Goal: Task Accomplishment & Management: Manage account settings

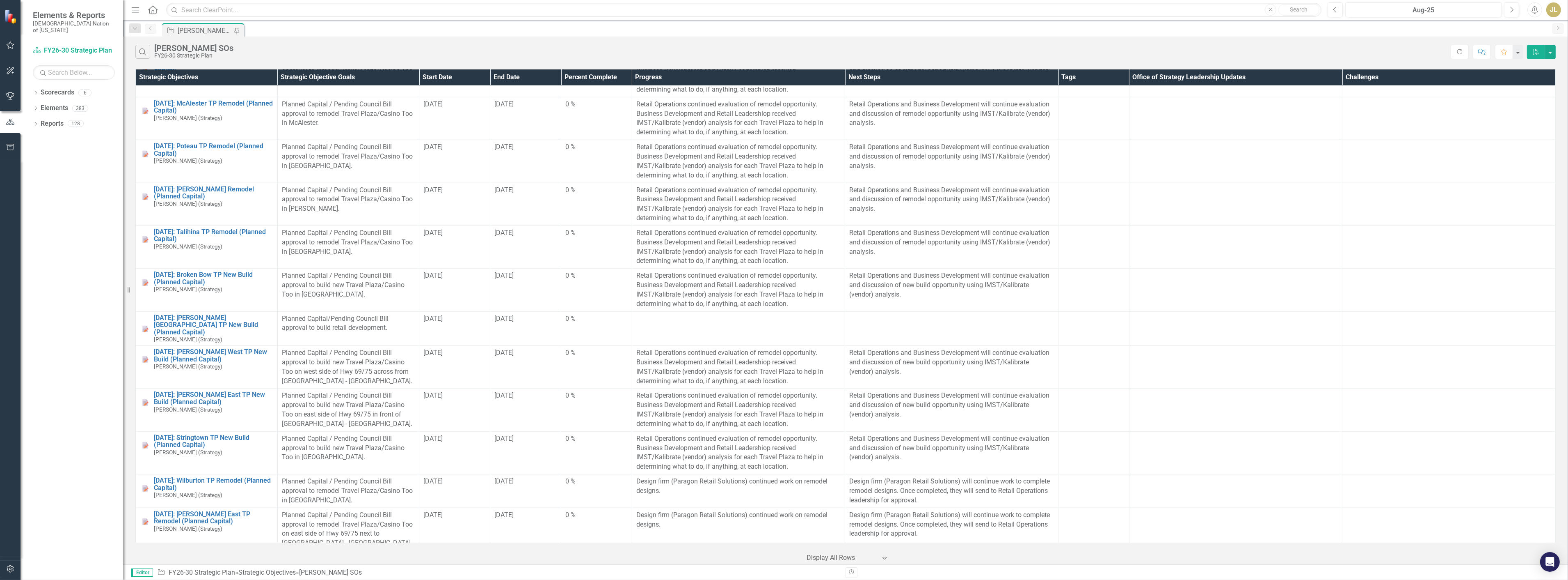
scroll to position [1961, 0]
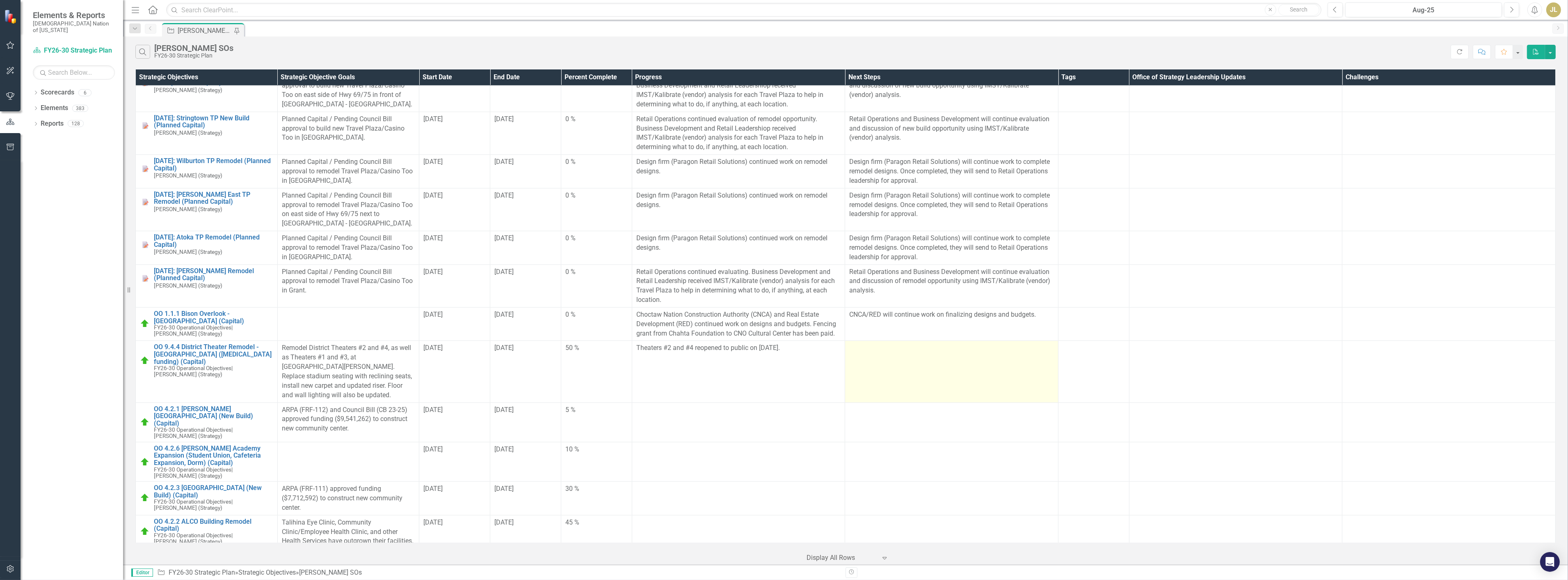
click at [869, 358] on td at bounding box center [952, 371] width 214 height 62
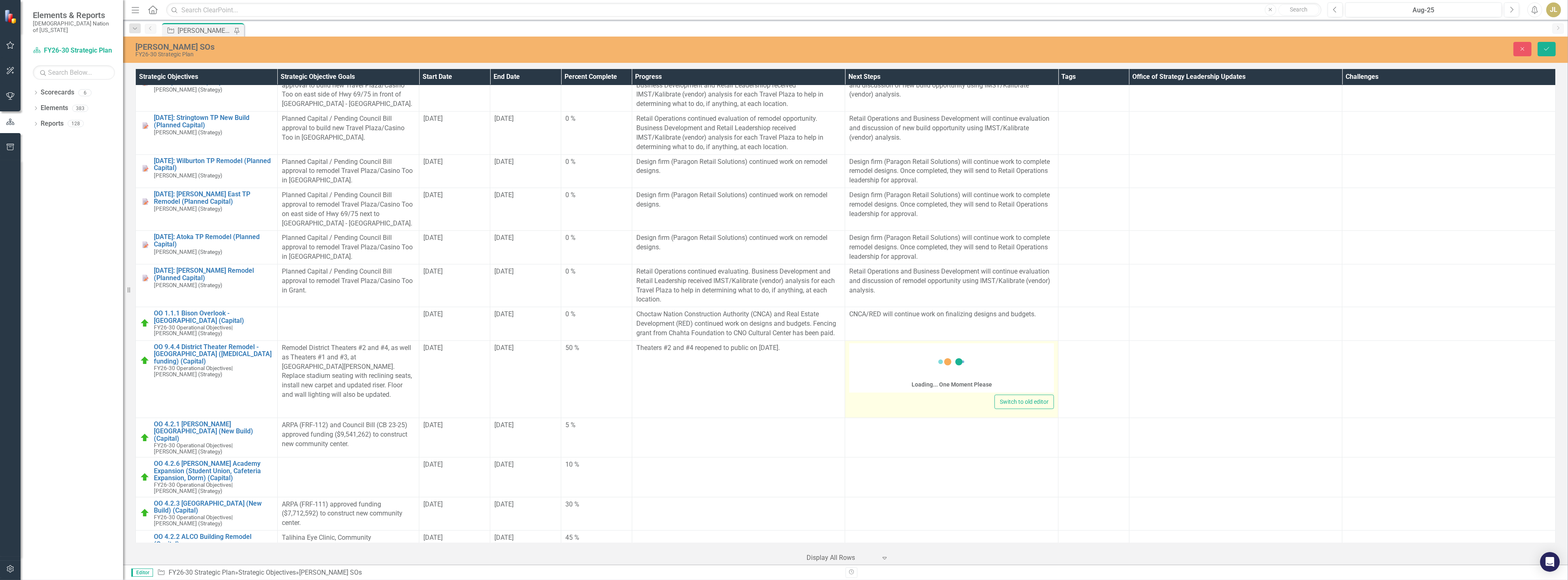
click at [875, 358] on div "Loading... One Moment Please" at bounding box center [952, 368] width 205 height 49
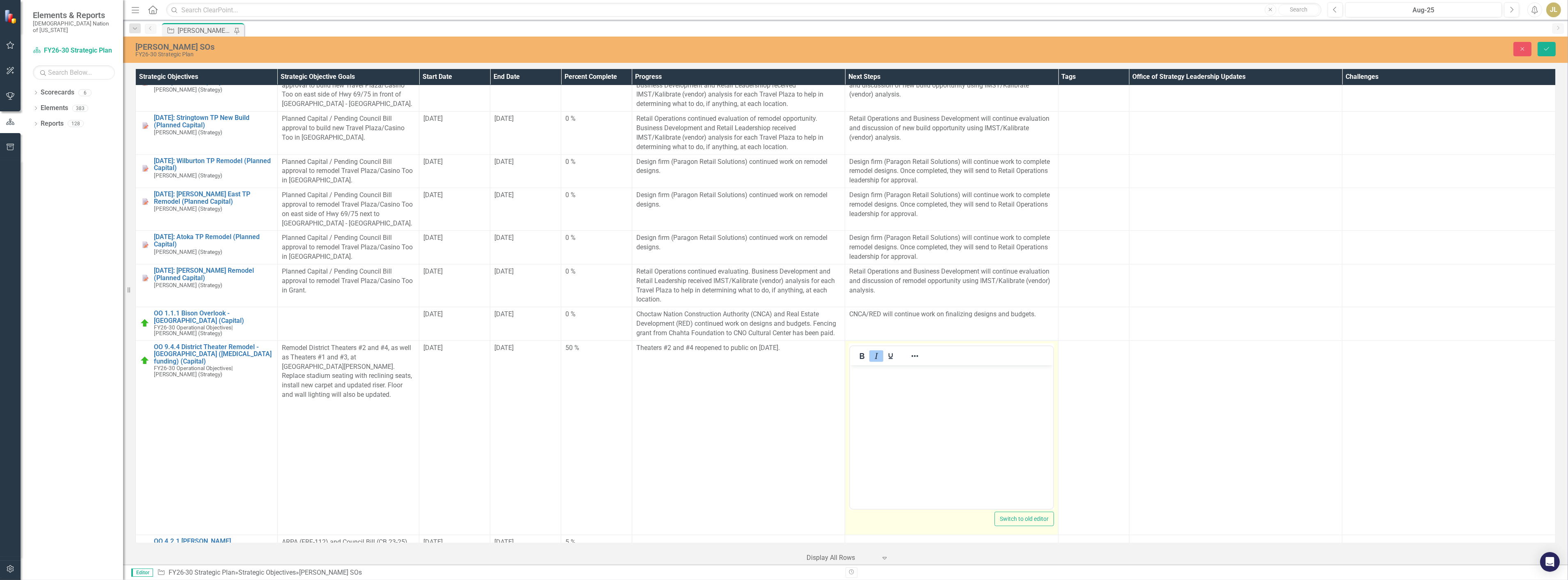
click at [884, 350] on button "Underline" at bounding box center [891, 356] width 14 height 12
click at [871, 351] on icon "Italic" at bounding box center [876, 356] width 10 height 10
click at [876, 384] on body "﻿" at bounding box center [952, 426] width 203 height 123
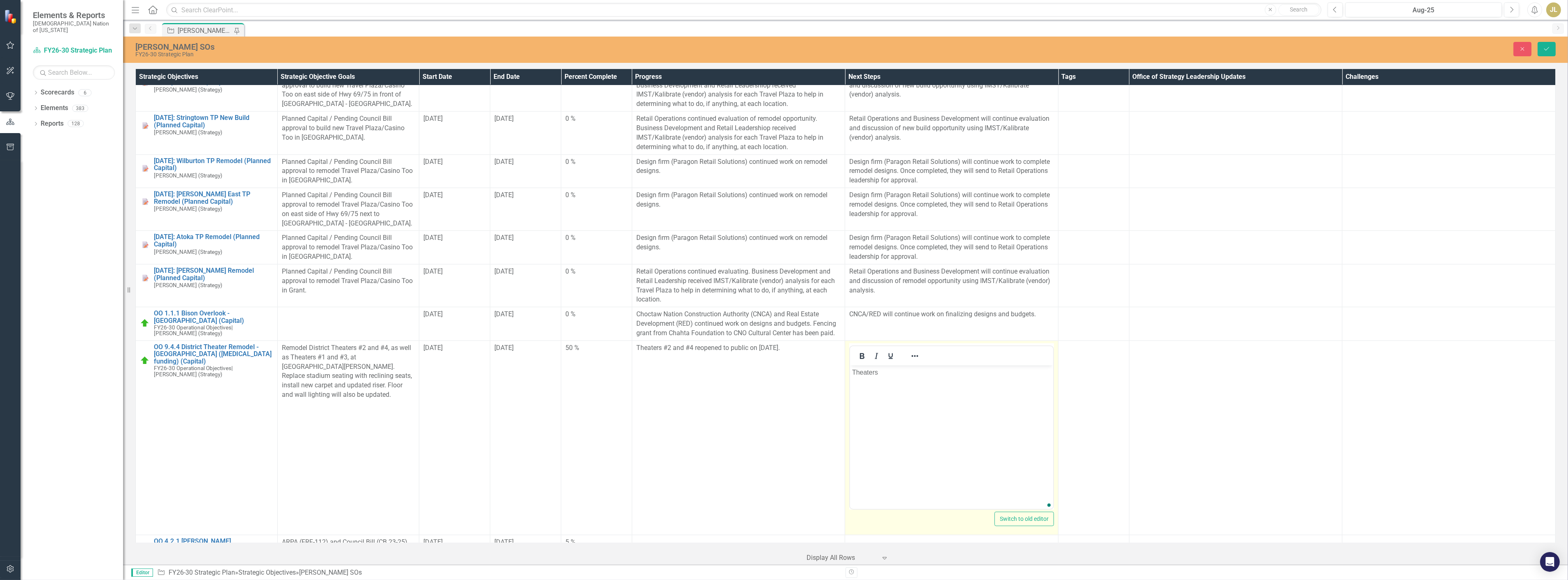
scroll to position [1961, 0]
click at [1544, 46] on icon "Save" at bounding box center [1547, 48] width 8 height 6
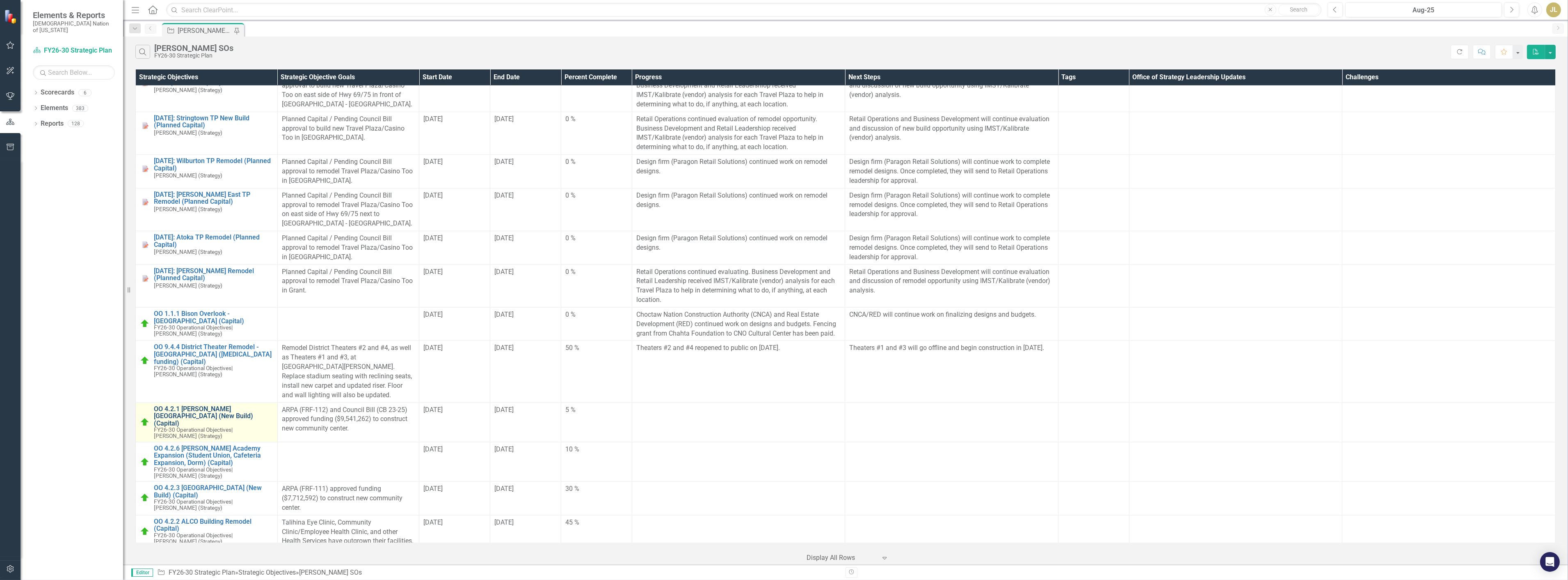
click at [201, 406] on link "OO 4.2.1 [PERSON_NAME][GEOGRAPHIC_DATA] (New Build) (Capital)" at bounding box center [213, 416] width 120 height 21
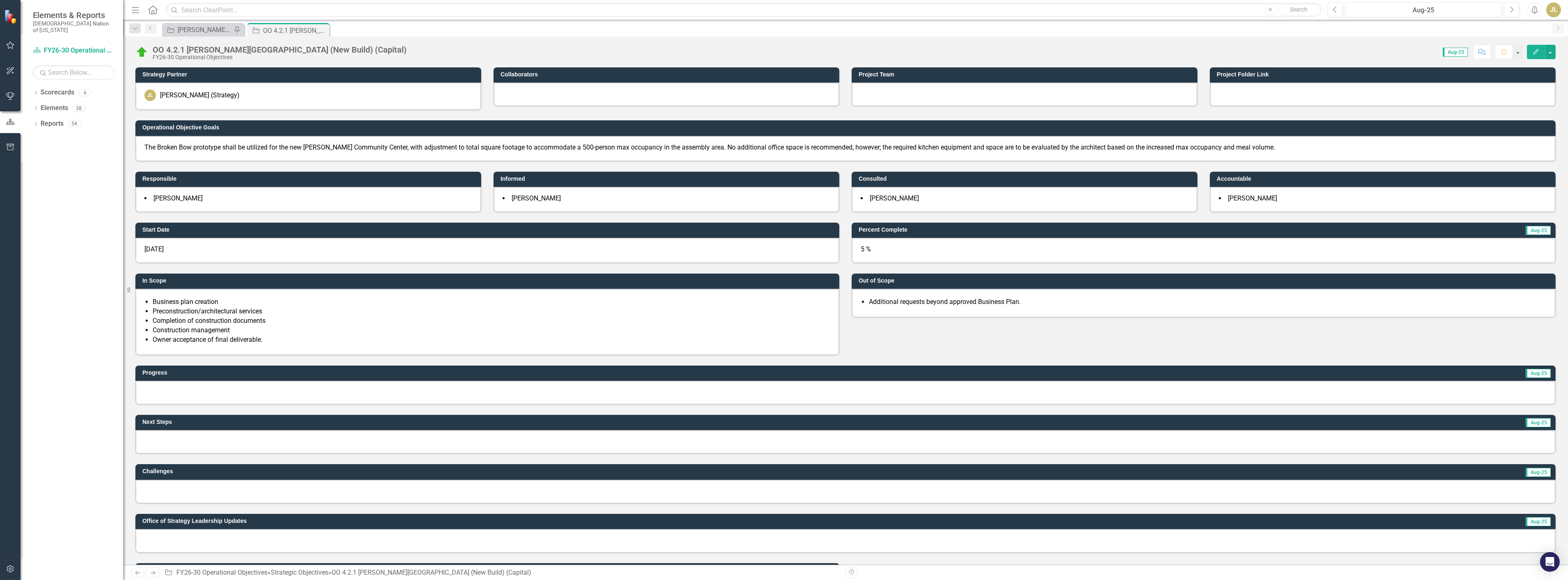
click at [338, 386] on div at bounding box center [846, 392] width 1421 height 24
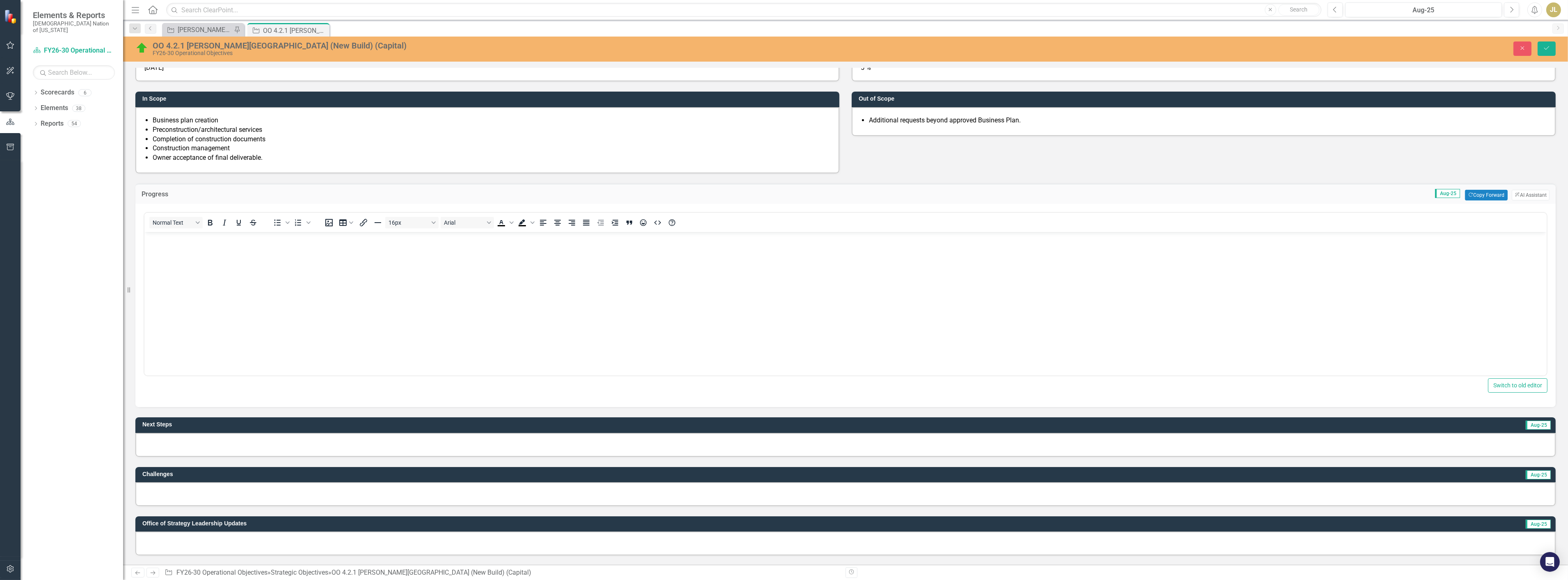
scroll to position [319, 0]
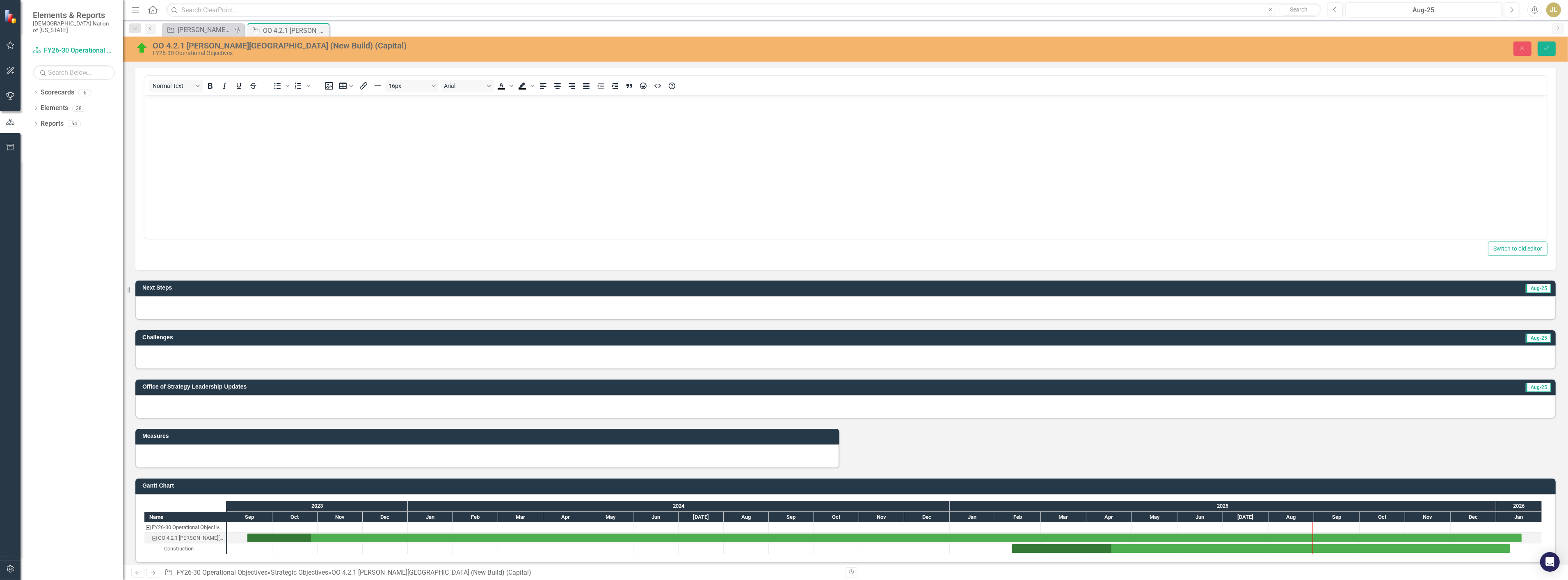
click at [216, 413] on div at bounding box center [846, 406] width 1421 height 24
click at [220, 398] on div at bounding box center [846, 406] width 1421 height 24
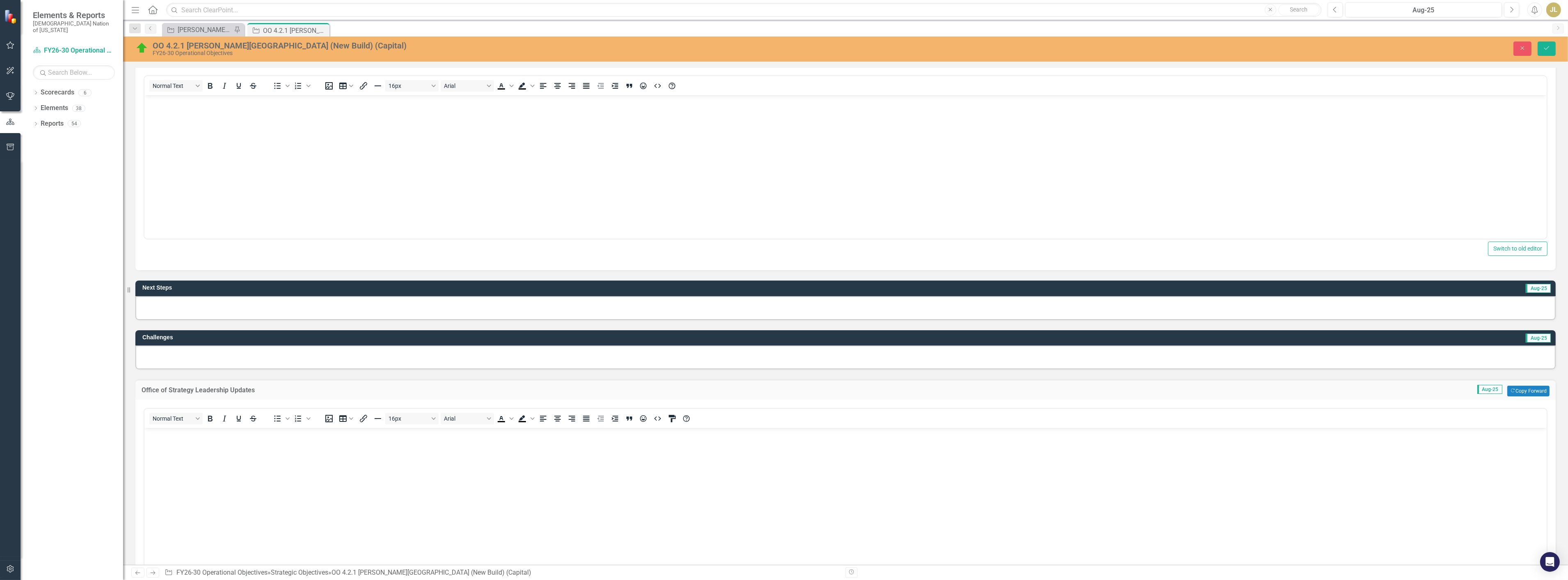
scroll to position [0, 0]
click at [230, 444] on body "Rich Text Area. Press ALT-0 for help." at bounding box center [845, 489] width 1403 height 123
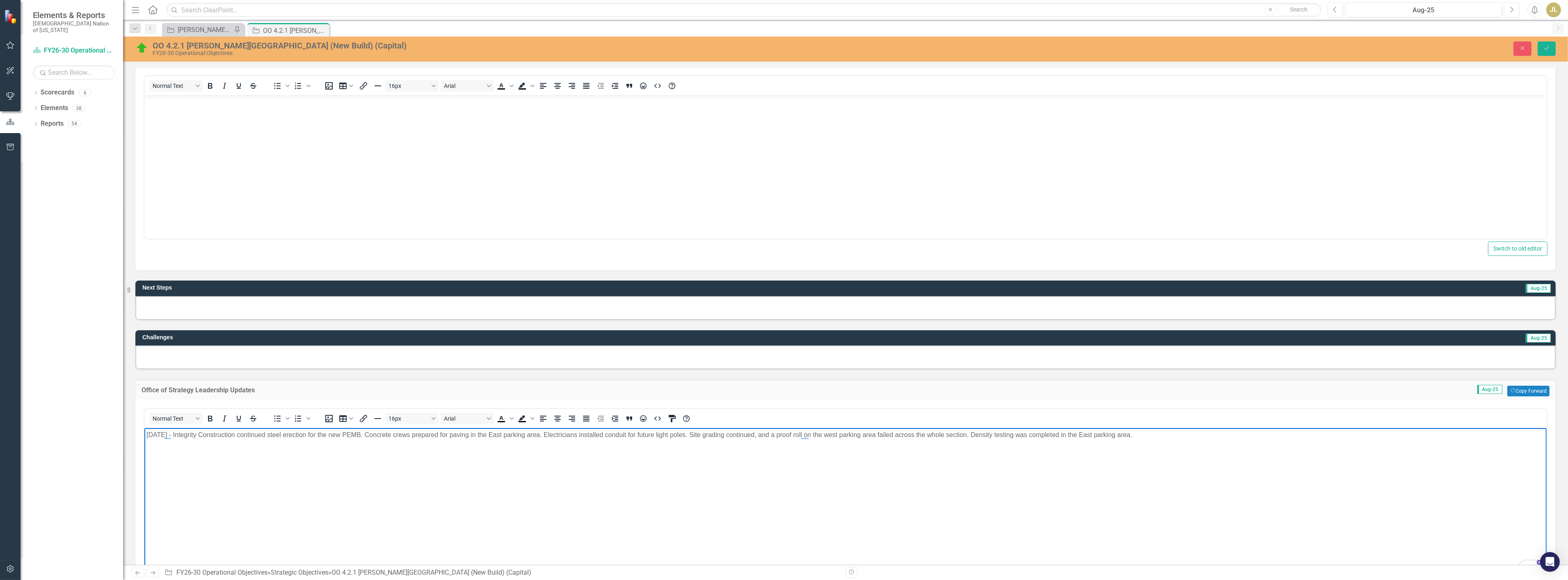
click at [1267, 437] on p "8/6/25 - Integrity Construction continued steel erection for the new PEMB. Conc…" at bounding box center [845, 435] width 1399 height 10
click at [1230, 446] on p "8/14/25 - Integrity Construction continued erecting the PEMB. Concrete crews ad…" at bounding box center [845, 451] width 1399 height 10
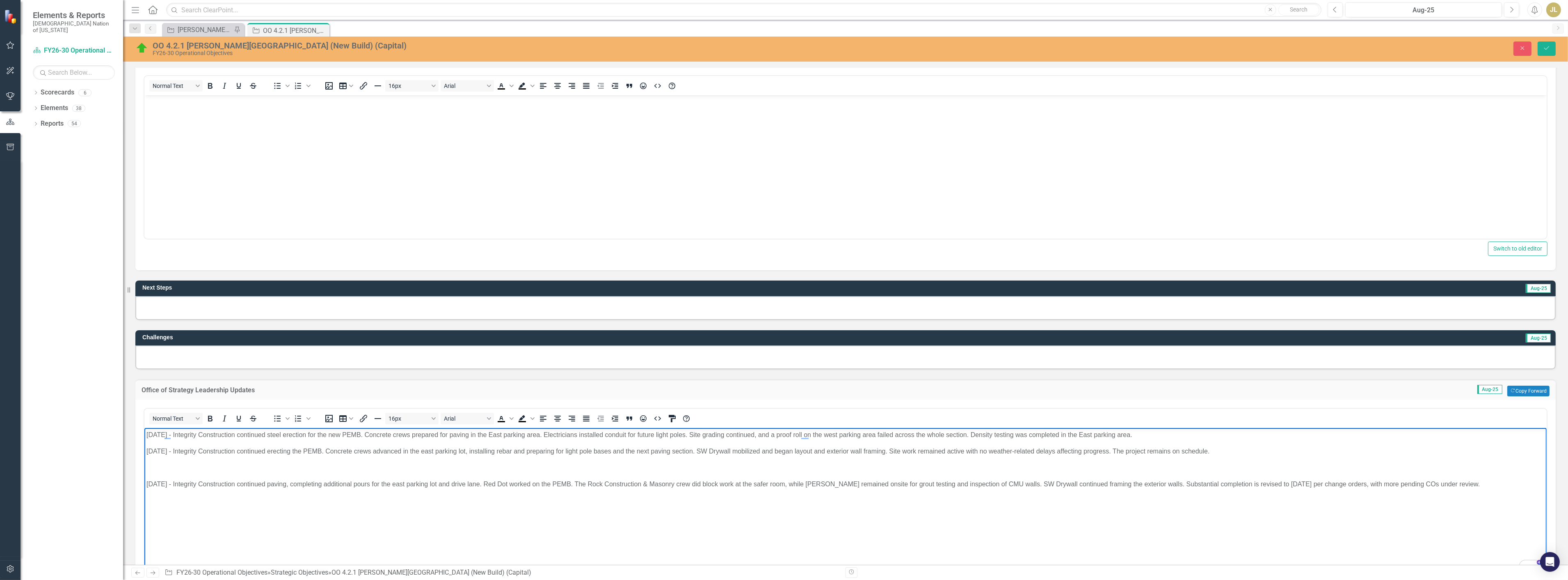
click at [159, 467] on p "To enrich screen reader interactions, please activate Accessibility in Grammarl…" at bounding box center [845, 467] width 1399 height 10
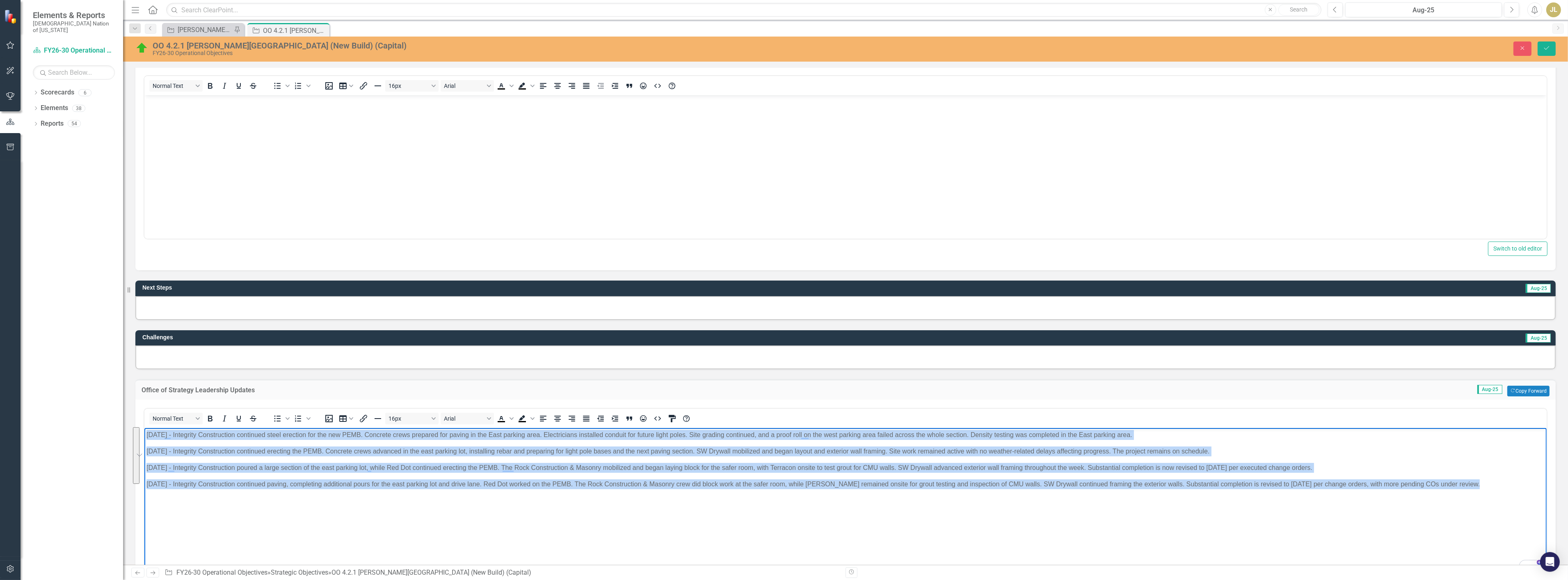
drag, startPoint x: 1475, startPoint y: 484, endPoint x: 285, endPoint y: 861, distance: 1248.3
click at [144, 438] on html "8/6/25 - Integrity Construction continued steel erection for the new PEMB. Conc…" at bounding box center [845, 489] width 1403 height 123
copy body "8/6/25 - Integrity Construction continued steel erection for the new PEMB. Conc…"
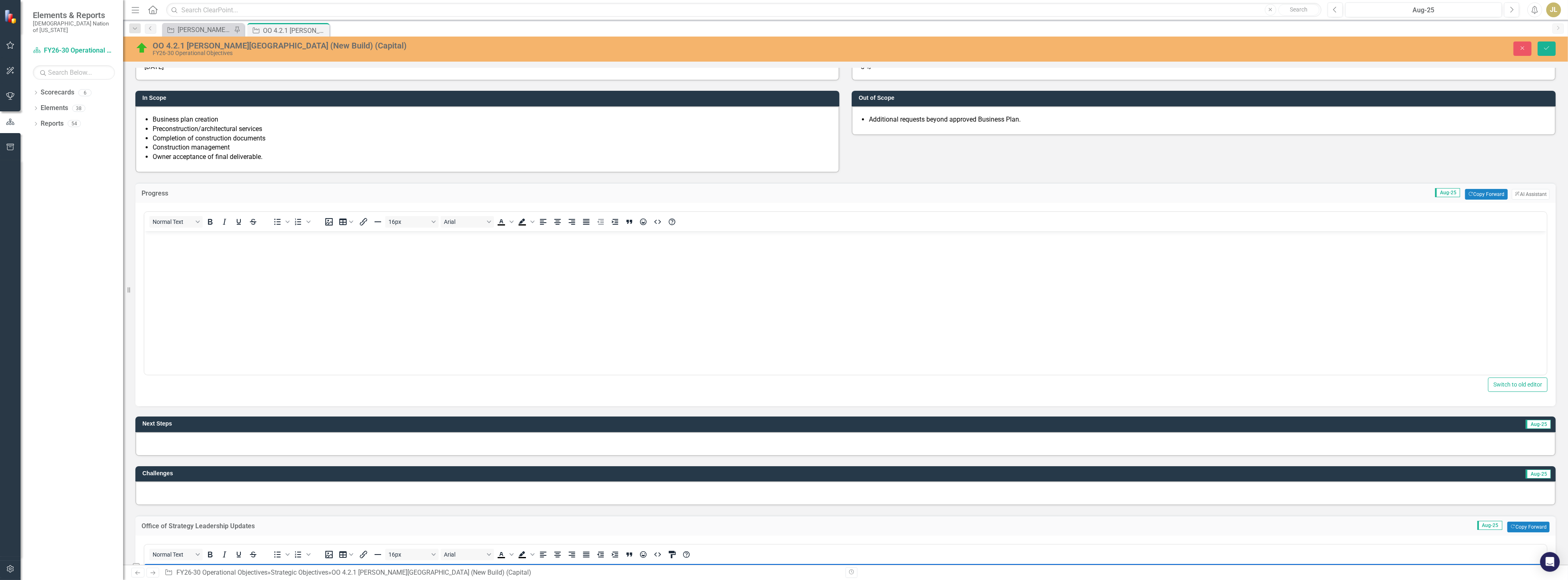
scroll to position [182, 0]
click at [241, 271] on body "Rich Text Area. Press ALT-0 for help." at bounding box center [845, 293] width 1403 height 123
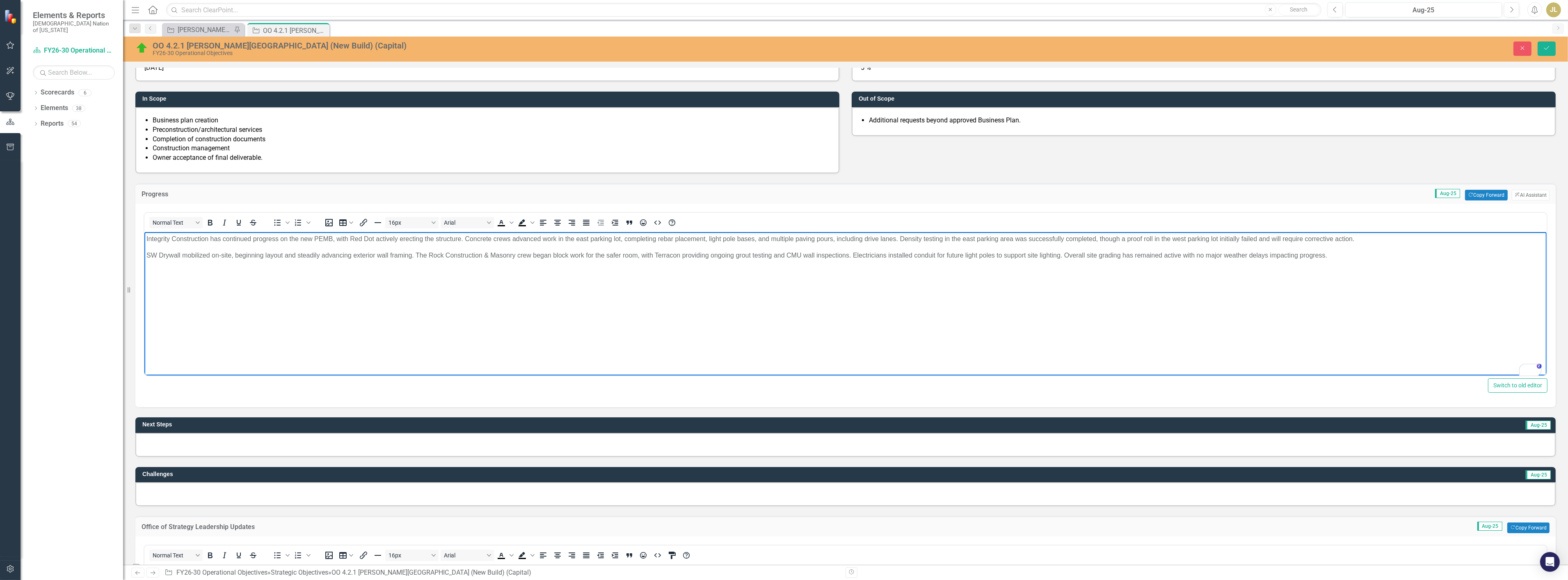
click at [146, 236] on p "Integrity Construction has continued progress on the new PEMB, with Red Dot act…" at bounding box center [845, 239] width 1399 height 10
click at [243, 239] on p "Contractor (Integrity Construction has continued progress on the new PEMB, with…" at bounding box center [845, 239] width 1399 height 10
drag, startPoint x: 315, startPoint y: 240, endPoint x: 289, endPoint y: 239, distance: 26.0
click at [289, 239] on p "Contractor (Integrity Construction) has continued progress on the new PEMB, wit…" at bounding box center [845, 239] width 1399 height 10
click at [331, 238] on p "Contractor (Integrity Construction) has continued progress on the new PEMB, wit…" at bounding box center [845, 239] width 1399 height 10
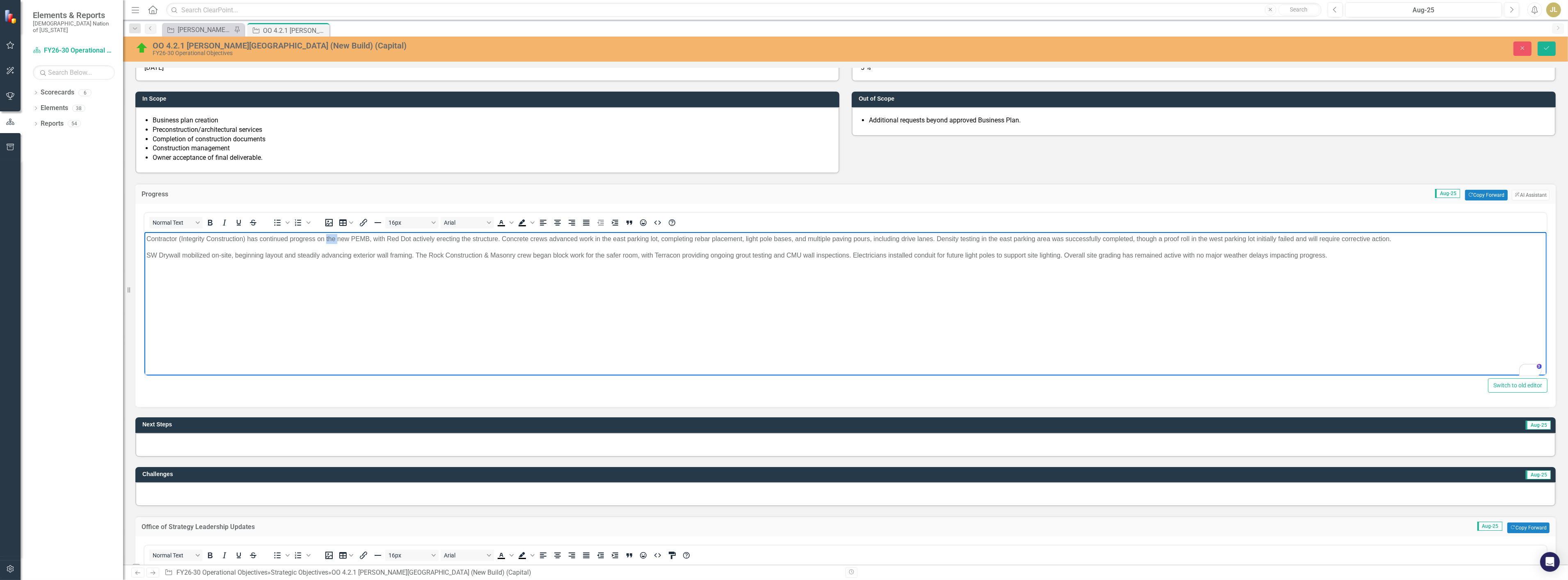
click at [331, 238] on p "Contractor (Integrity Construction) has continued progress on the new PEMB, wit…" at bounding box center [845, 239] width 1399 height 10
click at [341, 237] on p "Contractor (Integrity Construction) has continued progress on new PEMB, with Re…" at bounding box center [845, 239] width 1399 height 10
click at [471, 238] on p "Contractor (Integrity Construction) has continued progress on new Pre-Engineere…" at bounding box center [845, 239] width 1399 height 10
click at [555, 239] on p "Contractor (Integrity Construction) has continued progress on new Pre-Engineere…" at bounding box center [845, 239] width 1399 height 10
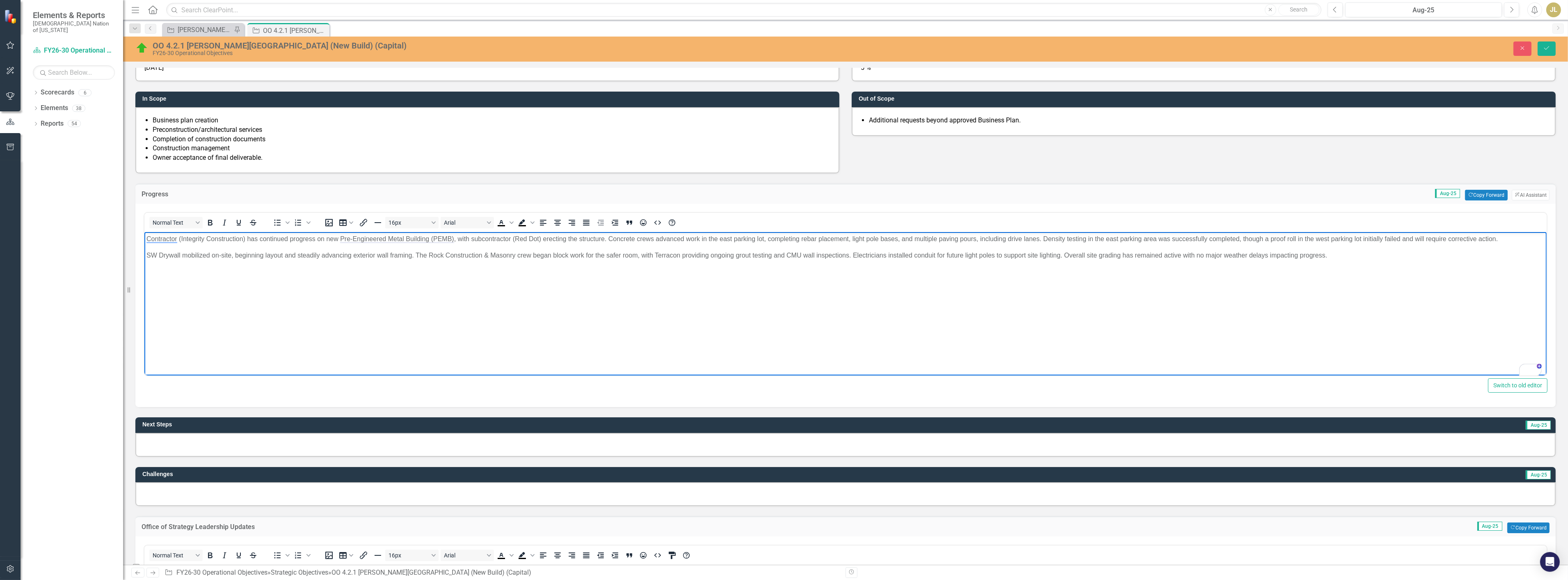
click at [577, 237] on p "Contractor (Integrity Construction) has continued progress on new Pre-Engineere…" at bounding box center [845, 239] width 1399 height 10
click at [571, 237] on p "Contractor (Integrity Construction) has continued progress on new Pre-Engineere…" at bounding box center [845, 239] width 1399 height 10
click at [703, 239] on p "Contractor (Integrity Construction) has continued progress on new Pre-Engineere…" at bounding box center [845, 239] width 1399 height 10
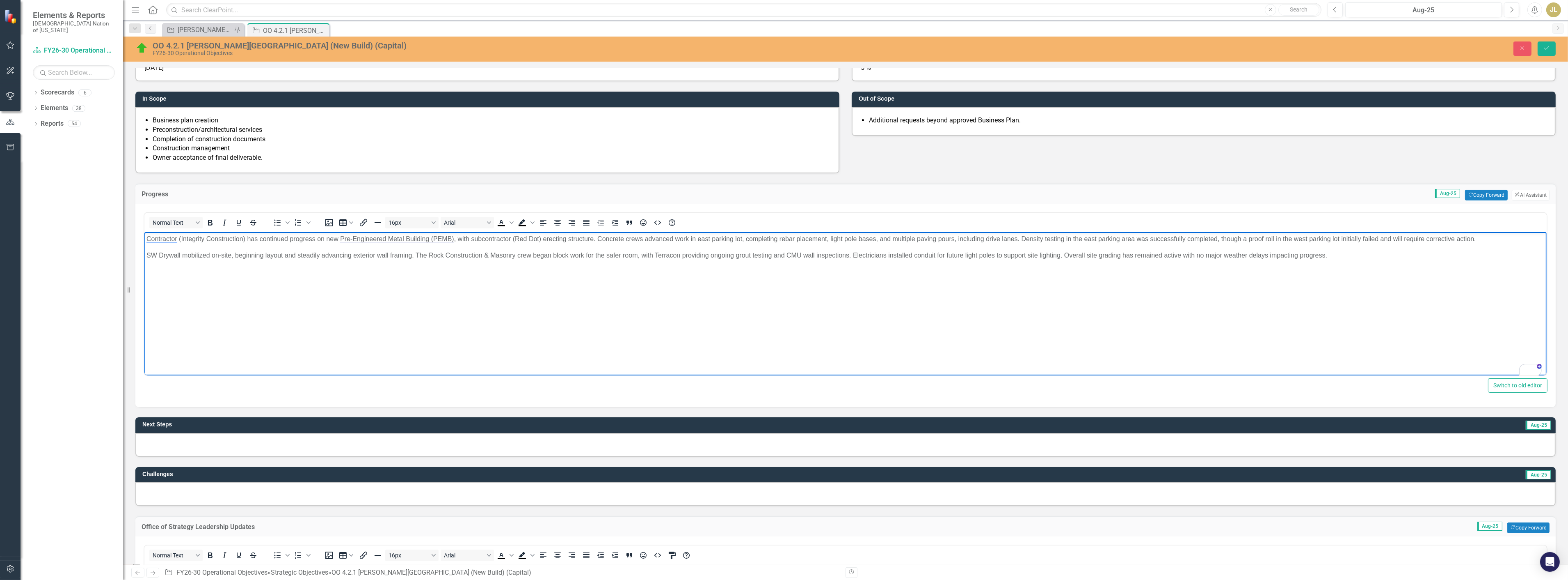
click at [1079, 238] on p "Contractor (Integrity Construction) has continued progress on new Pre-Engineere…" at bounding box center [845, 239] width 1399 height 10
click at [1277, 238] on p "Contractor (Integrity Construction) has continued progress on new Pre-Engineere…" at bounding box center [845, 239] width 1399 height 10
click at [146, 251] on p "SW Drywall mobilized on-site, beginning layout and steadily advancing exterior …" at bounding box center [845, 255] width 1399 height 10
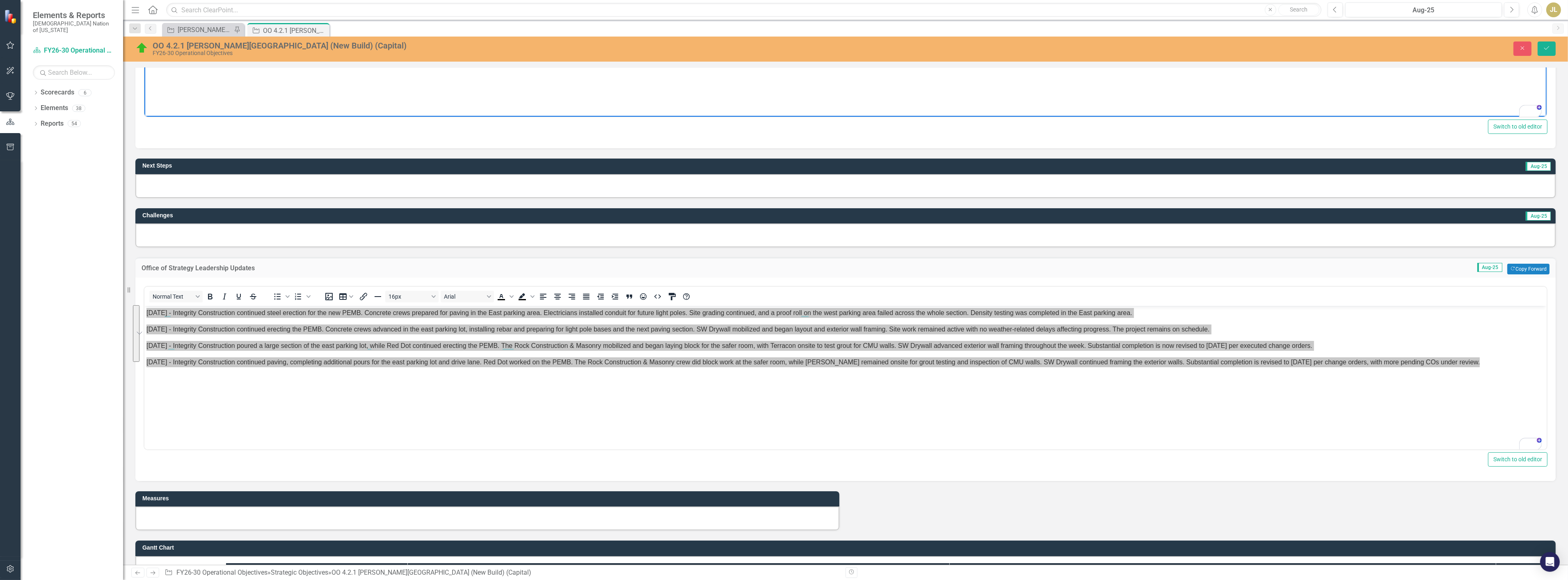
scroll to position [456, 0]
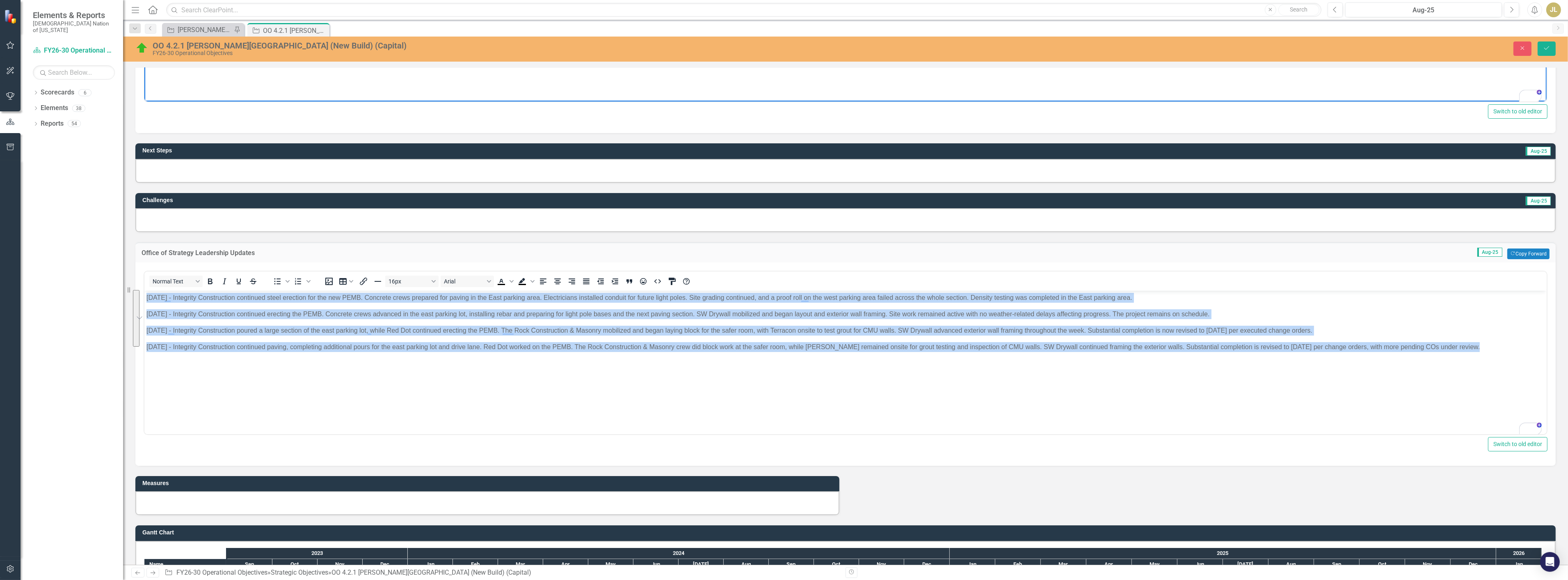
click at [396, 362] on body "8/6/25 - Integrity Construction continued steel erection for the new PEMB. Conc…" at bounding box center [845, 352] width 1403 height 123
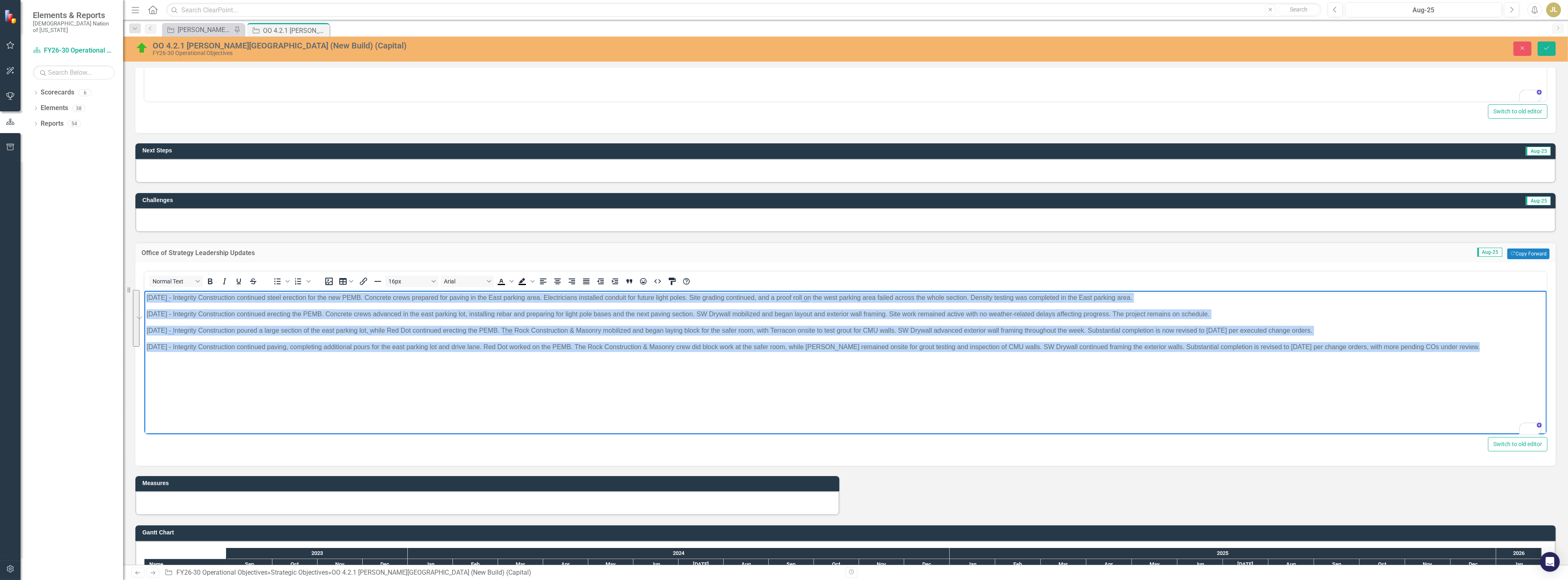
click at [401, 342] on p "8/27/25 - Integrity Construction continued paving, completing additional pours …" at bounding box center [845, 347] width 1399 height 10
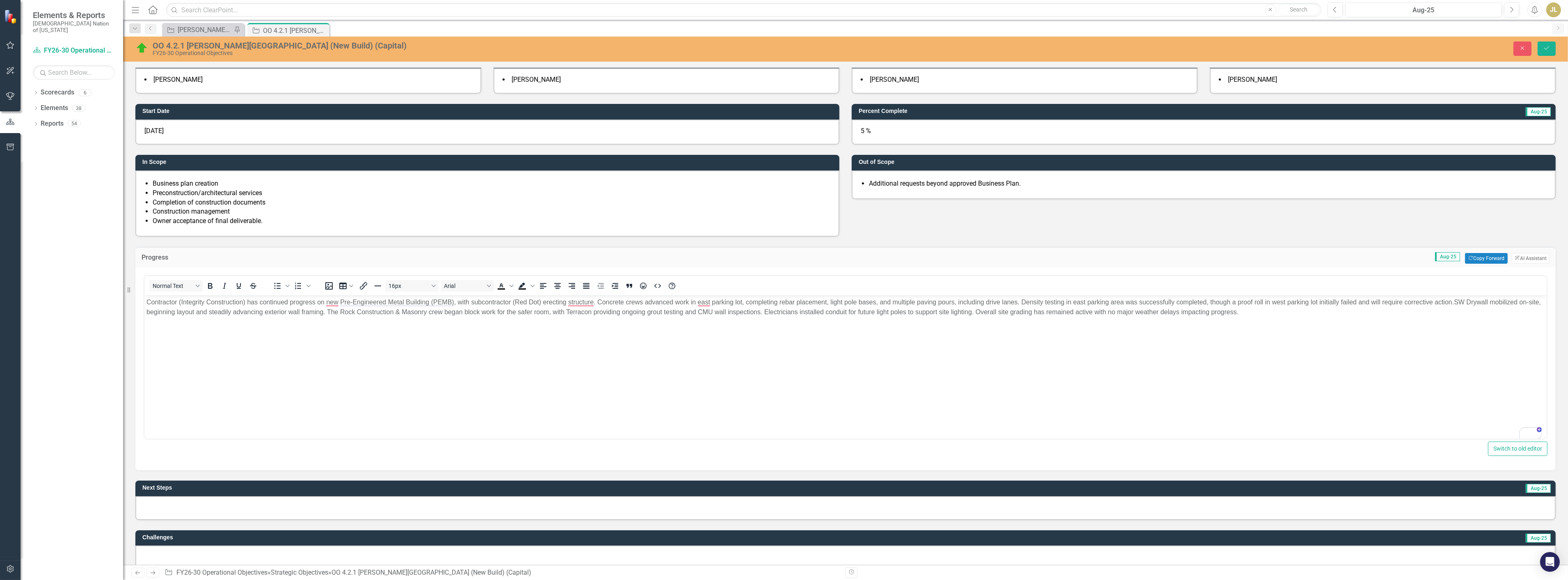
scroll to position [91, 0]
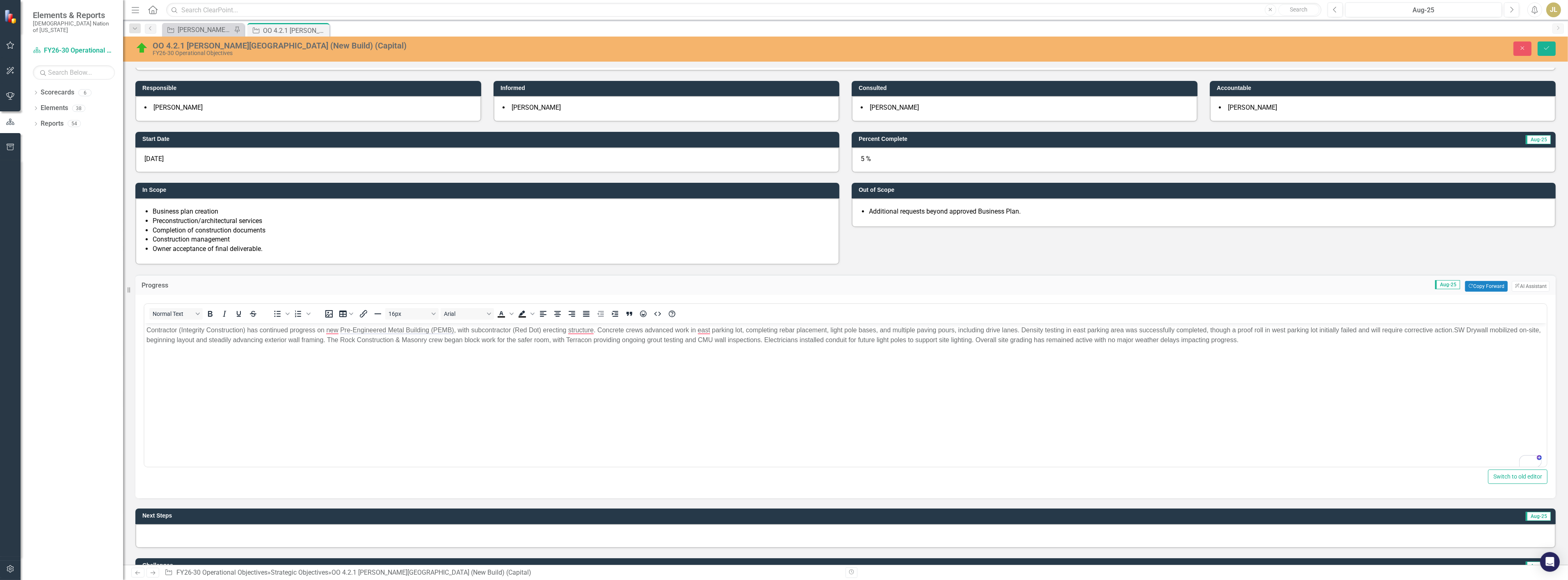
click at [1452, 328] on p "Contractor (Integrity Construction) has continued progress on new Pre-Engineere…" at bounding box center [845, 335] width 1399 height 19
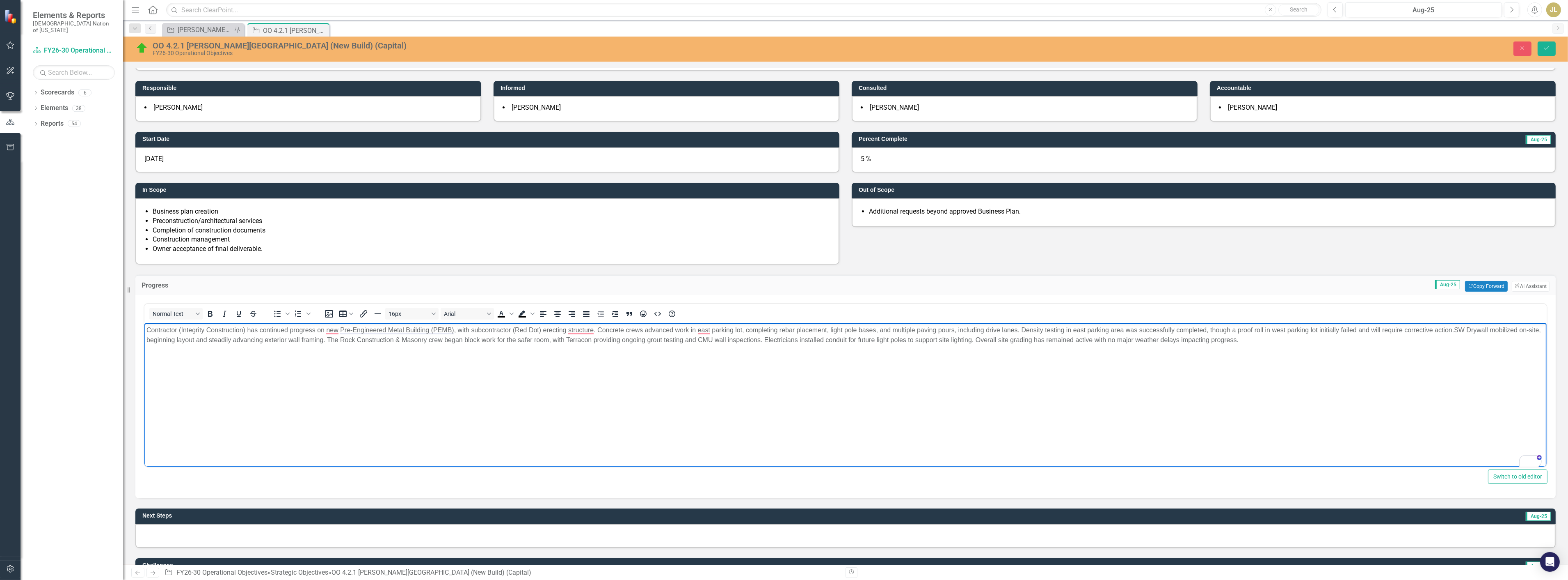
click at [478, 329] on p "Contractor (Integrity Construction) has continued progress on new Pre-Engineere…" at bounding box center [845, 335] width 1399 height 19
click at [1445, 327] on p "Contractor (Integrity Construction) has continued progress on new Pre-Engineere…" at bounding box center [845, 335] width 1399 height 19
click at [1518, 329] on p "Contractor (Integrity Construction) has continued progress on new Pre-Engineere…" at bounding box center [845, 335] width 1399 height 19
click at [516, 372] on body "Contractor (Integrity Construction) has continued progress on new Pre-Engineere…" at bounding box center [845, 385] width 1403 height 123
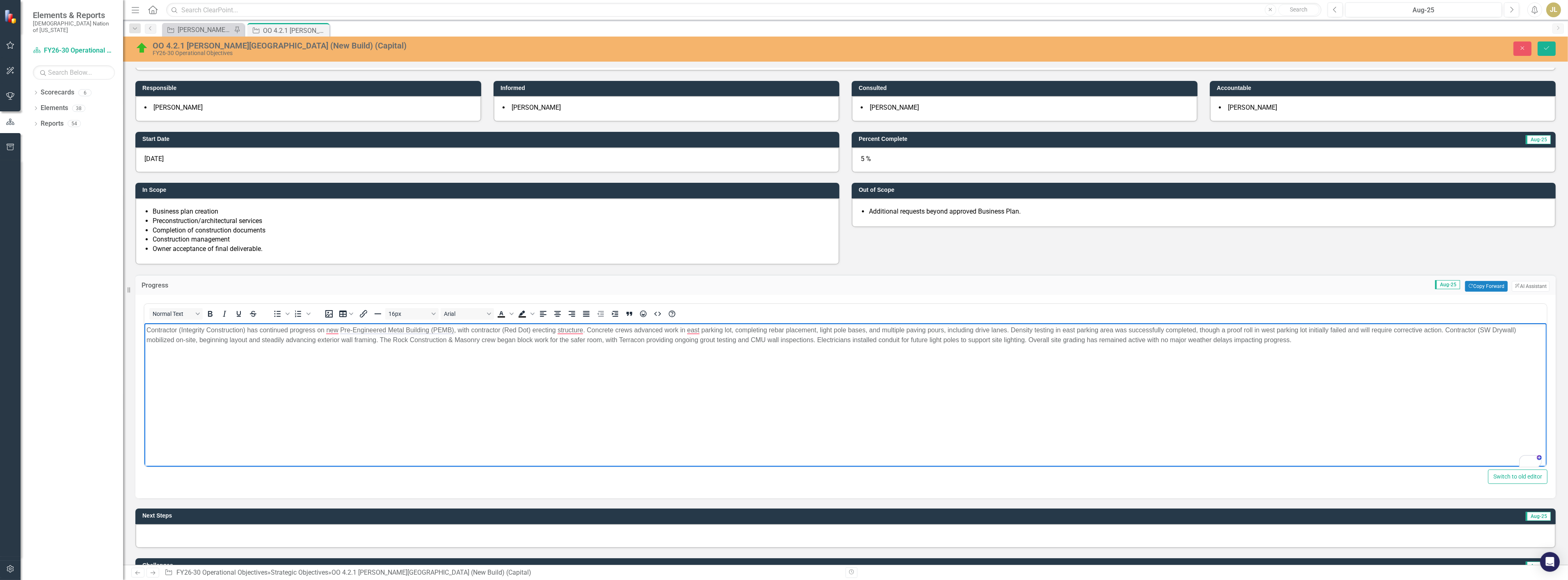
click at [379, 338] on p "Contractor (Integrity Construction) has continued progress on new Pre-Engineere…" at bounding box center [845, 335] width 1399 height 19
click at [516, 341] on p "Contractor (Integrity Construction) has continued progress on new Pre-Engineere…" at bounding box center [845, 335] width 1399 height 19
click at [600, 341] on p "Contractor (Integrity Construction) has continued progress on new Pre-Engineere…" at bounding box center [845, 335] width 1399 height 19
click at [611, 338] on p "Contractor (Integrity Construction) has continued progress on new Pre-Engineere…" at bounding box center [845, 335] width 1399 height 19
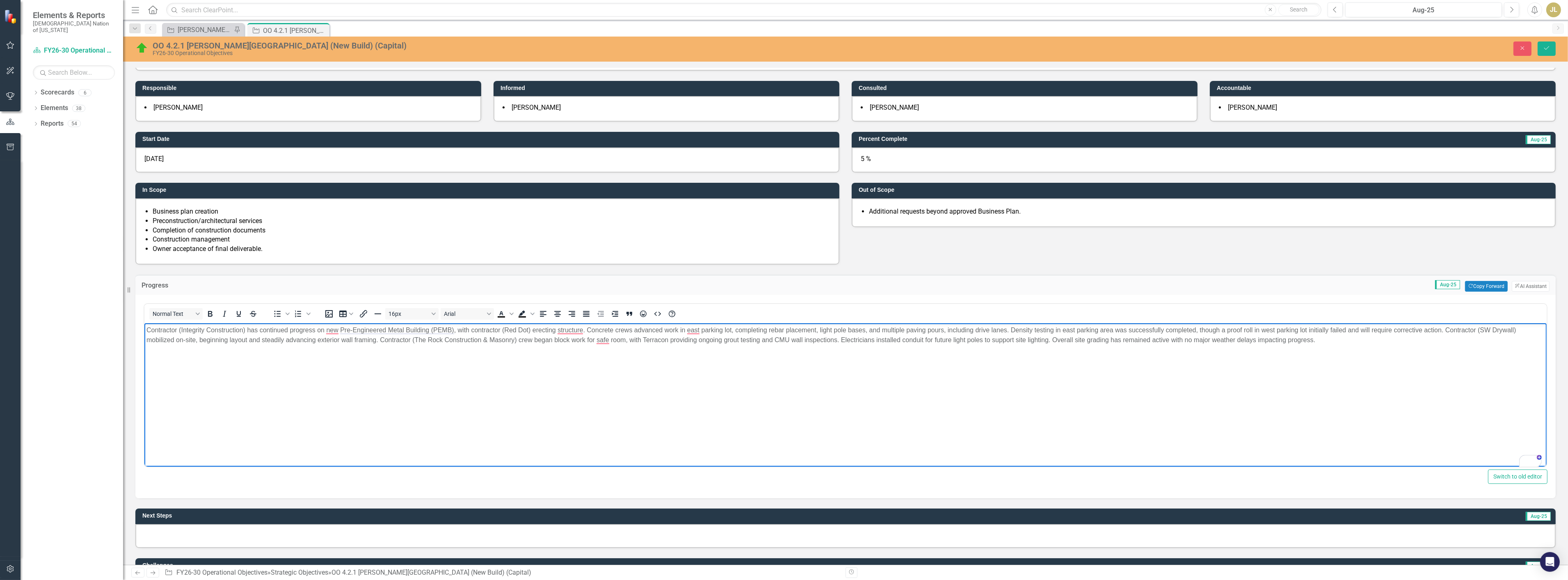
click at [644, 341] on p "Contractor (Integrity Construction) has continued progress on new Pre-Engineere…" at bounding box center [845, 335] width 1399 height 19
click at [692, 341] on p "Contractor (Integrity Construction) has continued progress on new Pre-Engineere…" at bounding box center [845, 335] width 1399 height 19
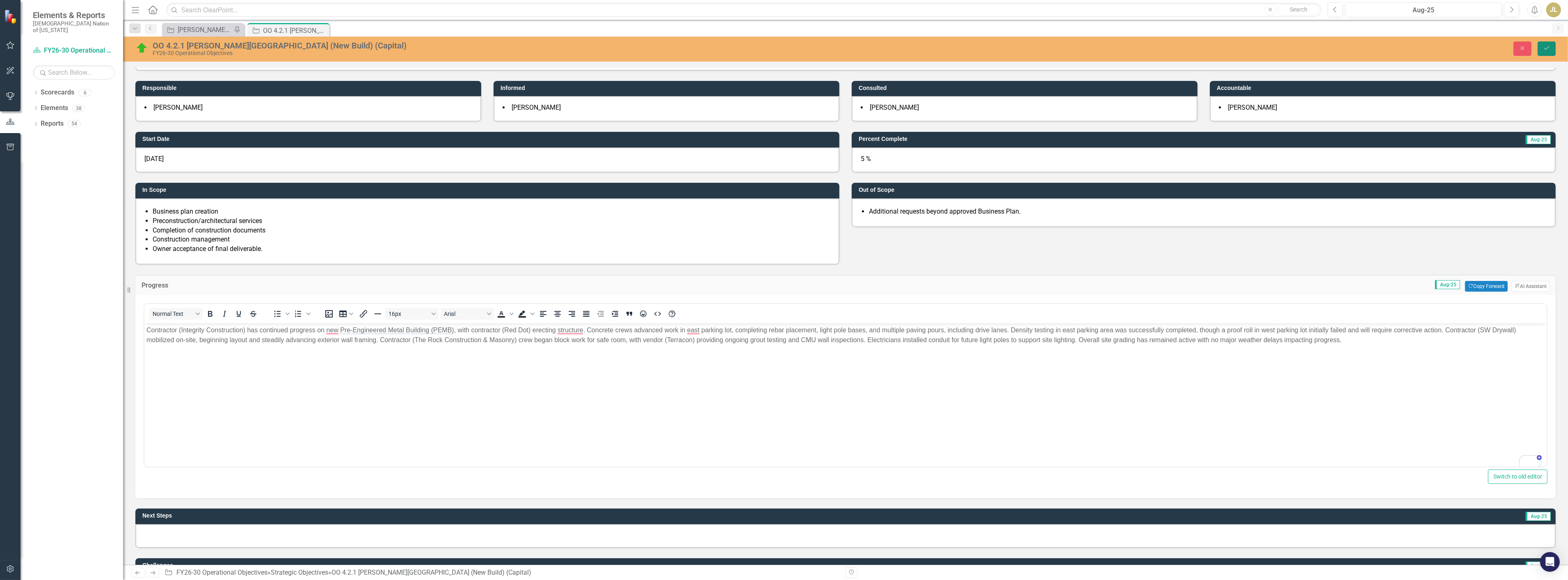
click at [1544, 46] on icon "Save" at bounding box center [1547, 48] width 8 height 6
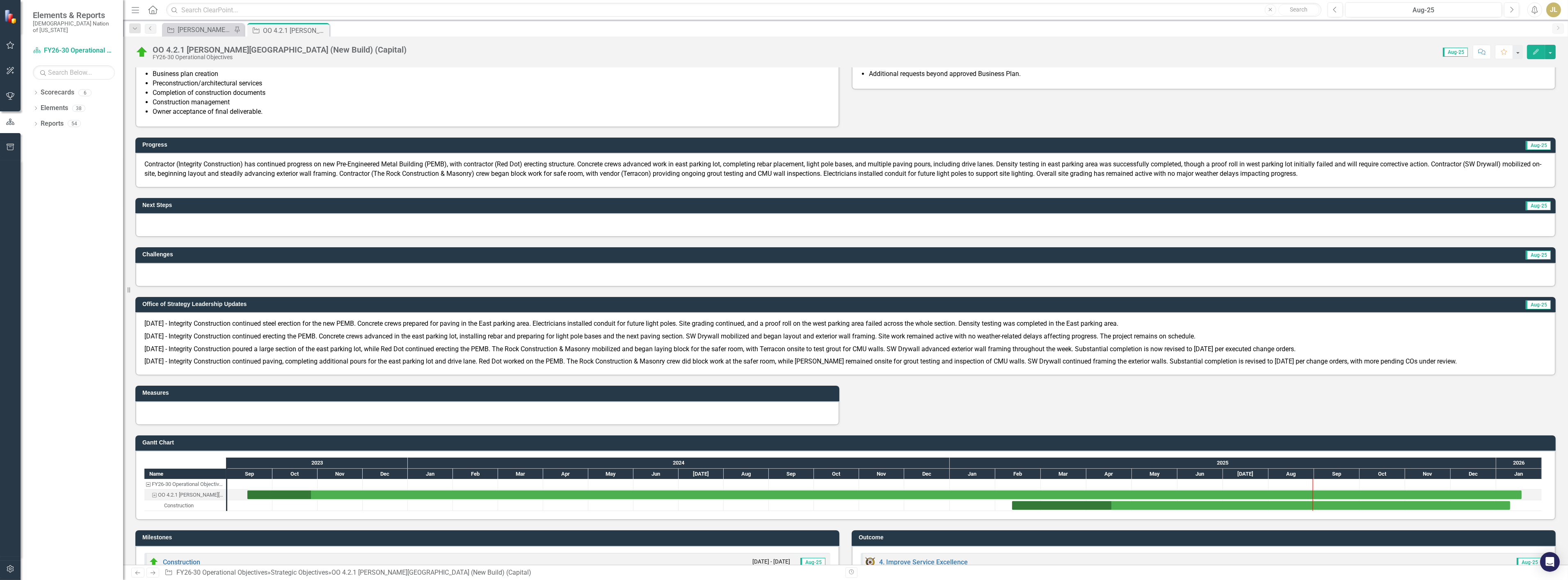
scroll to position [298, 0]
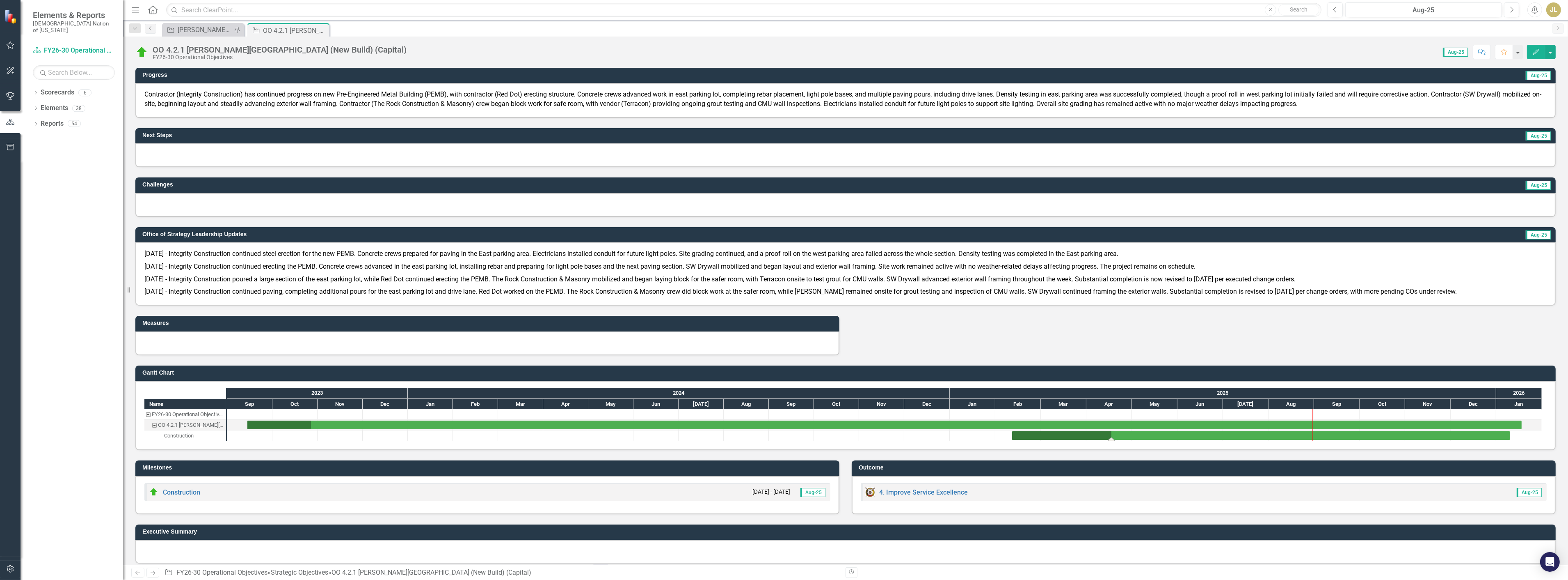
click at [1122, 431] on div "Task: Start date: 2025-02-11 End date: 2026-01-10" at bounding box center [1262, 435] width 498 height 8
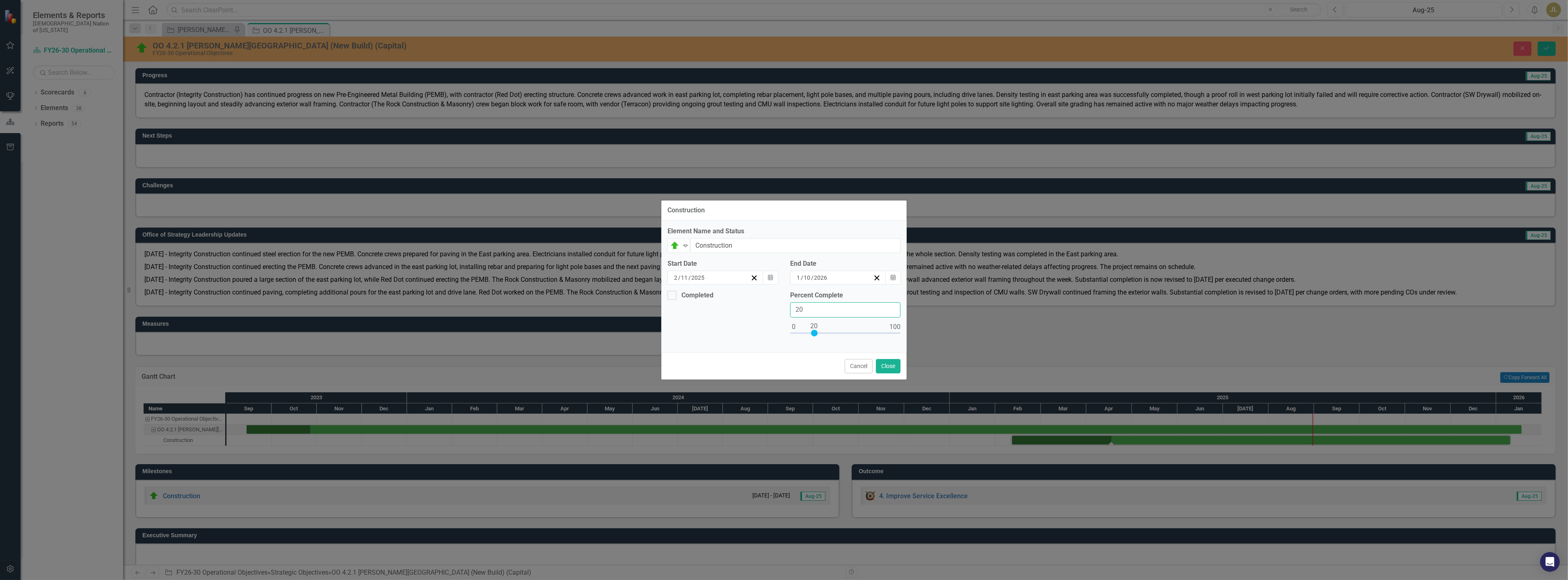
drag, startPoint x: 815, startPoint y: 309, endPoint x: 748, endPoint y: 311, distance: 67.0
click at [748, 311] on div "Completed Percent Complete 20" at bounding box center [784, 318] width 246 height 55
type input "25"
click at [897, 280] on button "Calendar" at bounding box center [893, 278] width 16 height 14
click at [880, 298] on button "›" at bounding box center [883, 298] width 18 height 18
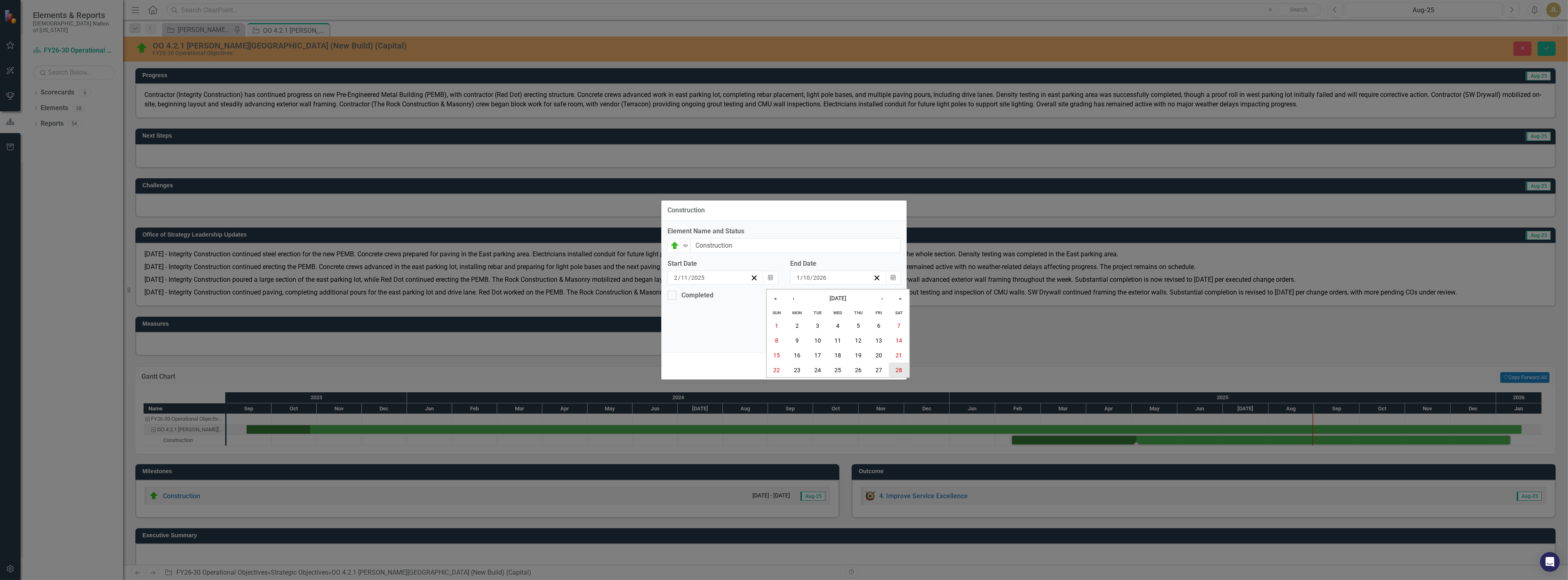
click at [896, 370] on button "28" at bounding box center [900, 370] width 21 height 15
click at [889, 371] on button "Close" at bounding box center [889, 366] width 25 height 15
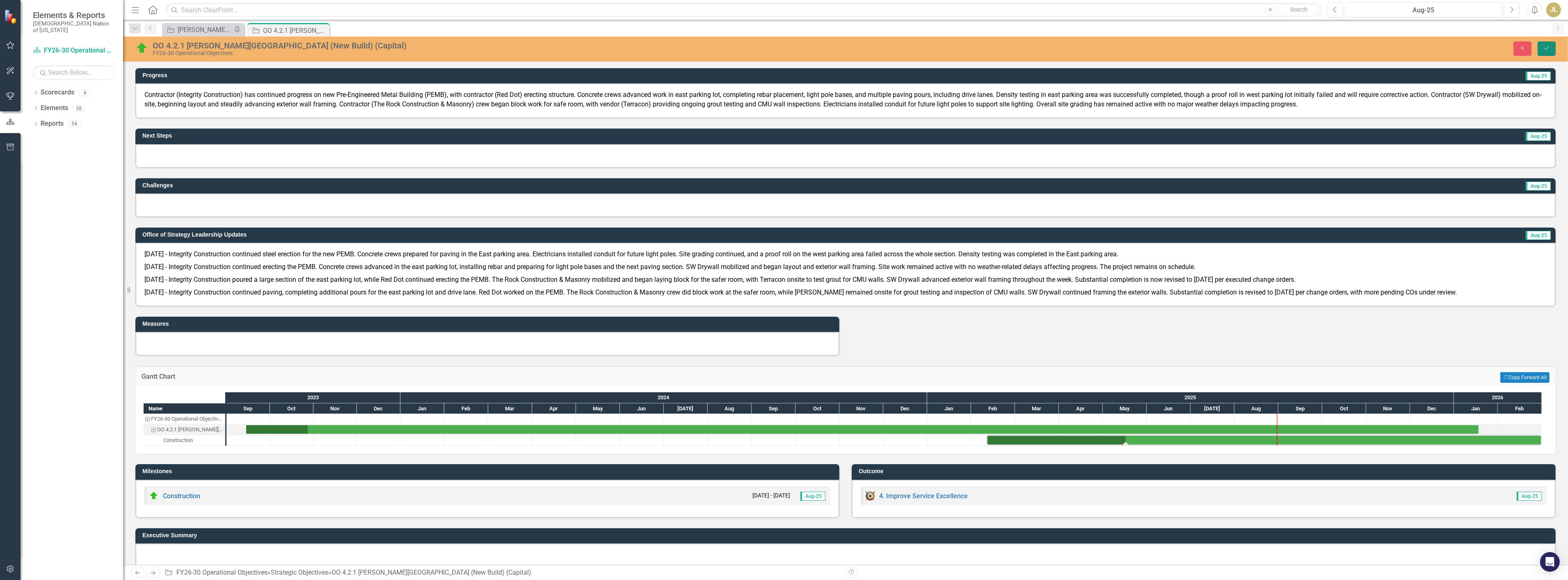
click at [1544, 47] on icon "Save" at bounding box center [1547, 48] width 8 height 6
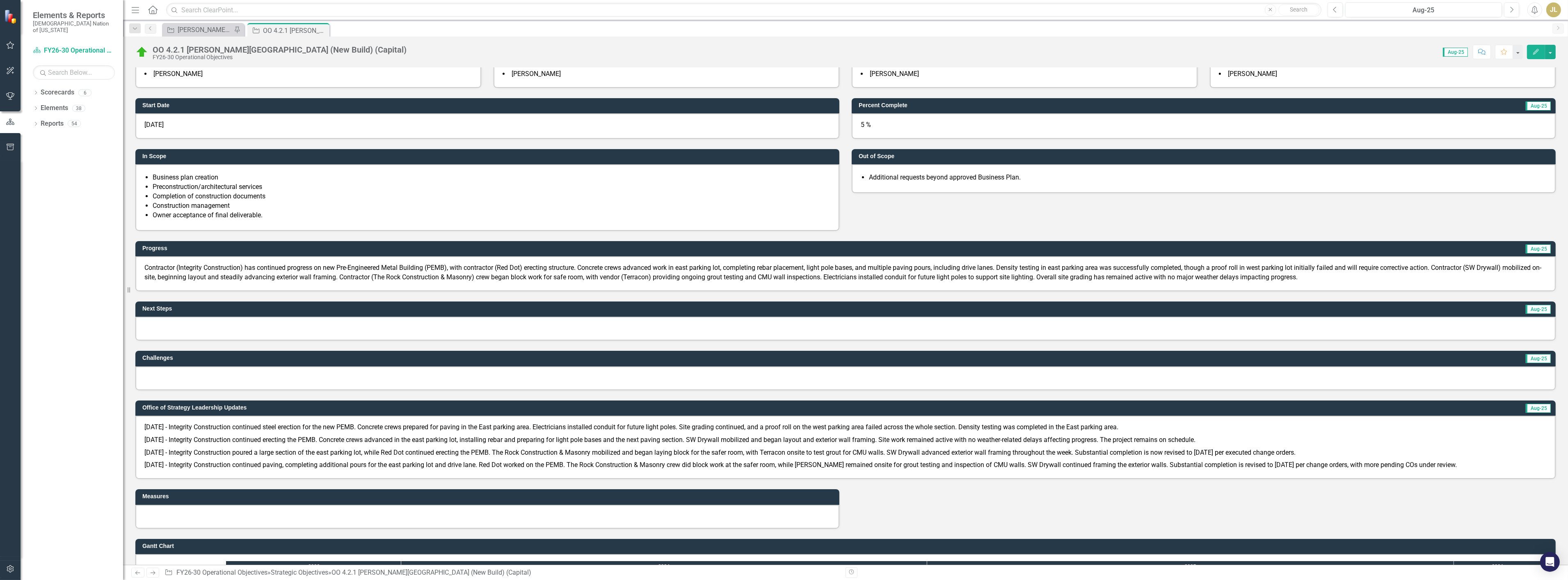
scroll to position [137, 0]
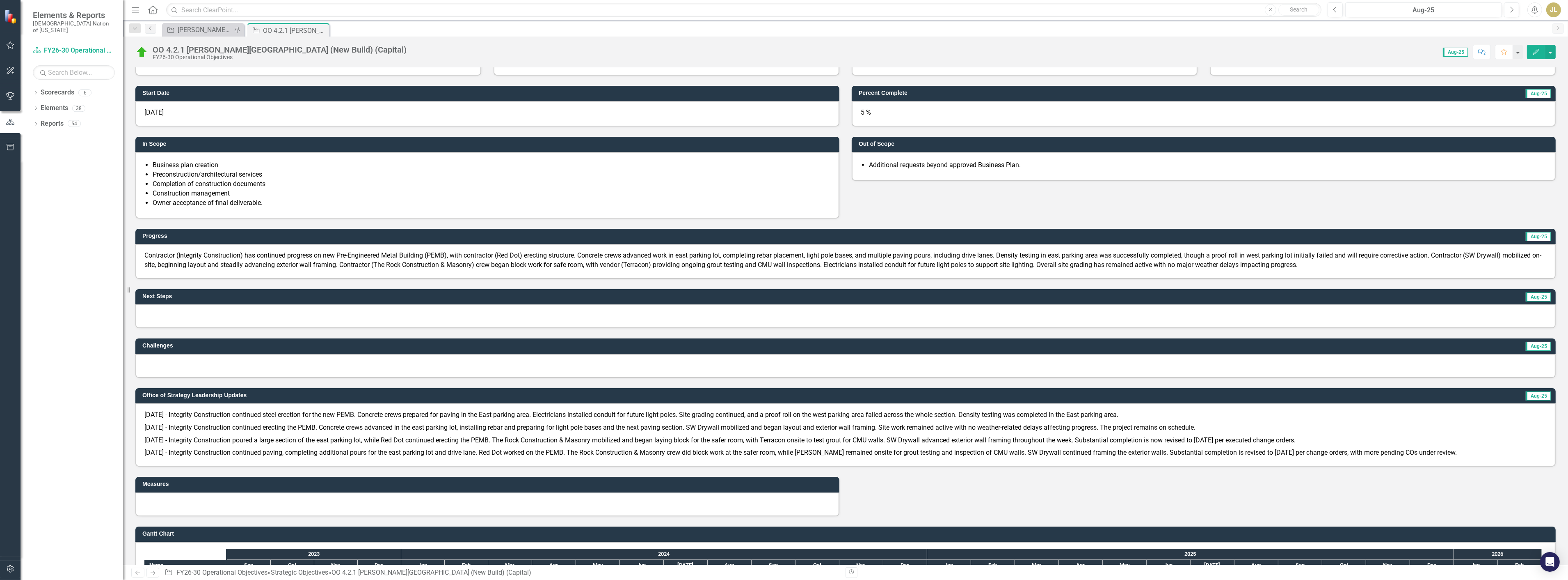
click at [308, 316] on div at bounding box center [846, 316] width 1421 height 24
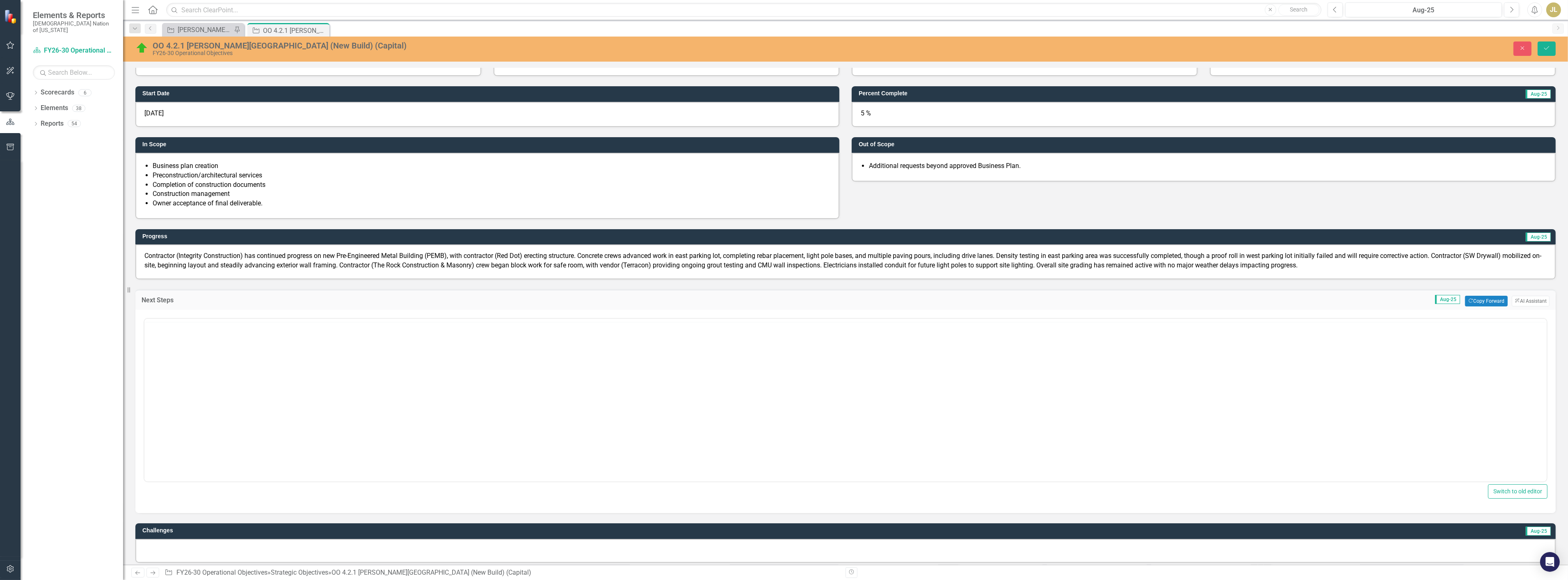
scroll to position [0, 0]
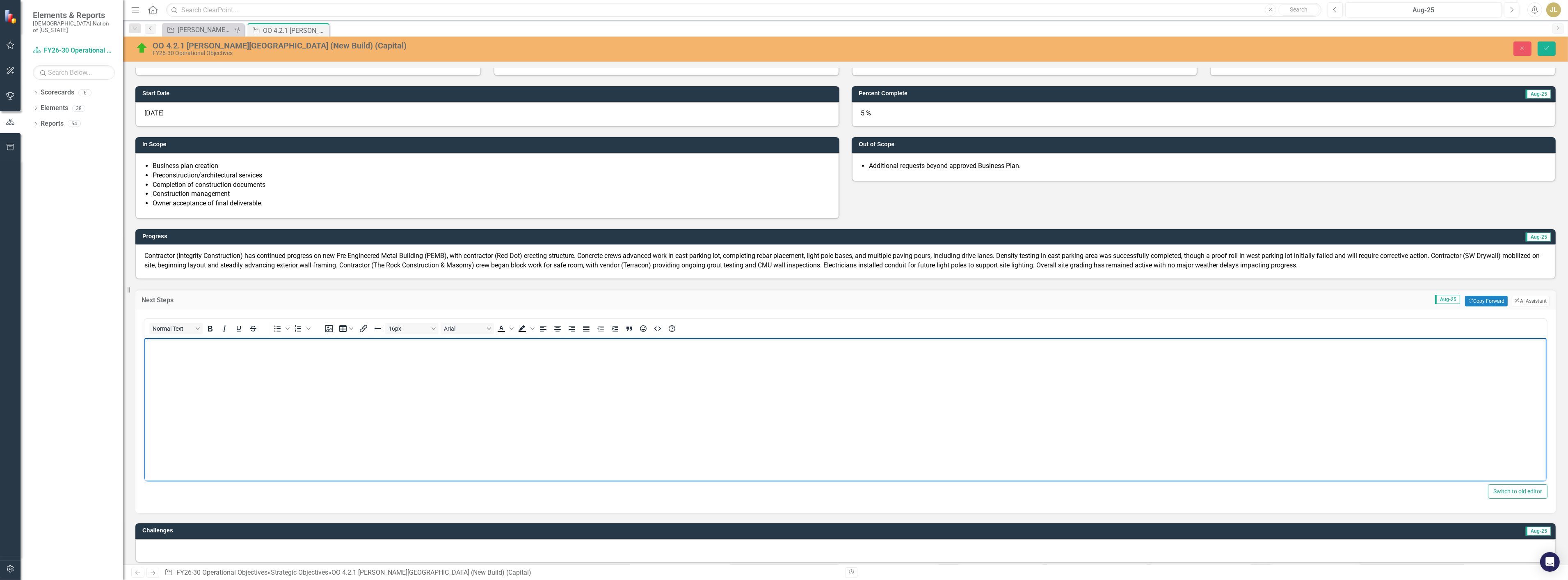
click at [243, 399] on body "Rich Text Area. Press ALT-0 for help." at bounding box center [845, 399] width 1403 height 123
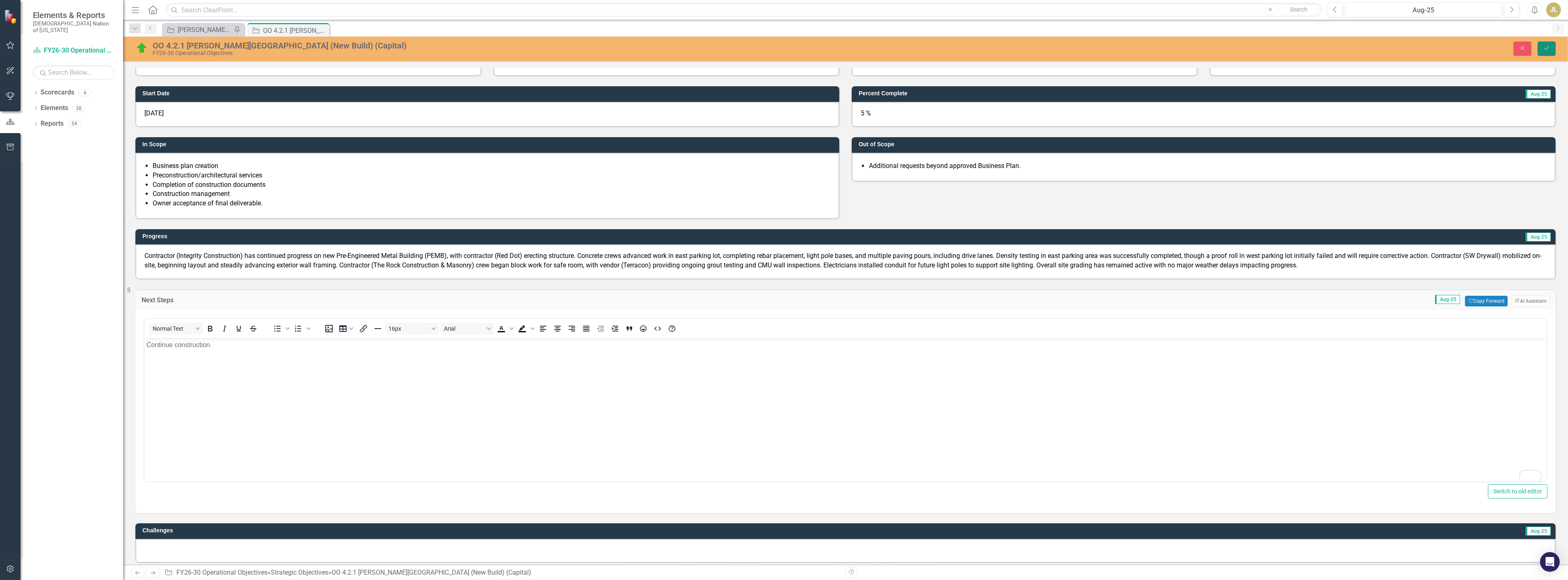
click at [1540, 44] on button "Save" at bounding box center [1547, 48] width 18 height 15
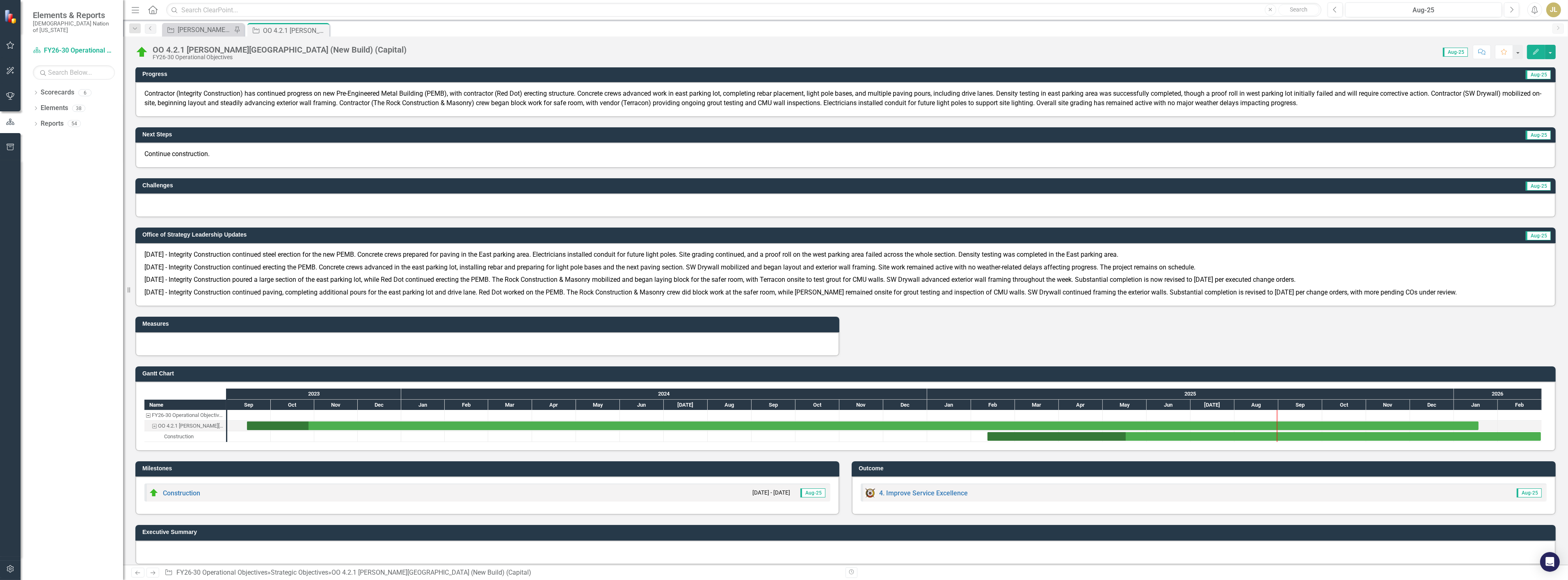
scroll to position [116, 0]
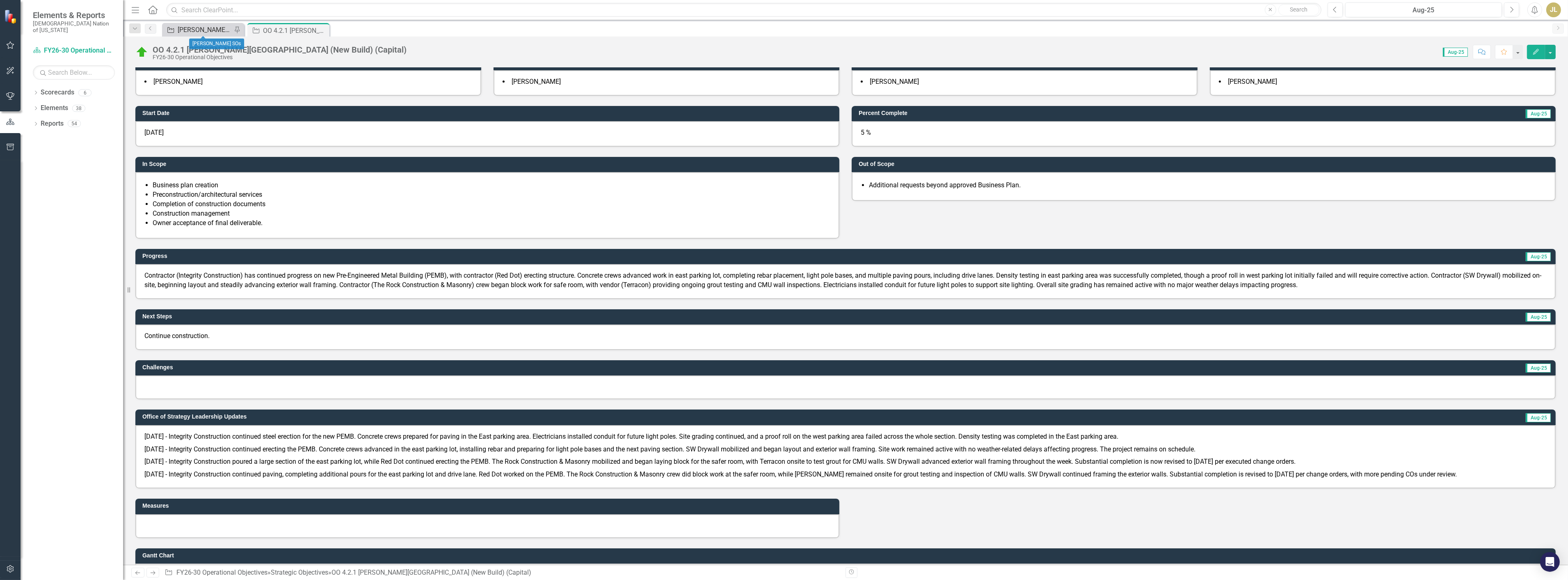
click at [193, 25] on div "[PERSON_NAME] SOs" at bounding box center [205, 30] width 54 height 10
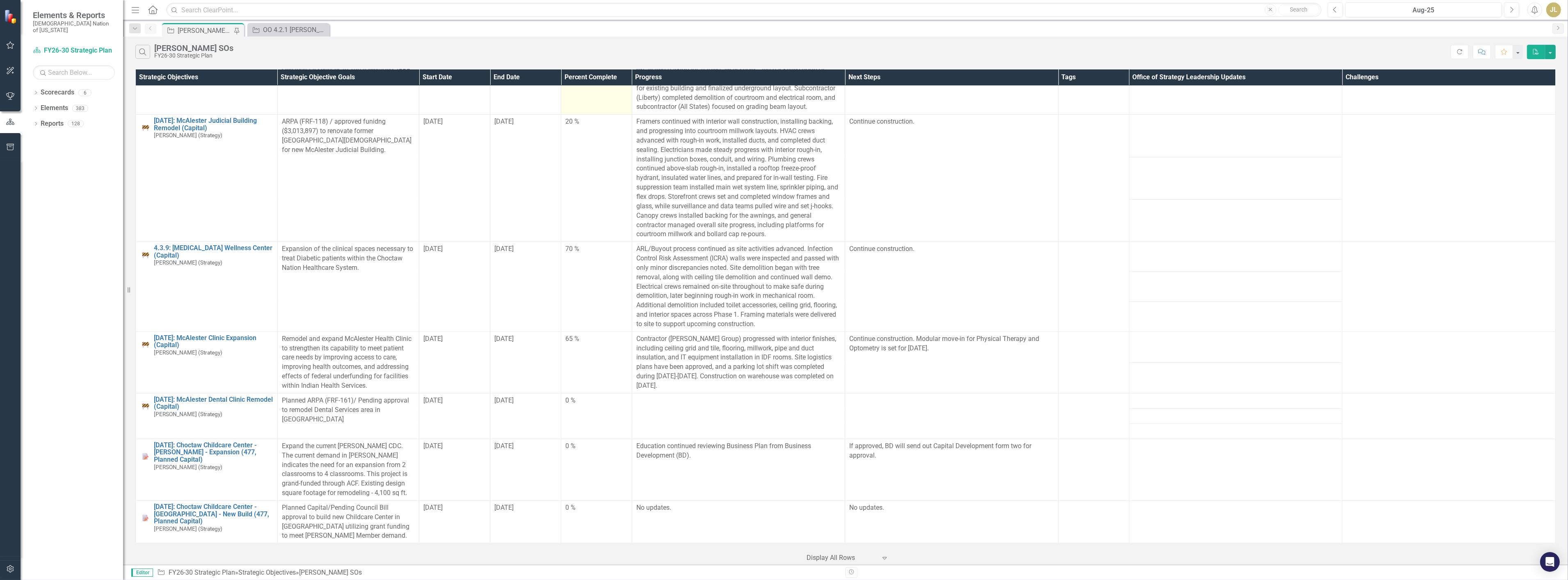
scroll to position [456, 0]
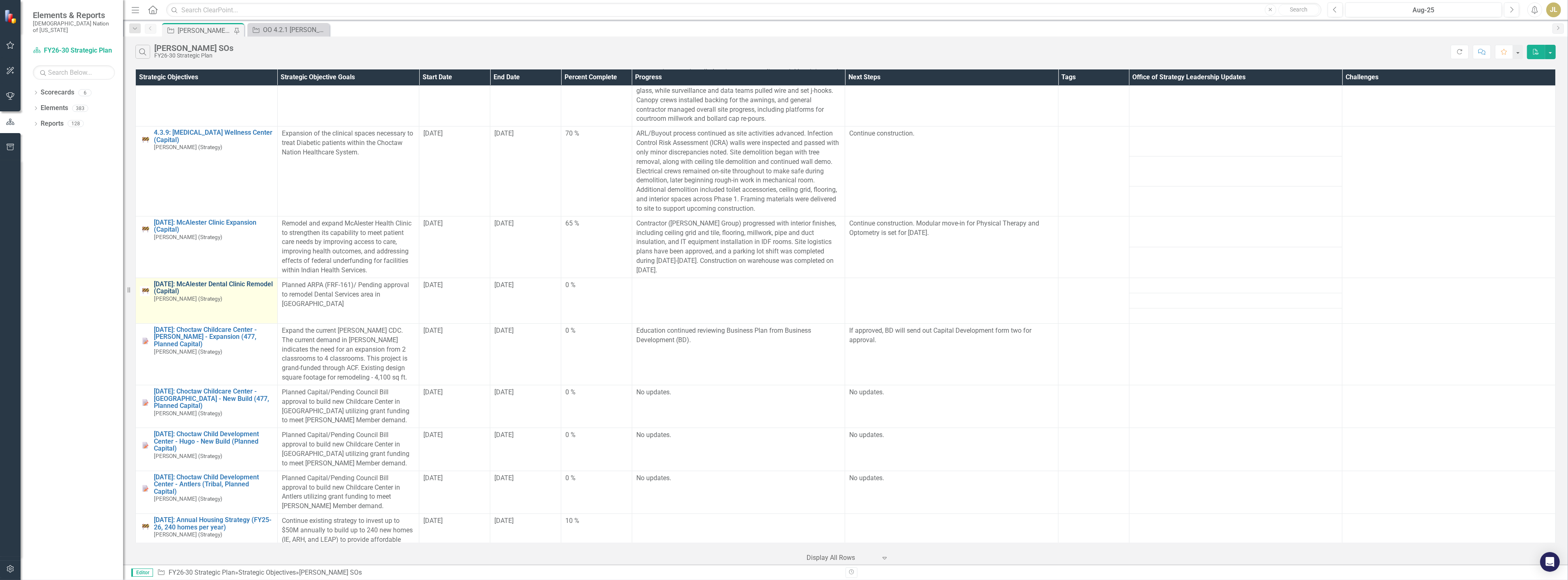
click at [199, 285] on link "[DATE]: McAlester Dental Clinic Remodel (Capital)" at bounding box center [213, 287] width 120 height 15
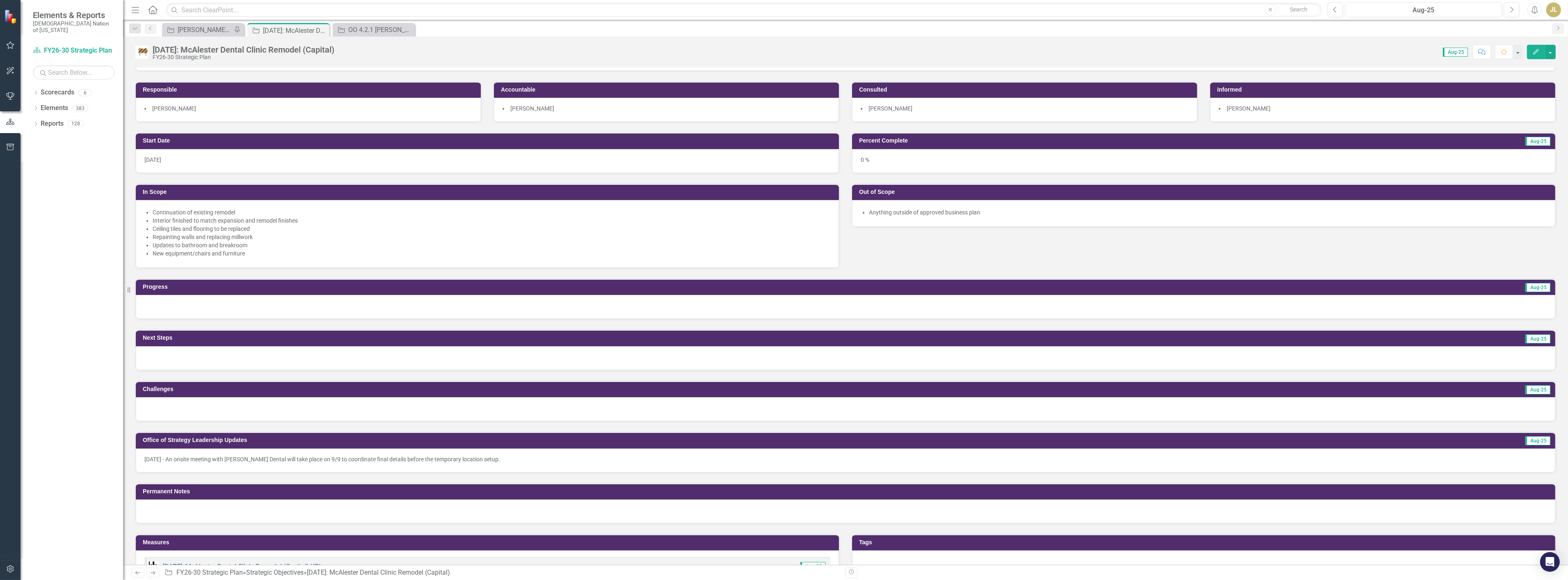
scroll to position [137, 0]
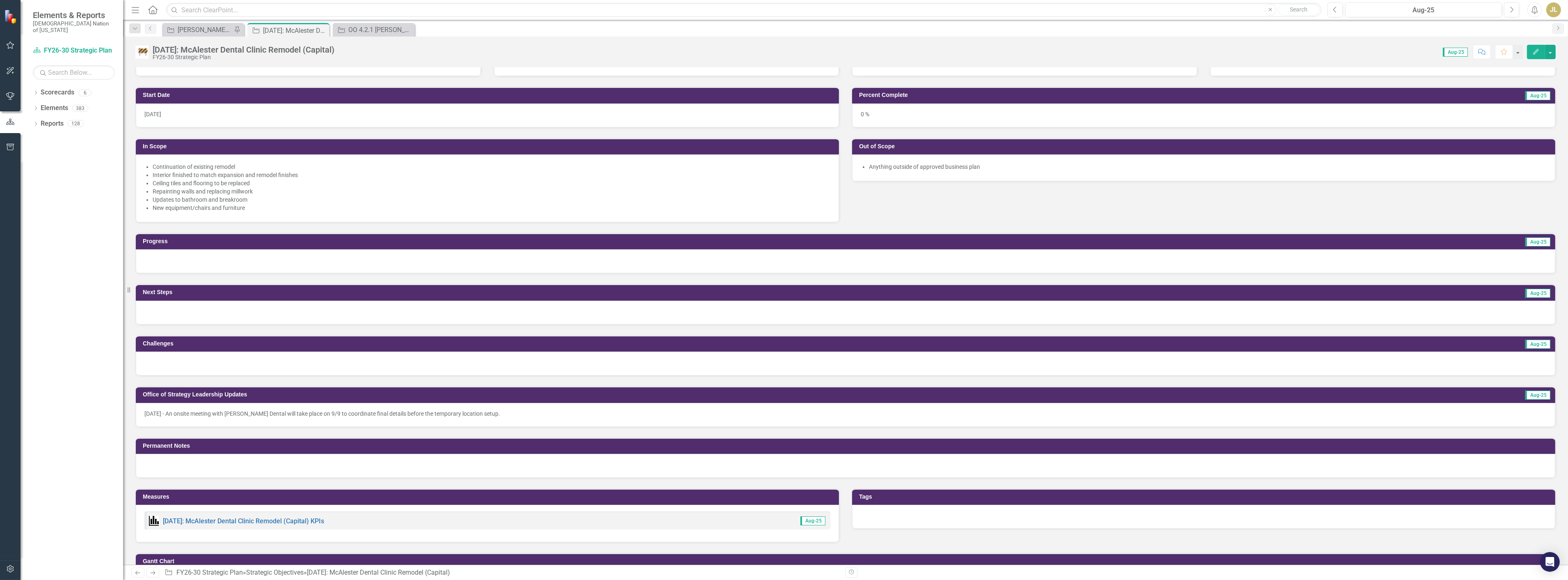
click at [210, 424] on div "[DATE] - An onsite meeting with [PERSON_NAME] Dental will take place on 9/9 to …" at bounding box center [845, 415] width 1420 height 24
click at [208, 417] on div "[DATE] - An onsite meeting with [PERSON_NAME] Dental will take place on 9/9 to …" at bounding box center [845, 415] width 1420 height 24
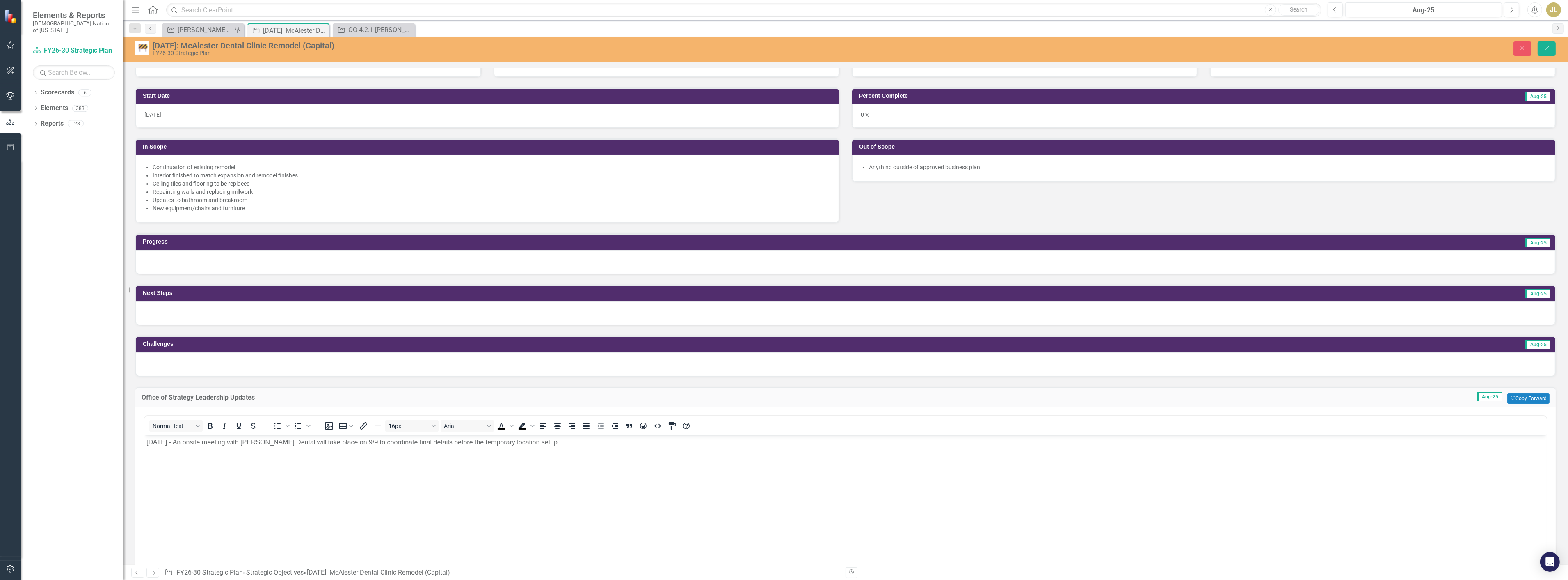
scroll to position [0, 0]
click at [146, 441] on p "[DATE] - An onsite meeting with [PERSON_NAME] Dental will take place on 9/9 to …" at bounding box center [845, 442] width 1399 height 10
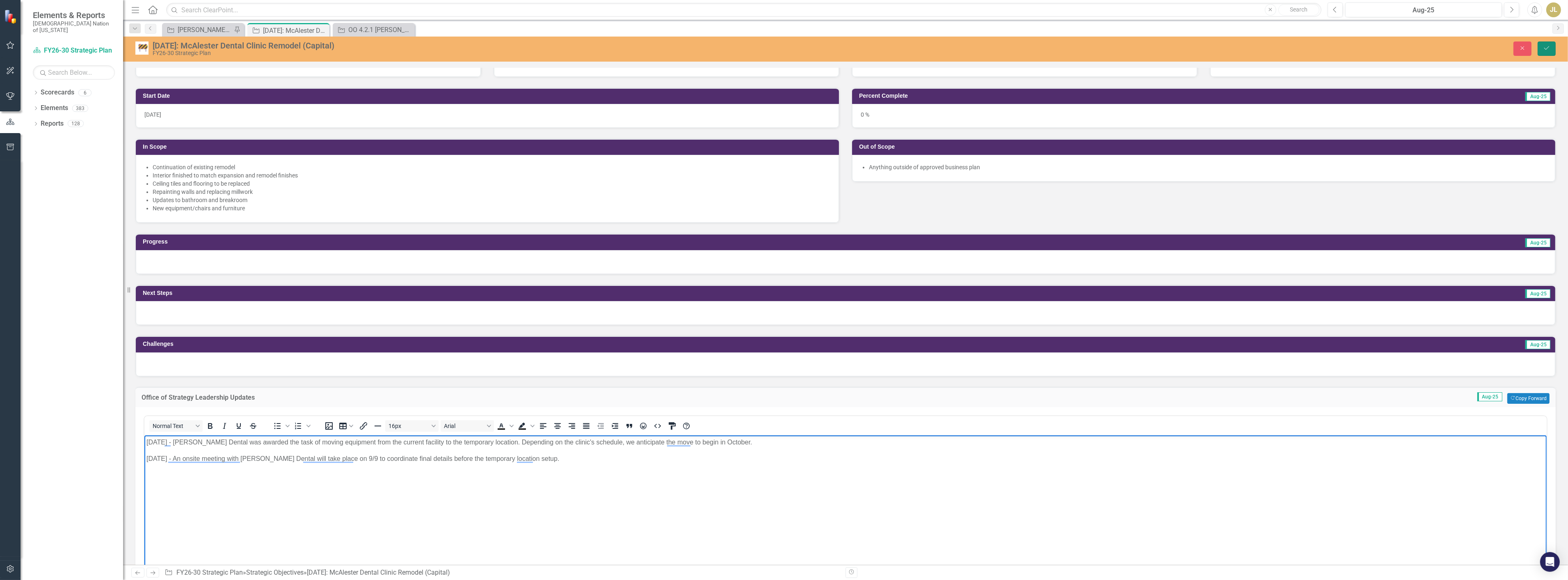
click at [1544, 50] on icon "Save" at bounding box center [1547, 48] width 8 height 6
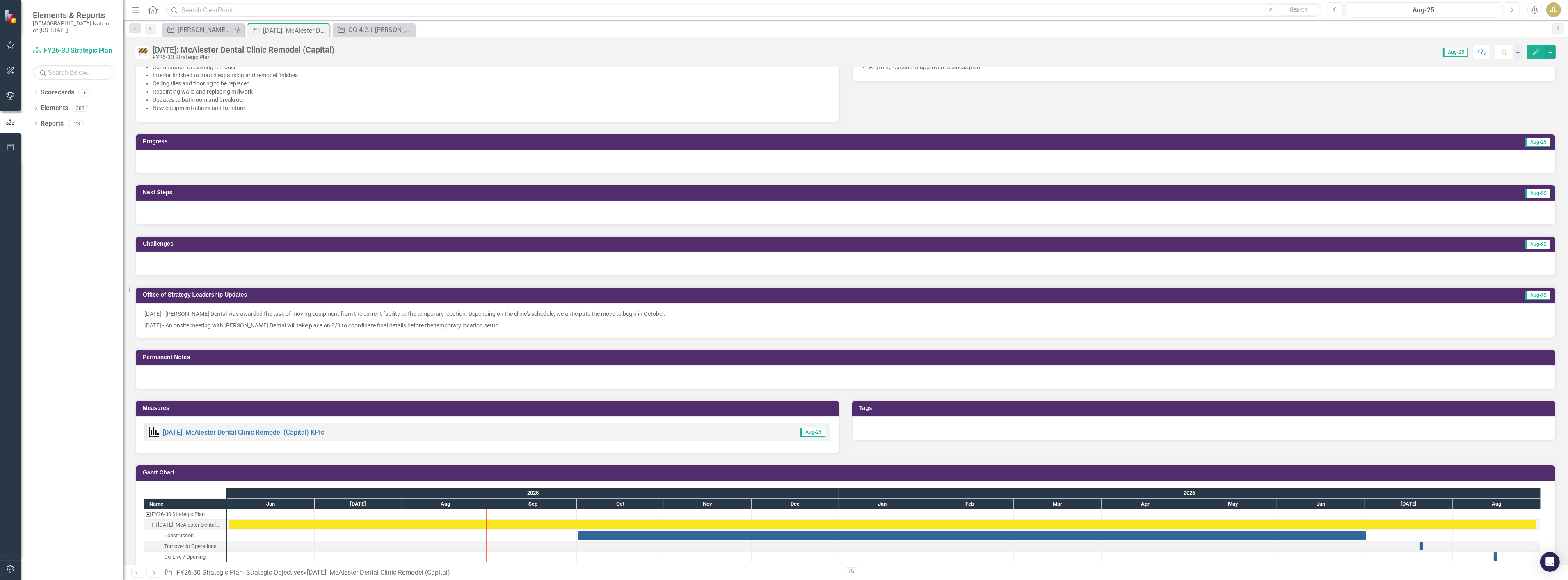
scroll to position [182, 0]
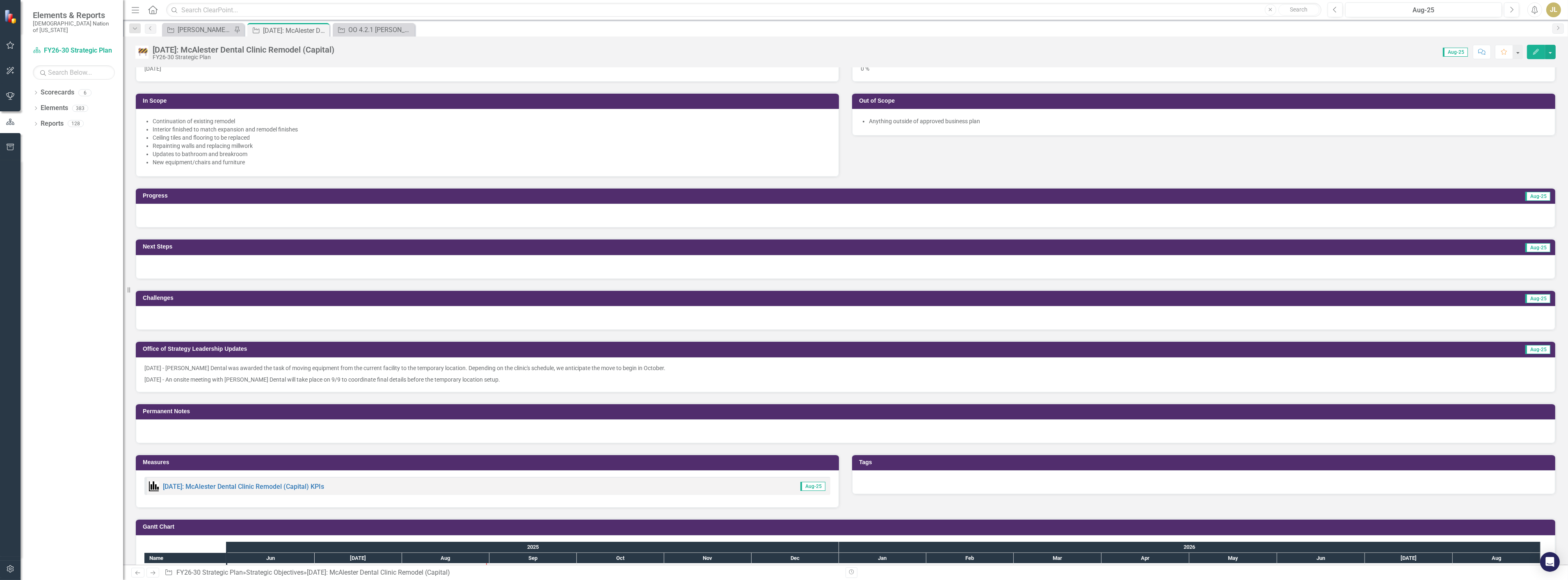
click at [1430, 377] on p "[DATE] - An onsite meeting with [PERSON_NAME] Dental will take place on 9/9 to …" at bounding box center [846, 379] width 1403 height 10
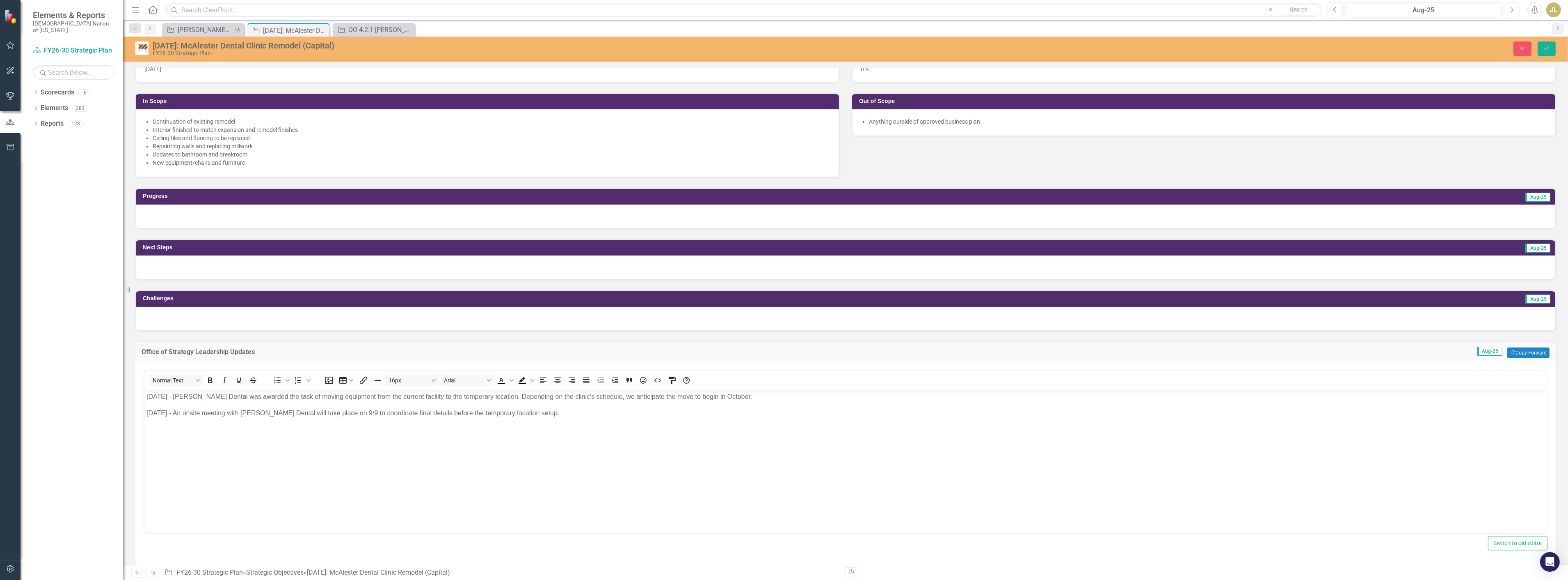
scroll to position [0, 0]
click at [746, 400] on p "[DATE] - [PERSON_NAME] Dental was awarded the task of moving equipment from the…" at bounding box center [845, 396] width 1399 height 10
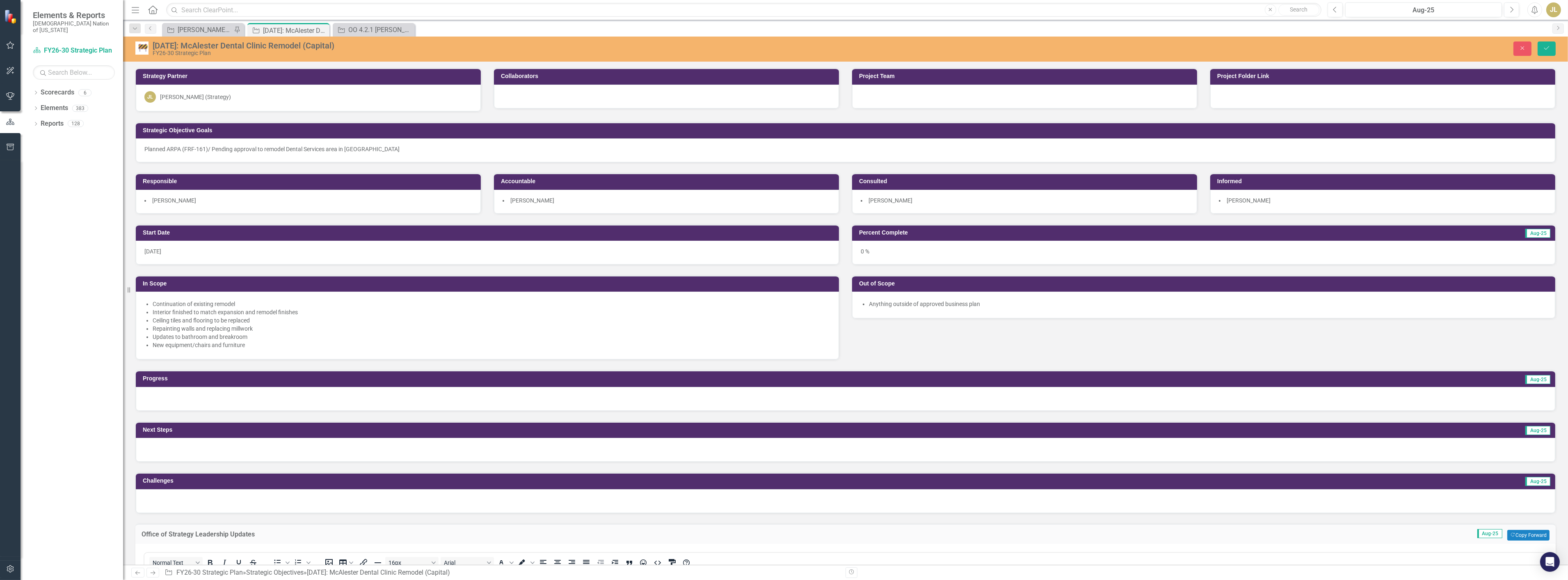
scroll to position [182, 0]
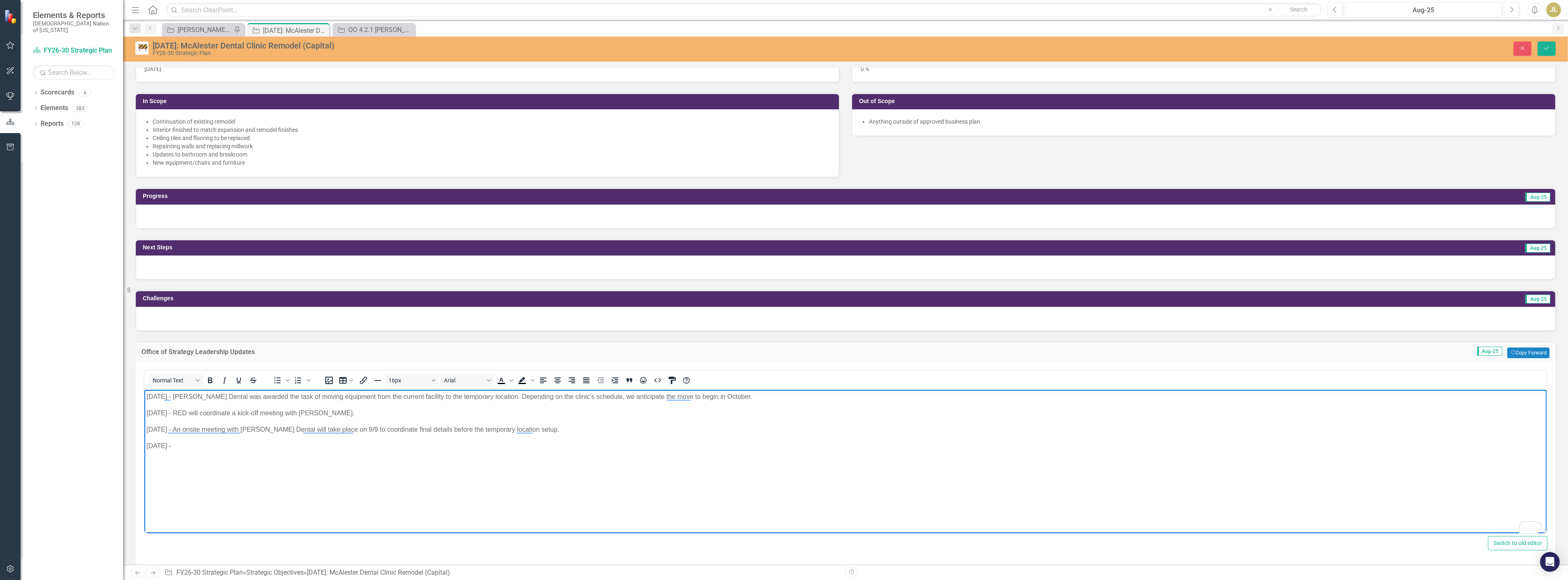
click at [194, 448] on p "[DATE] -" at bounding box center [845, 446] width 1399 height 10
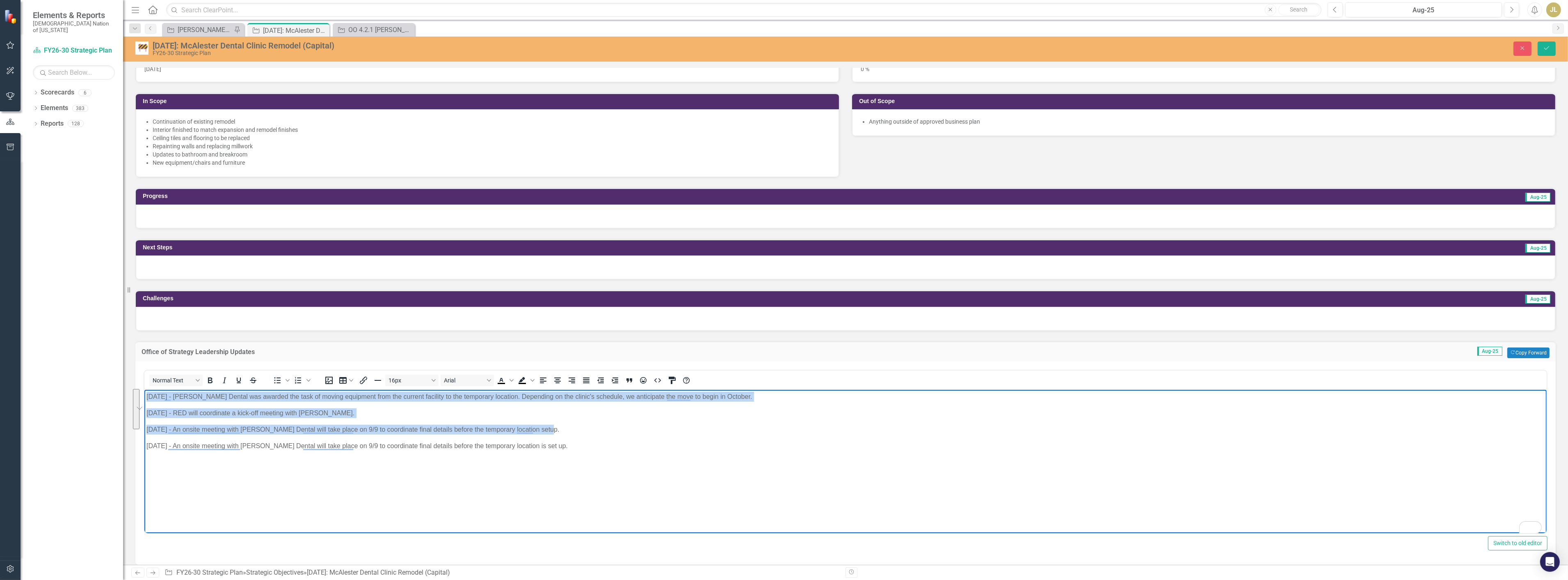
drag, startPoint x: 539, startPoint y: 431, endPoint x: 286, endPoint y: 782, distance: 432.7
click at [144, 396] on html "[DATE] - [PERSON_NAME] Dental was awarded the task of moving equipment from the…" at bounding box center [845, 451] width 1403 height 123
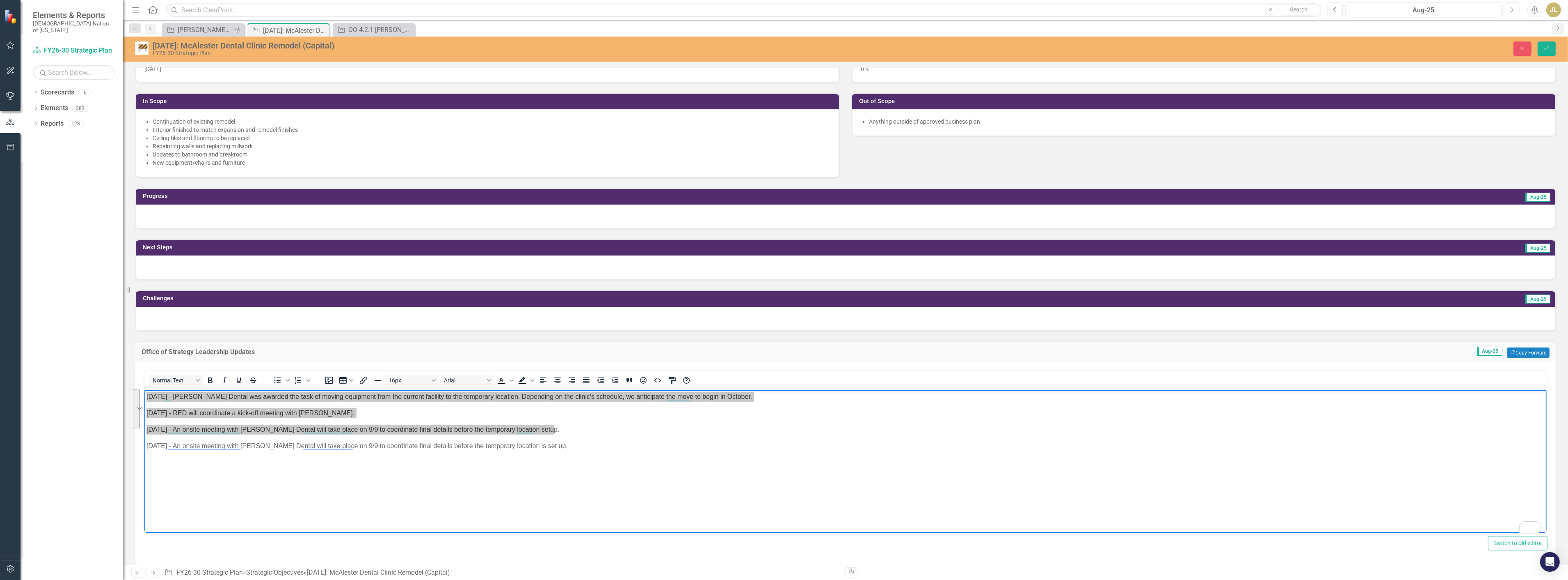
click at [223, 224] on div at bounding box center [845, 216] width 1420 height 24
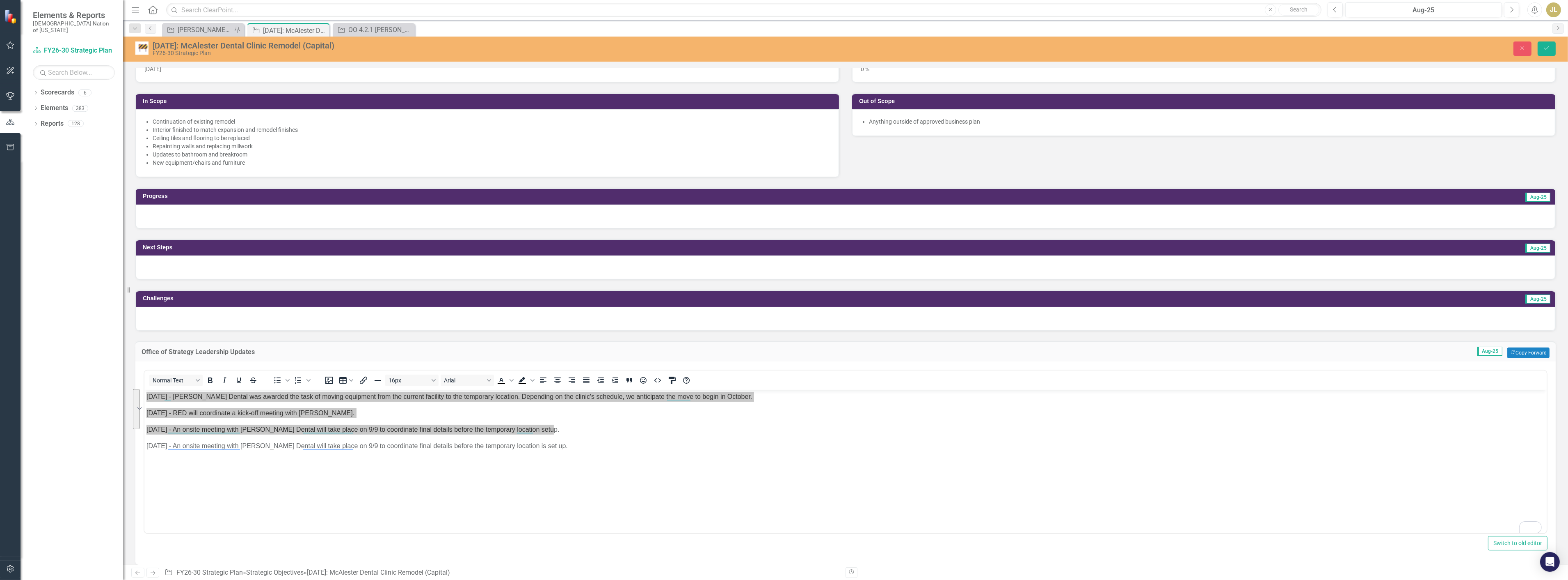
click at [223, 224] on div at bounding box center [845, 216] width 1420 height 24
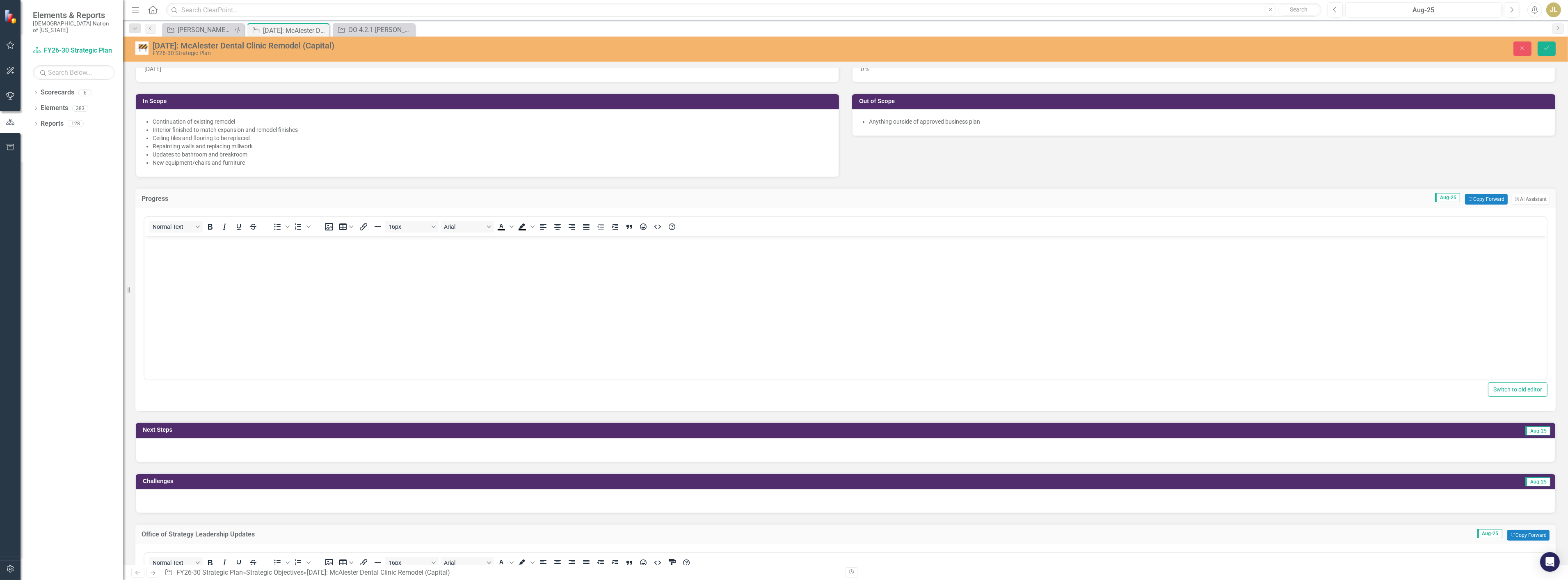
scroll to position [0, 0]
click at [211, 305] on body "Rich Text Area. Press ALT-0 for help." at bounding box center [845, 298] width 1403 height 123
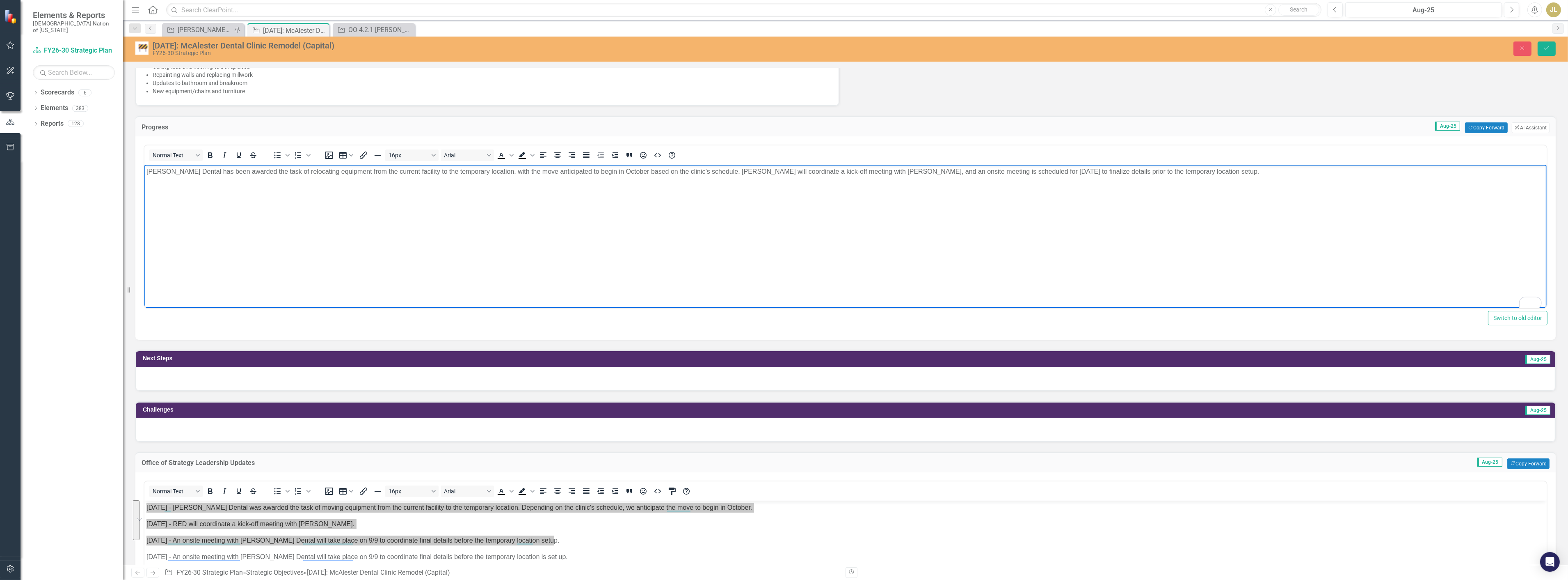
scroll to position [273, 0]
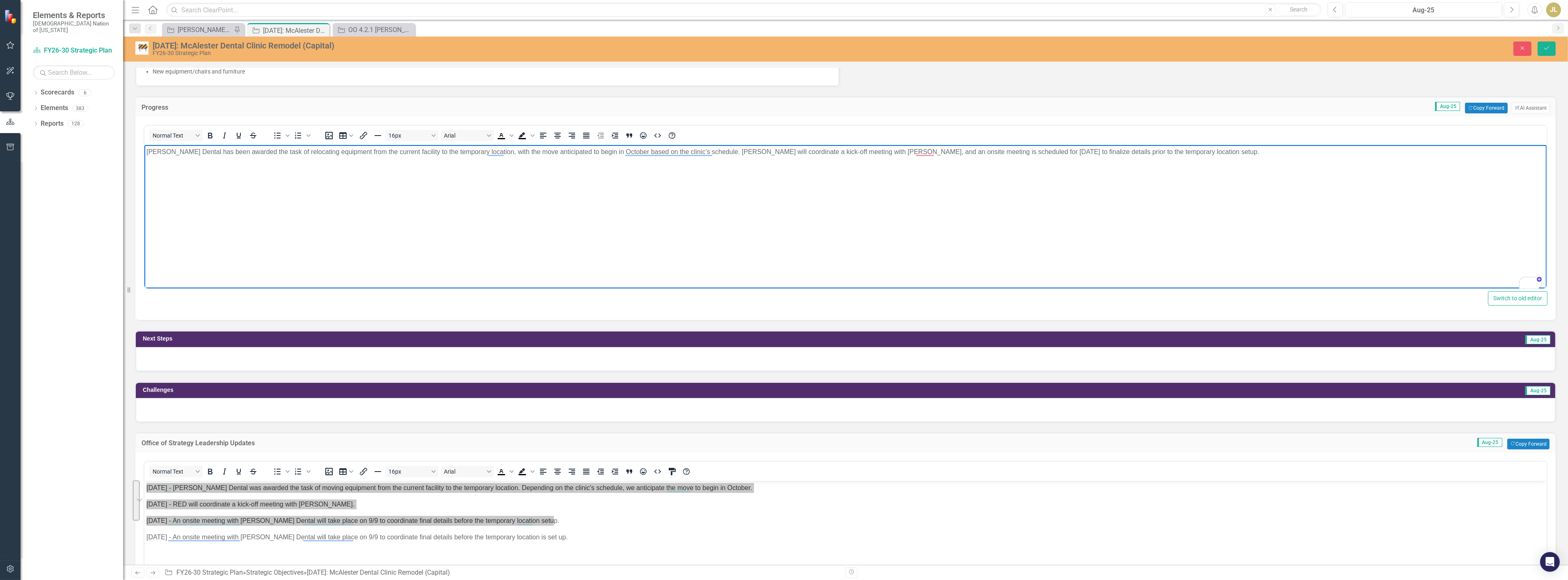
click at [256, 152] on p "[PERSON_NAME] Dental has been awarded the task of relocating equipment from the…" at bounding box center [845, 152] width 1399 height 10
click at [256, 152] on p "Patterson Dental has been awarded the task of relocating equipment from the cur…" at bounding box center [845, 152] width 1399 height 10
click at [358, 152] on p "Patterson Dental has been awarded task of relocating equipment from the current…" at bounding box center [845, 152] width 1399 height 10
click at [407, 153] on p "Patterson Dental has been awarded task of relocating equipment from current fac…" at bounding box center [845, 152] width 1399 height 10
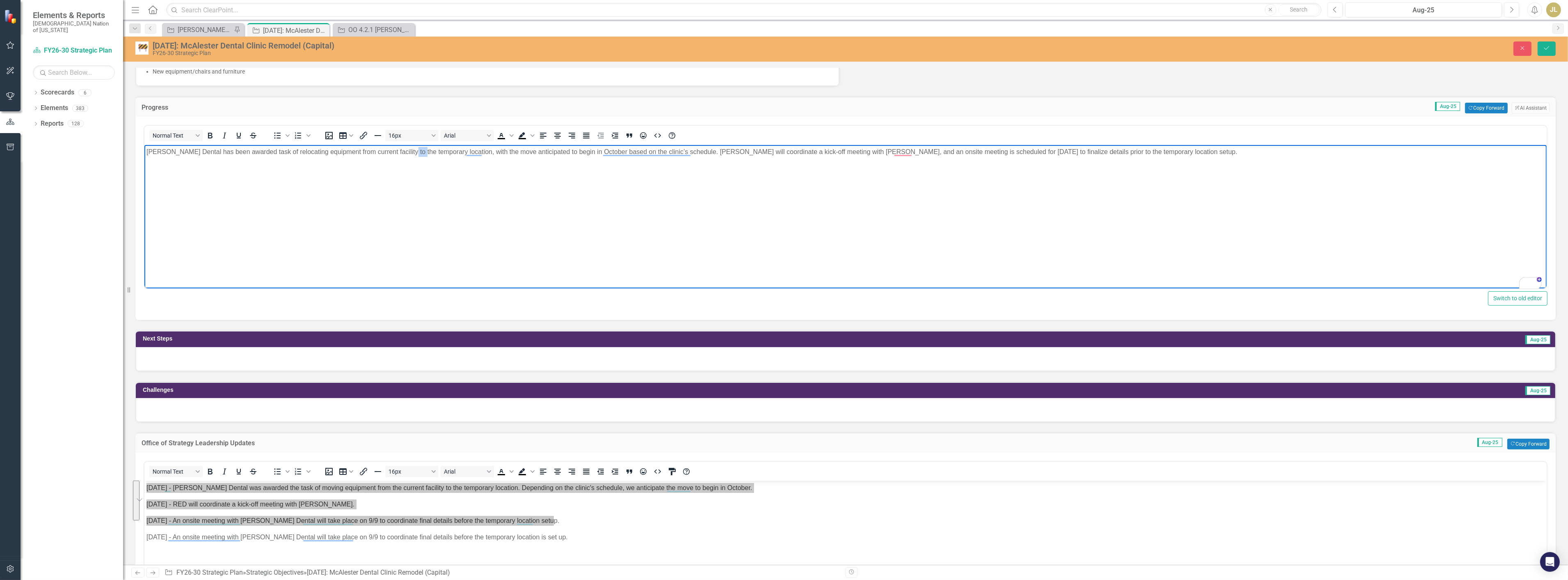
click at [407, 153] on p "Patterson Dental has been awarded task of relocating equipment from current fac…" at bounding box center [845, 152] width 1399 height 10
click at [477, 150] on p "Patterson Dental has been awarded task of relocating equipment from current fac…" at bounding box center [845, 152] width 1399 height 10
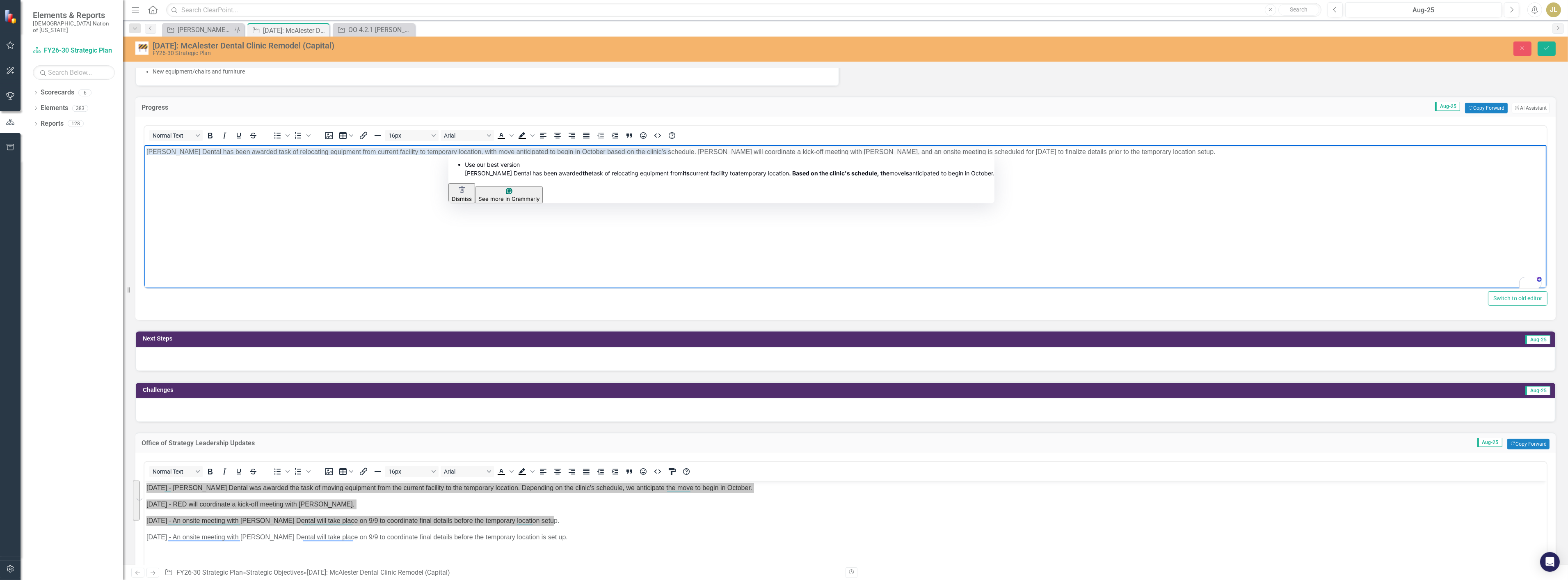
click at [458, 152] on p "Patterson Dental has been awarded task of relocating equipment from current fac…" at bounding box center [845, 152] width 1399 height 10
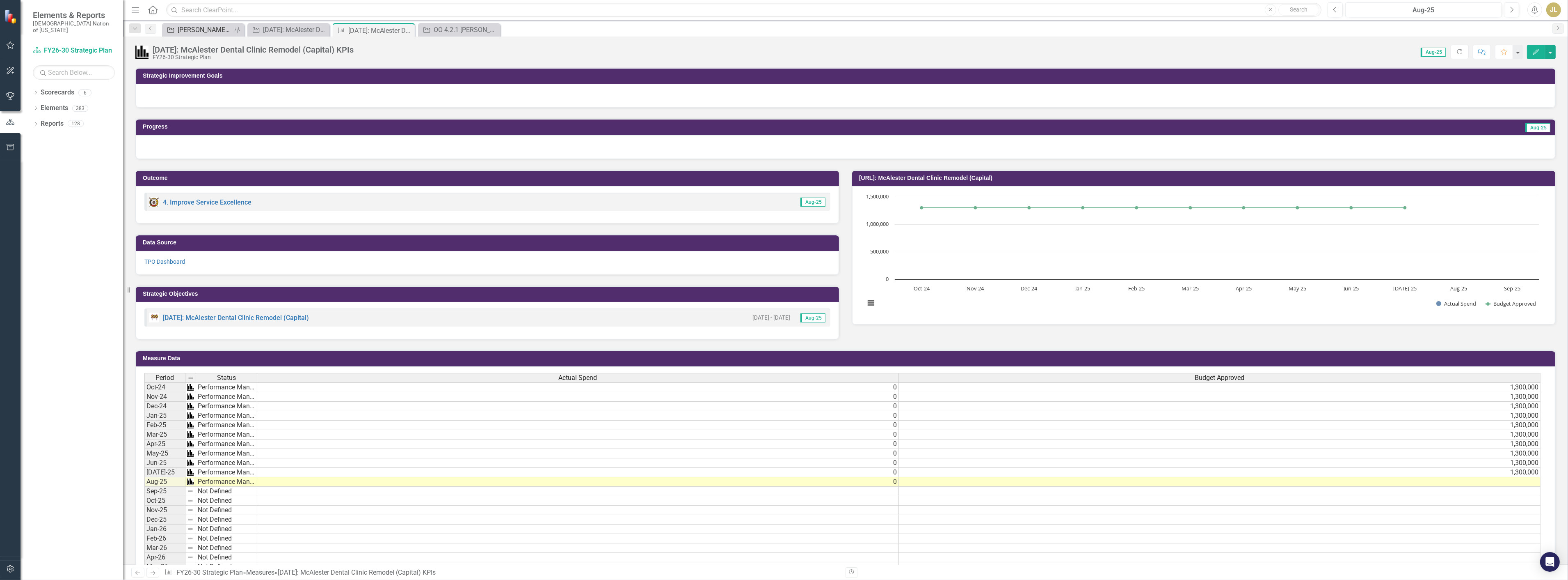
click at [191, 32] on div "[PERSON_NAME] SOs" at bounding box center [205, 30] width 54 height 10
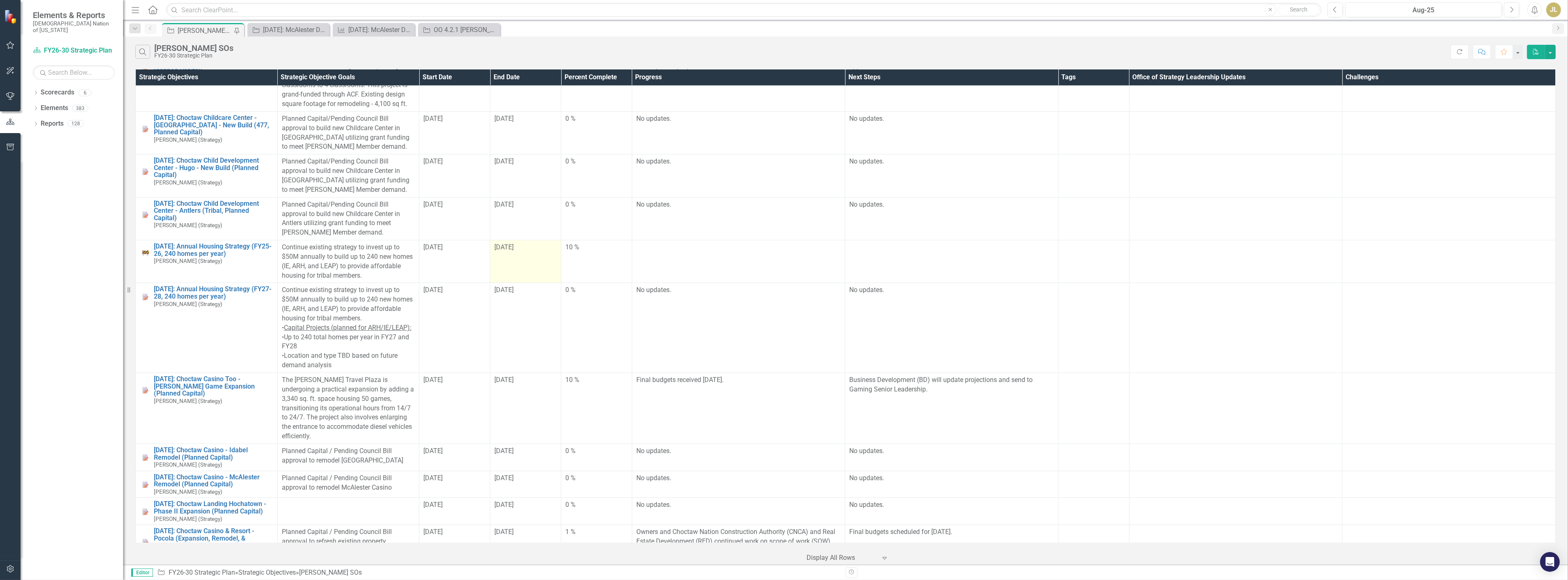
scroll to position [775, 0]
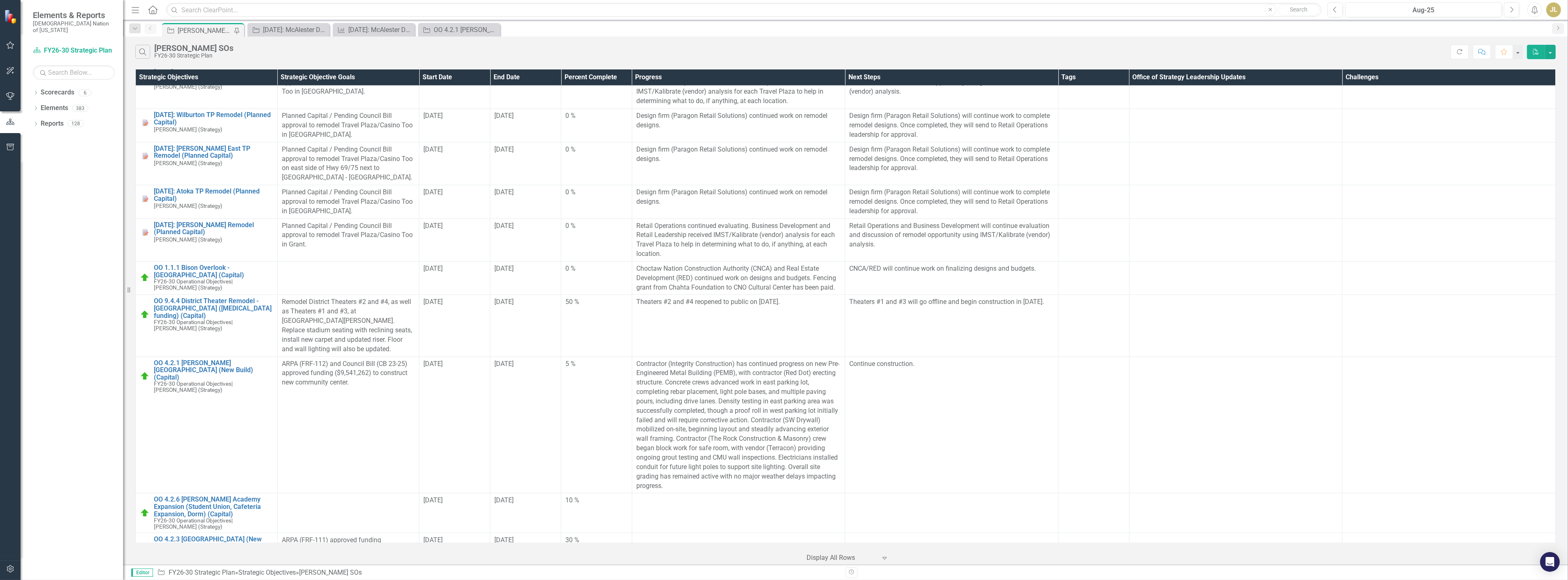
scroll to position [1779, 0]
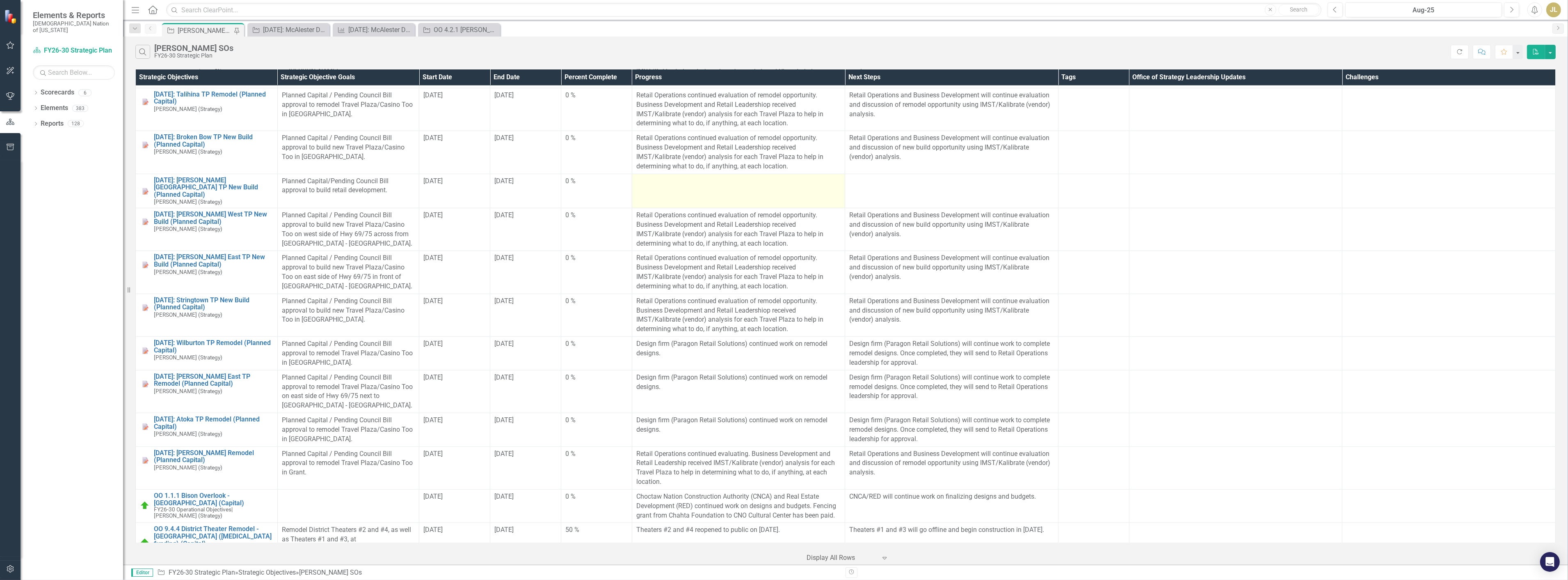
click at [685, 189] on td at bounding box center [739, 190] width 214 height 34
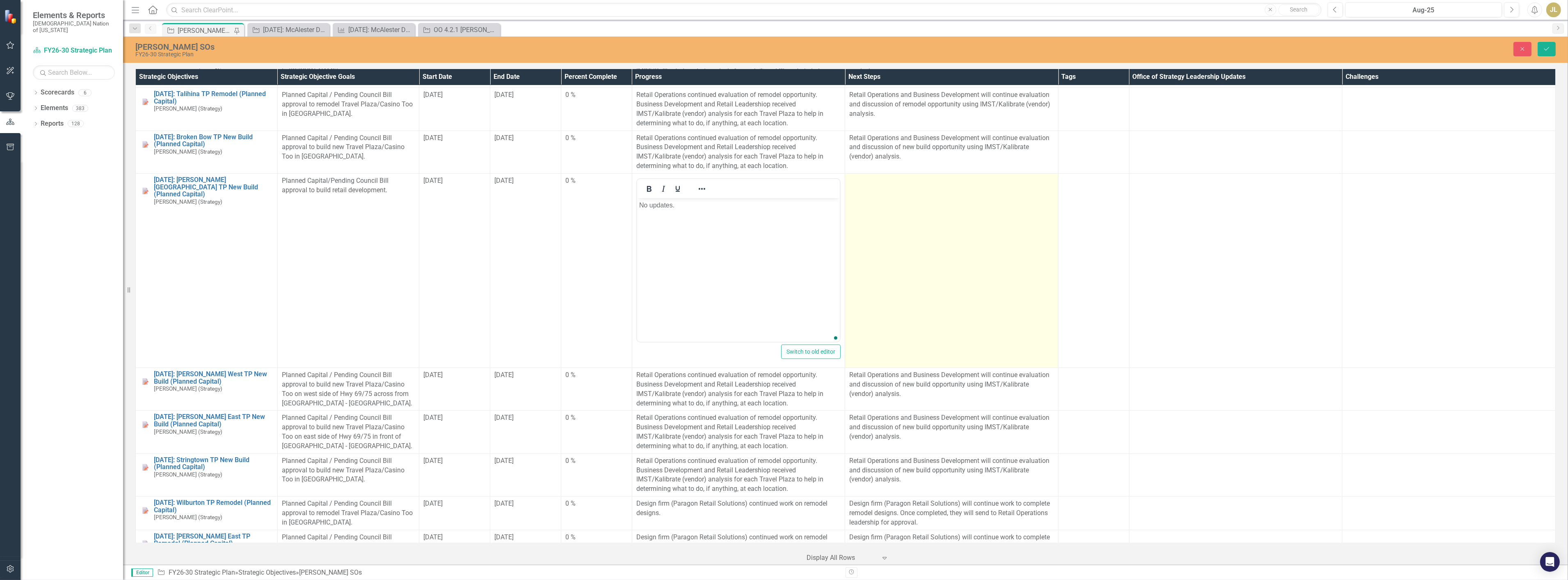
click at [999, 193] on td at bounding box center [952, 271] width 214 height 194
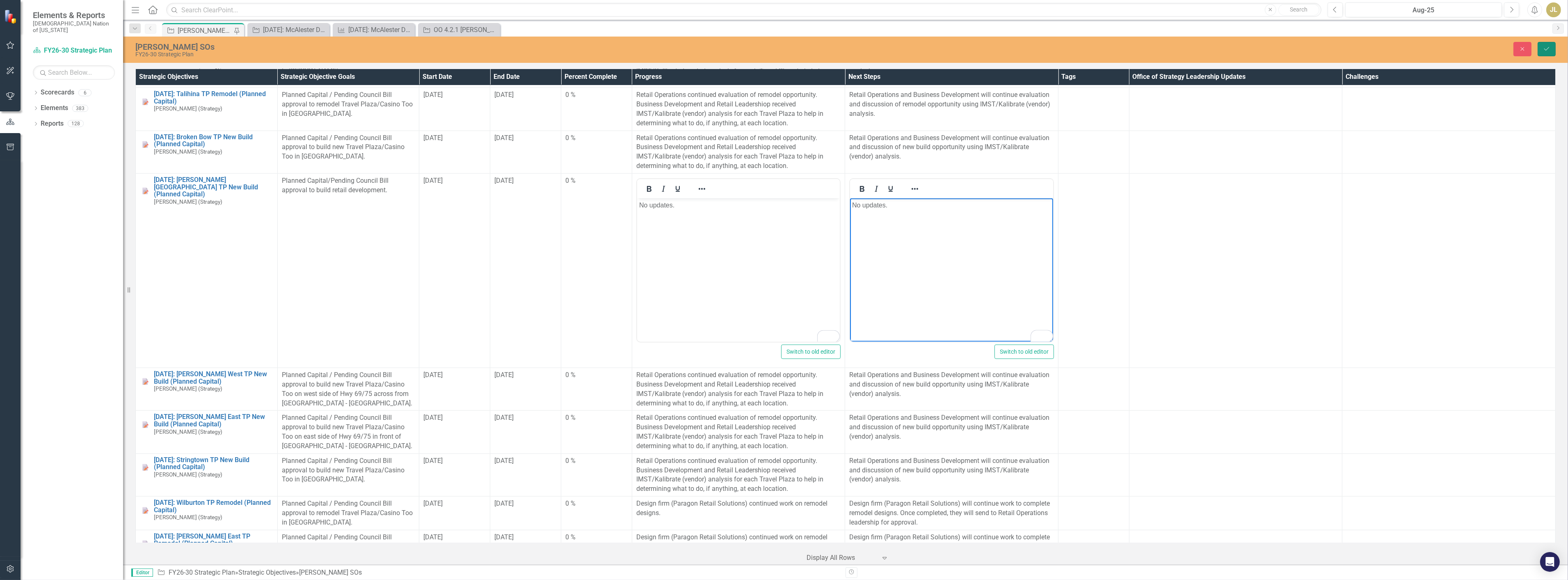
click at [1542, 49] on button "Save" at bounding box center [1547, 49] width 18 height 15
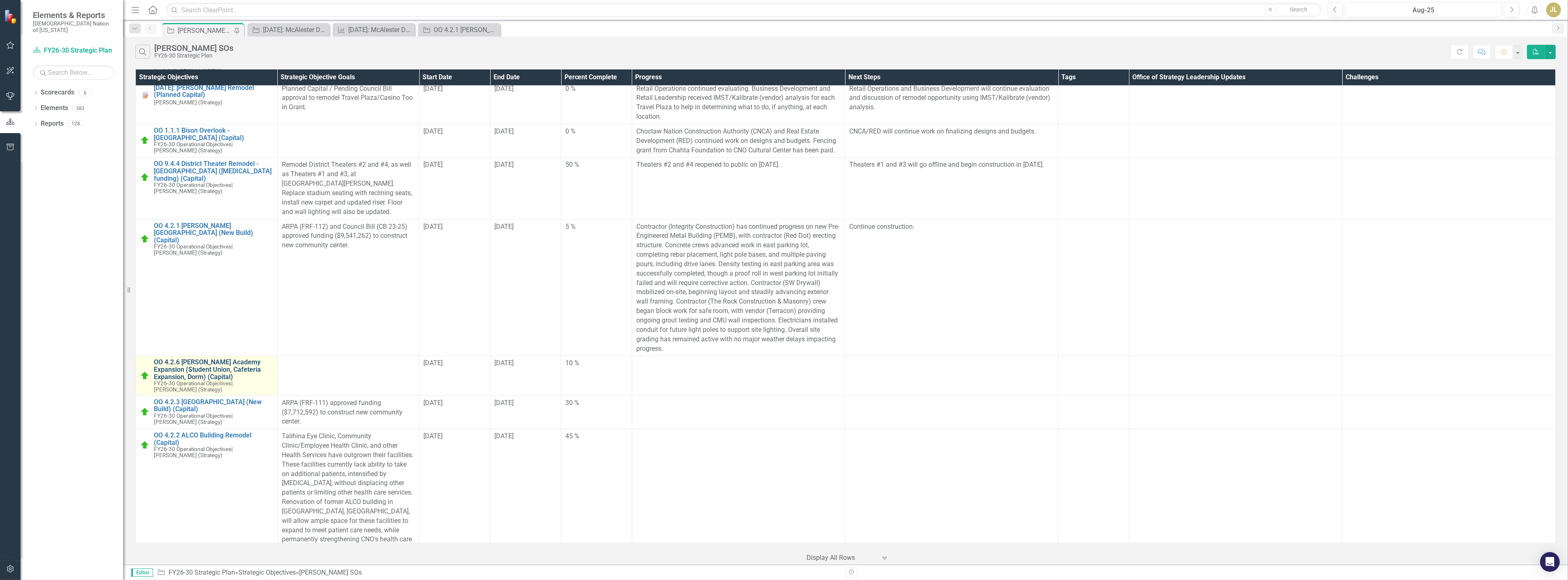
scroll to position [2236, 0]
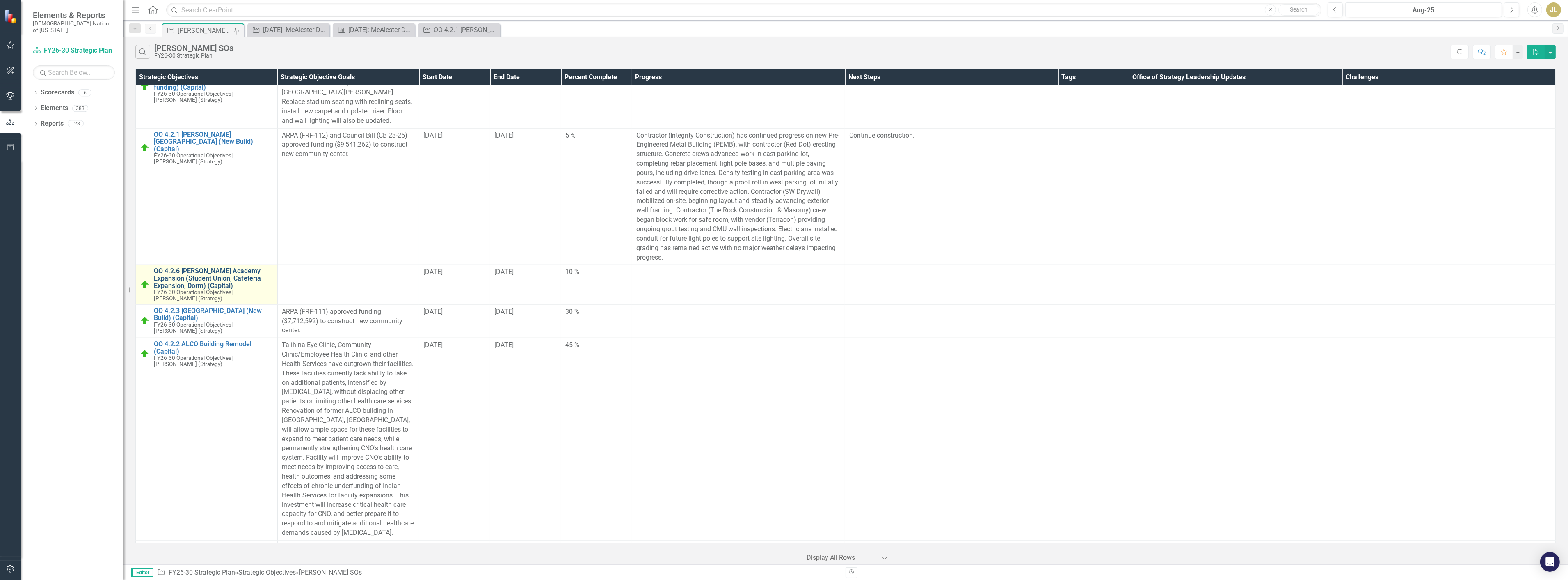
click at [234, 269] on link "OO 4.2.6 [PERSON_NAME] Academy Expansion (Student Union, Cafeteria Expansion, D…" at bounding box center [213, 278] width 120 height 21
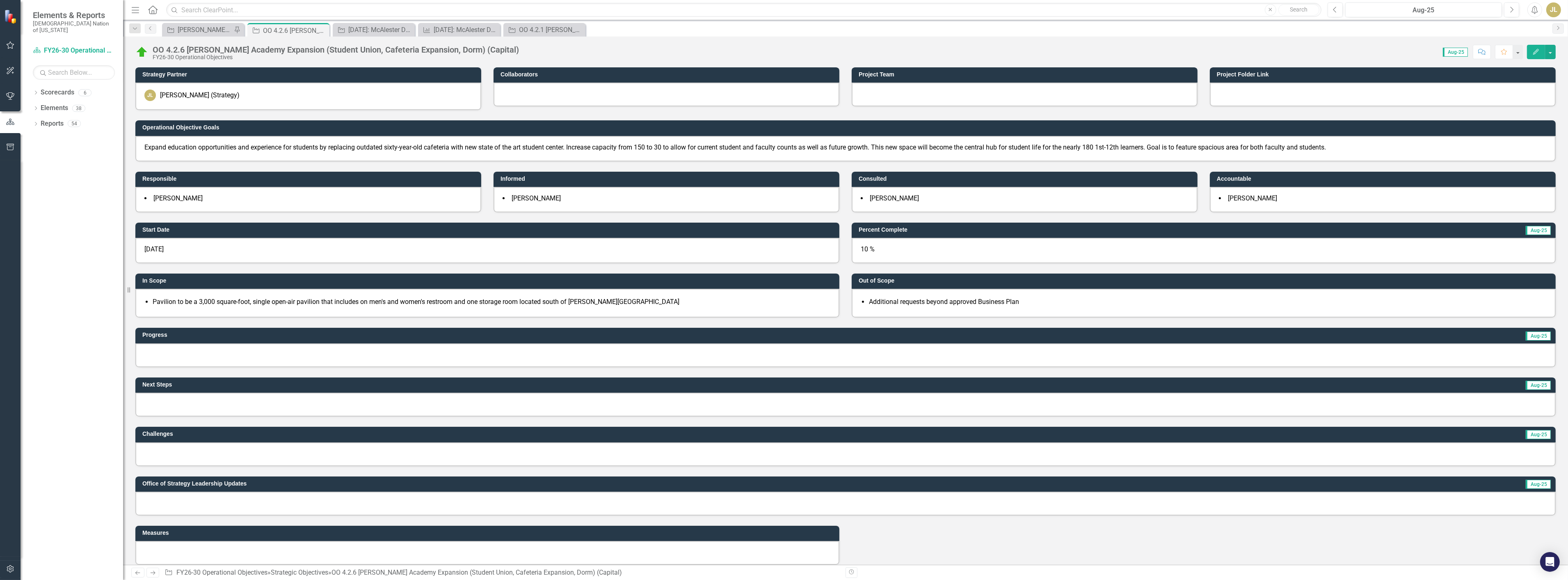
scroll to position [46, 0]
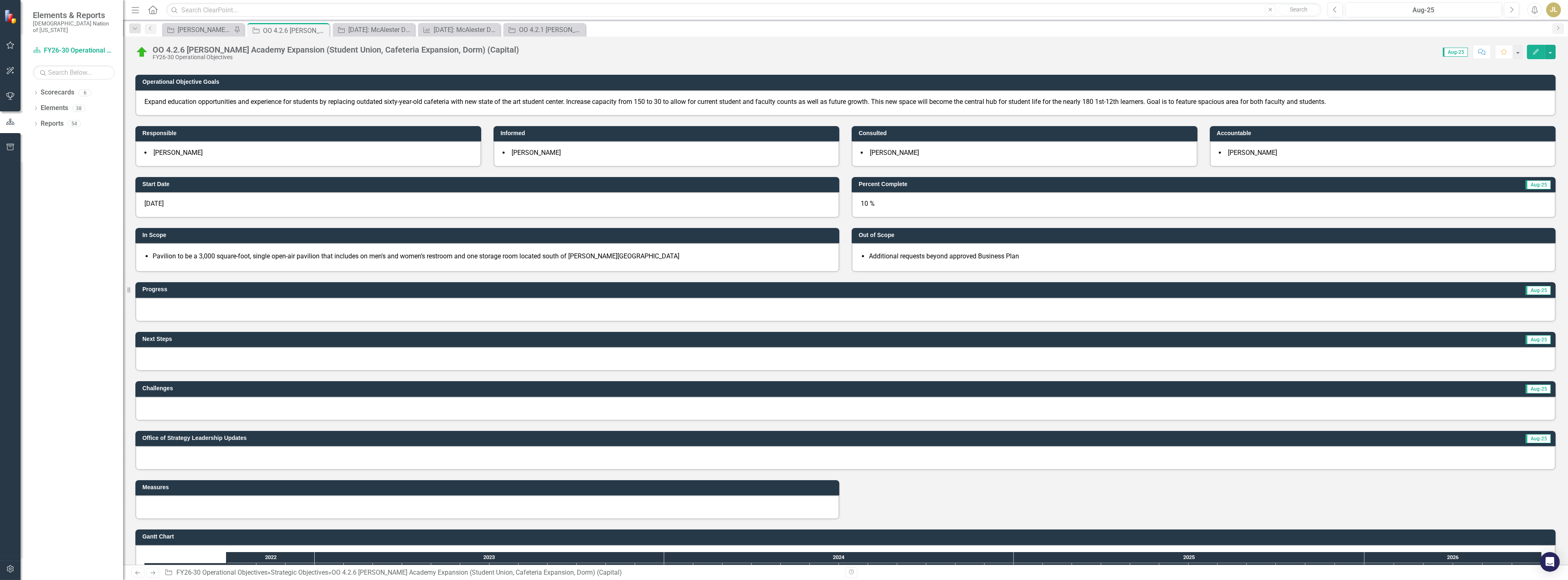
click at [178, 457] on div at bounding box center [846, 457] width 1421 height 24
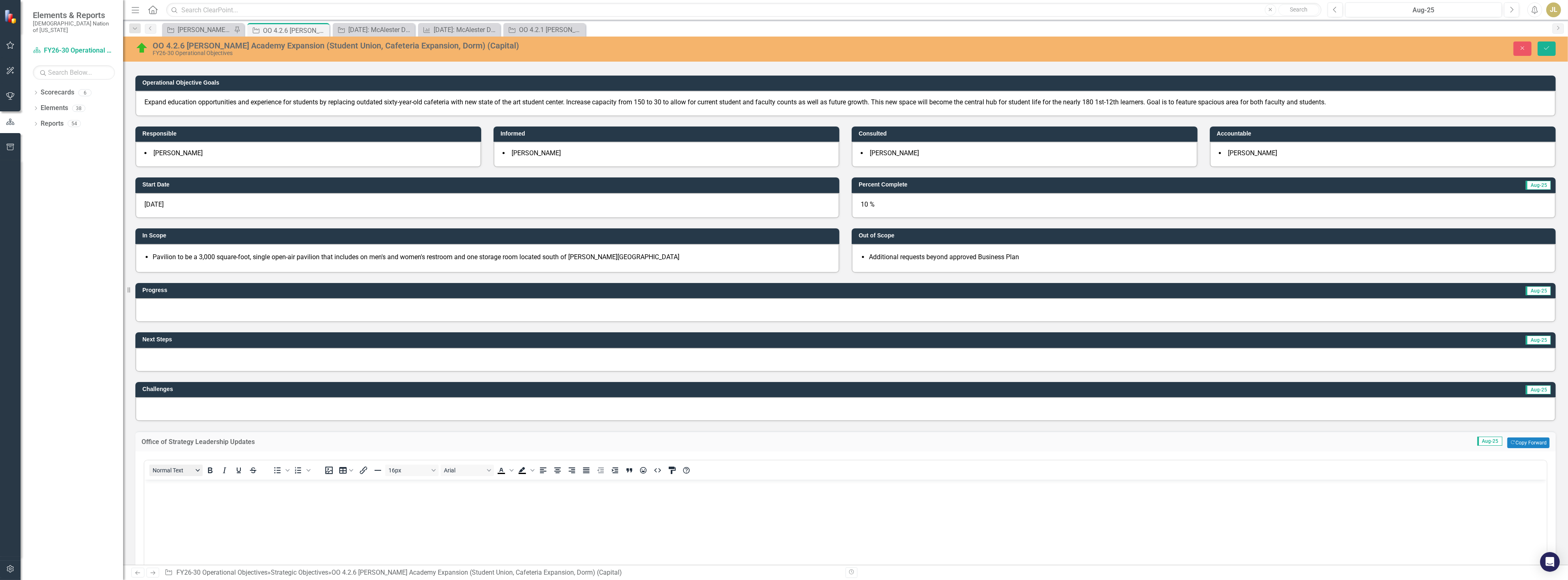
scroll to position [0, 0]
click at [177, 510] on body "Rich Text Area. Press ALT-0 for help." at bounding box center [845, 541] width 1403 height 123
click at [388, 489] on p "8/6/25 - Steel erection is underway, and site utilities are still progressing." at bounding box center [845, 486] width 1399 height 10
click at [487, 514] on body "8/6/25 - Steel erection is underway, and site utilities are still progressing. …" at bounding box center [845, 541] width 1403 height 123
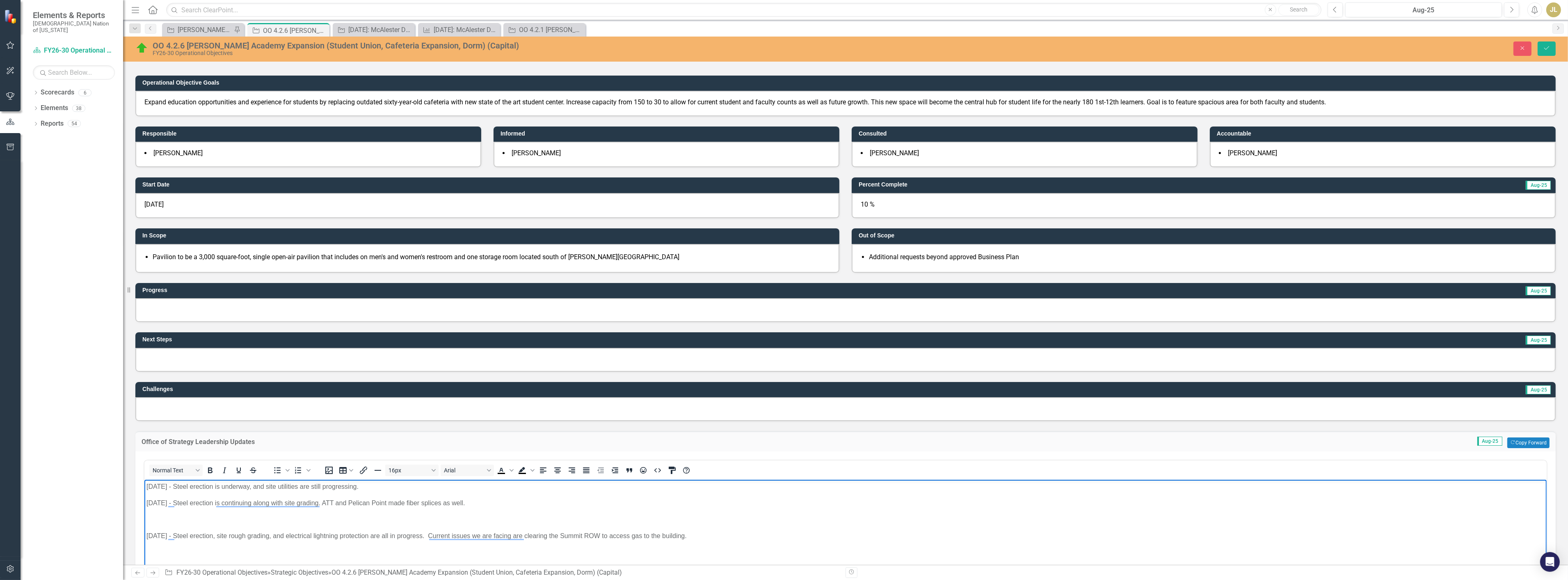
click at [182, 516] on p "To enrich screen reader interactions, please activate Accessibility in Grammarl…" at bounding box center [845, 519] width 1399 height 10
click at [154, 518] on p "To enrich screen reader interactions, please activate Accessibility in Grammarl…" at bounding box center [845, 519] width 1399 height 10
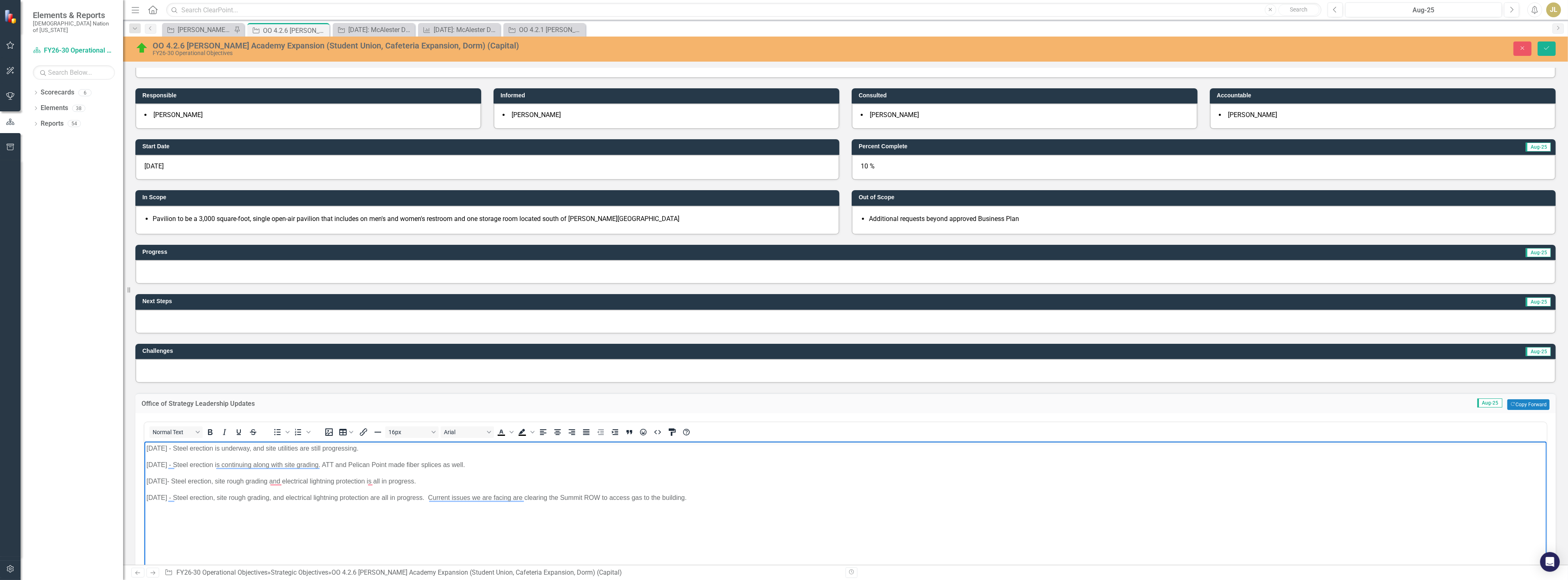
scroll to position [137, 0]
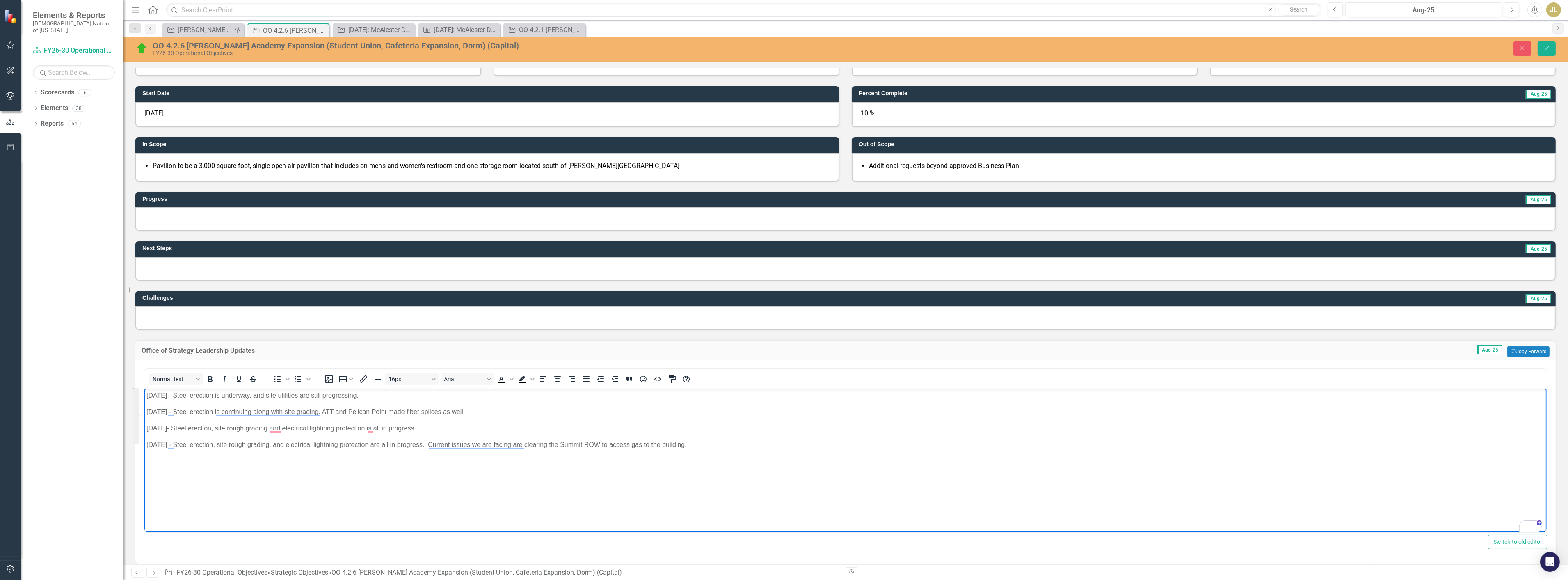
drag, startPoint x: 711, startPoint y: 450, endPoint x: 145, endPoint y: 391, distance: 569.1
click at [145, 391] on body "8/6/25 - Steel erection is underway, and site utilities are still progressing. …" at bounding box center [845, 450] width 1403 height 123
copy body "8/6/25 - Steel erection is underway, and site utilities are still progressing. …"
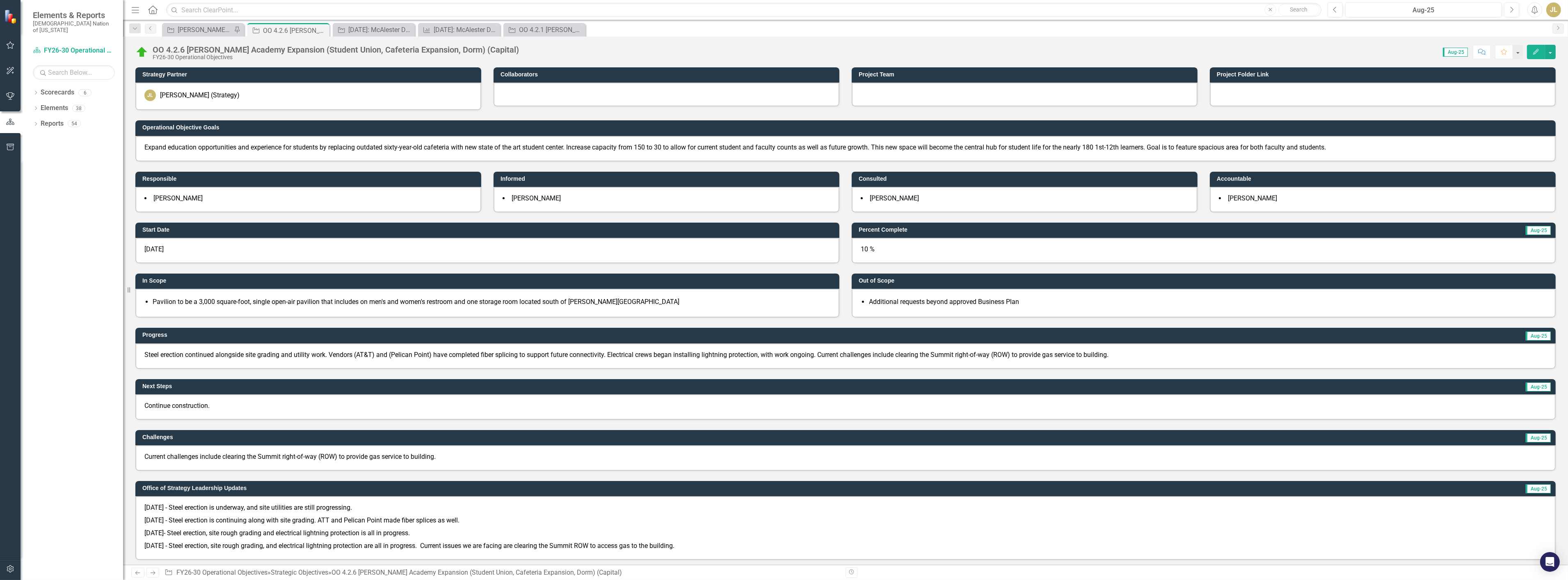
click at [874, 251] on div "10 %" at bounding box center [1204, 251] width 704 height 26
click at [874, 250] on div "10 %" at bounding box center [1204, 251] width 704 height 26
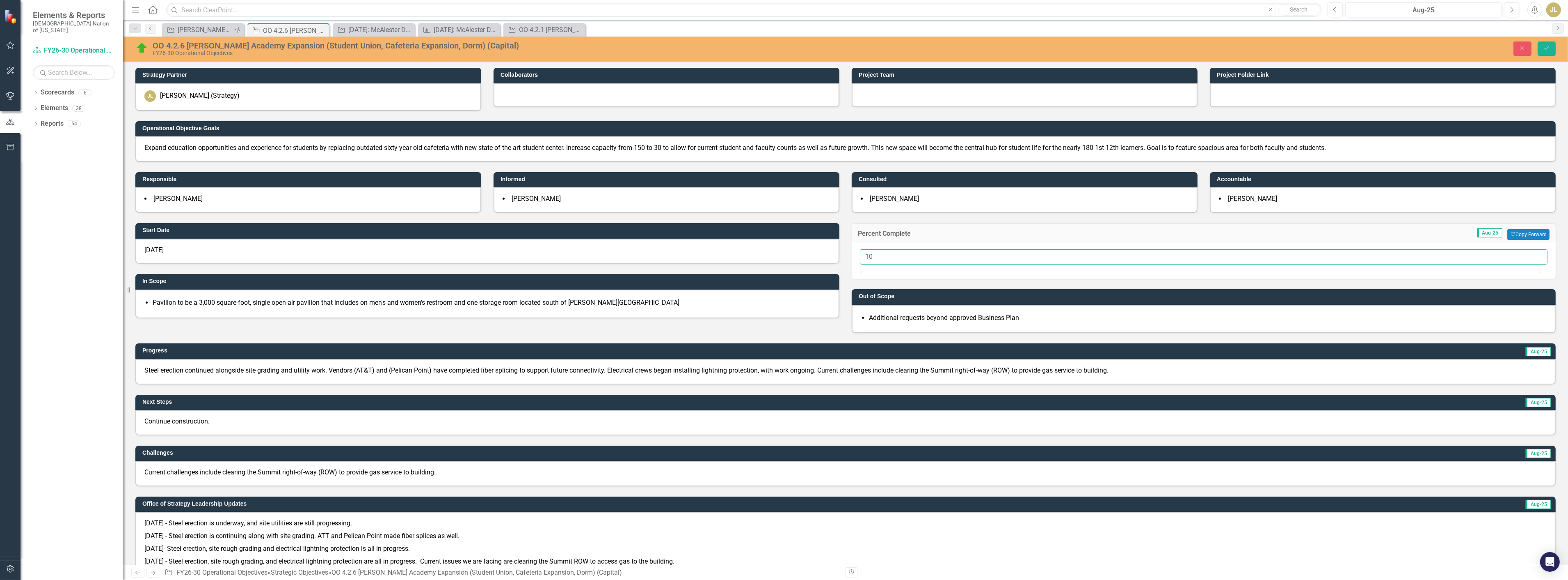
drag, startPoint x: 896, startPoint y: 248, endPoint x: 809, endPoint y: 248, distance: 87.0
click at [809, 248] on div "Start Date 10/1/22 In Scope Pavilion to be a 3,000 square-foot, single open-air…" at bounding box center [846, 273] width 1433 height 120
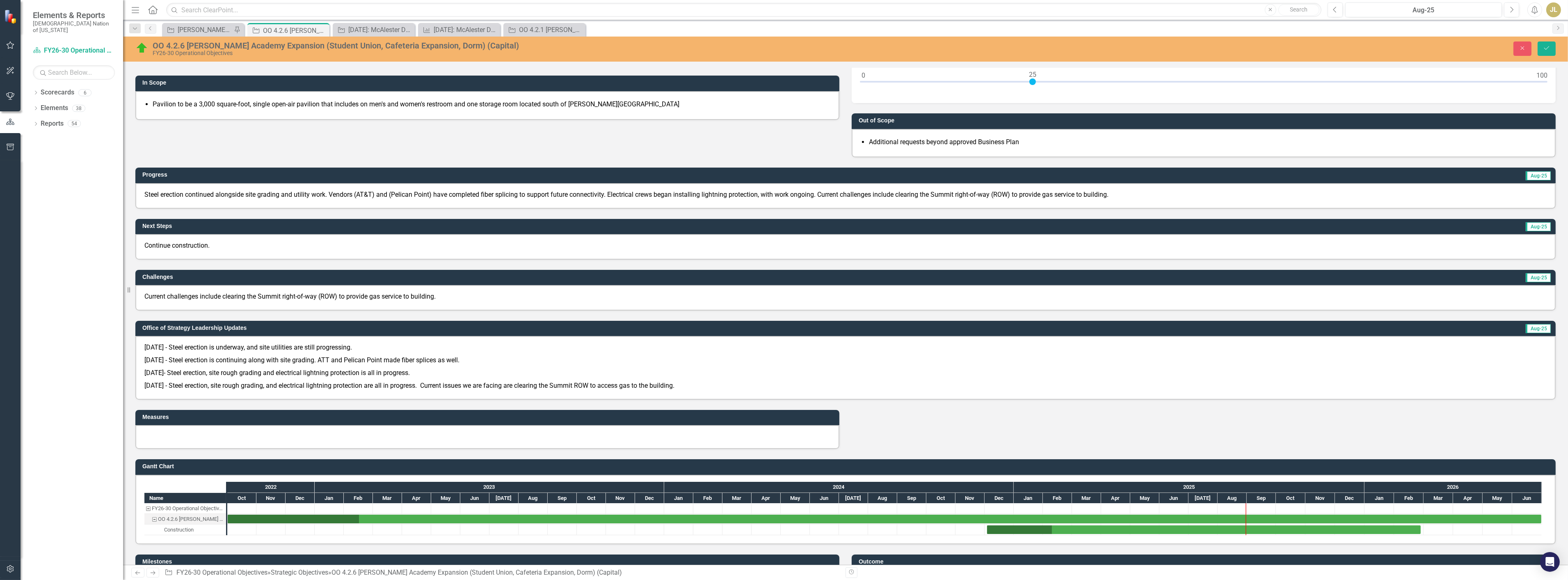
scroll to position [18, 0]
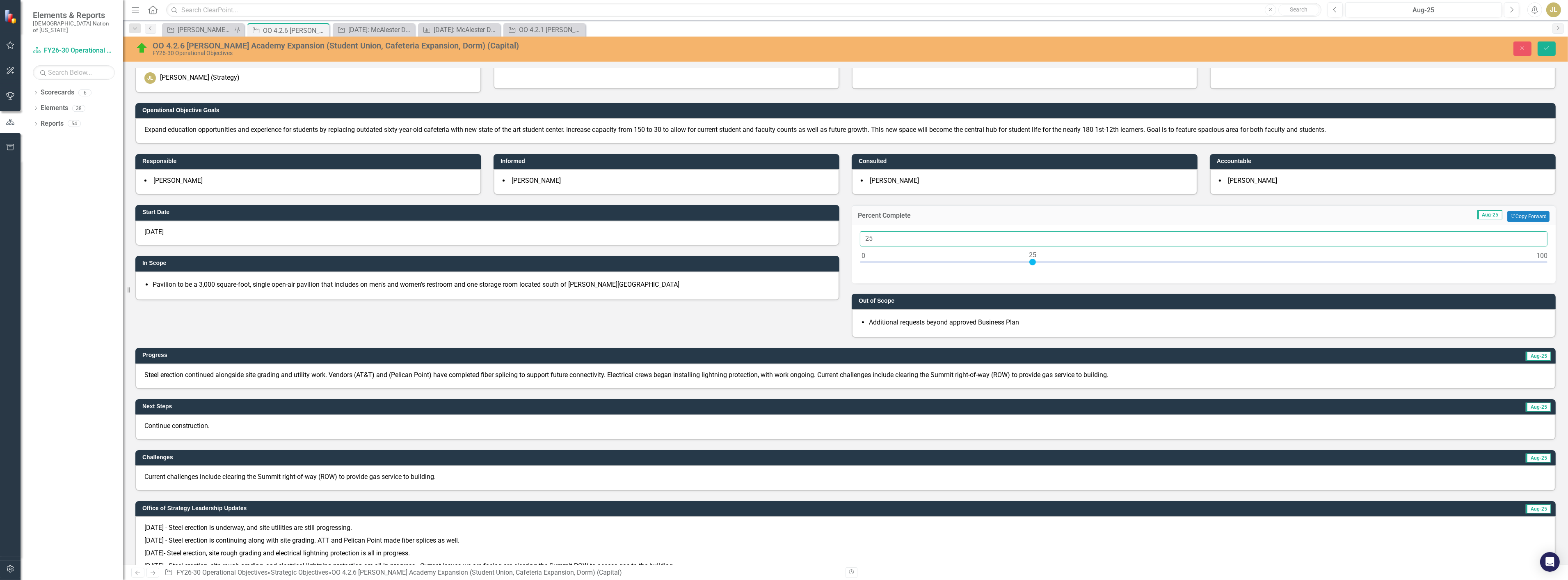
drag, startPoint x: 901, startPoint y: 238, endPoint x: 728, endPoint y: 232, distance: 173.1
click at [728, 232] on div "Start Date 10/1/22 In Scope Pavilion to be a 3,000 square-foot, single open-air…" at bounding box center [846, 266] width 1433 height 143
type input "20"
click at [1537, 48] on div "Close Save" at bounding box center [1267, 48] width 590 height 15
click at [1540, 48] on button "Save" at bounding box center [1547, 48] width 18 height 15
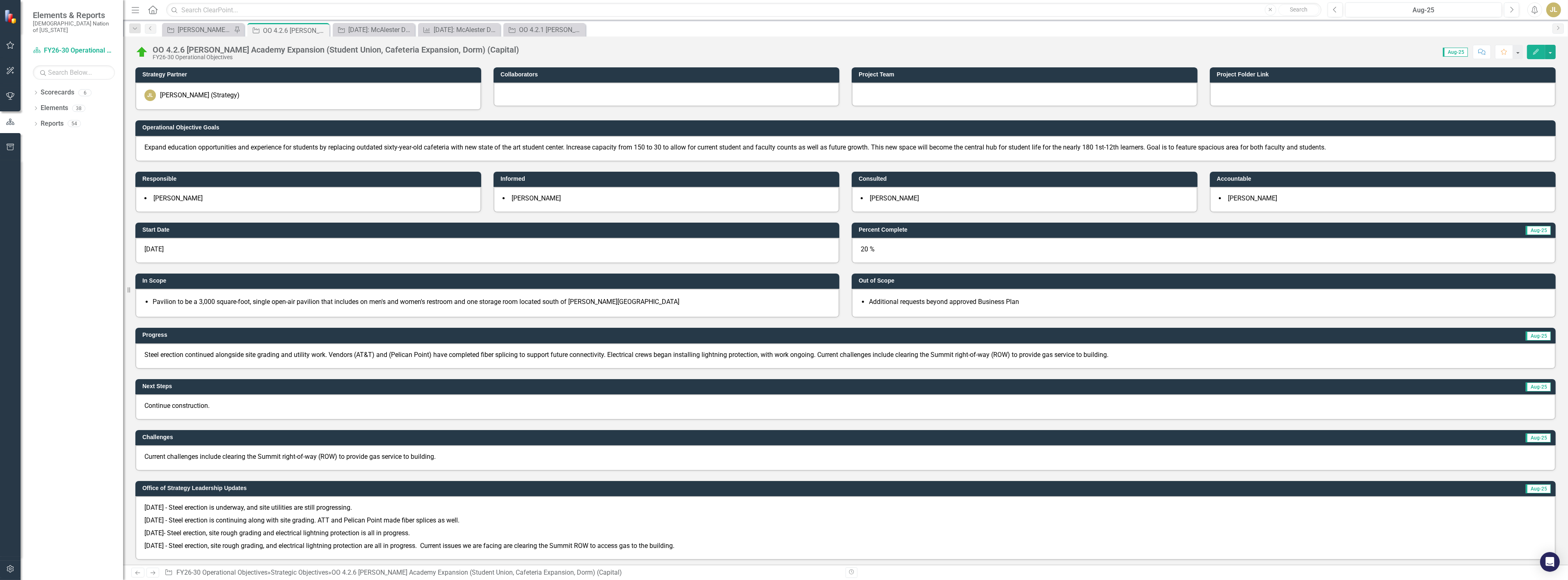
scroll to position [253, 0]
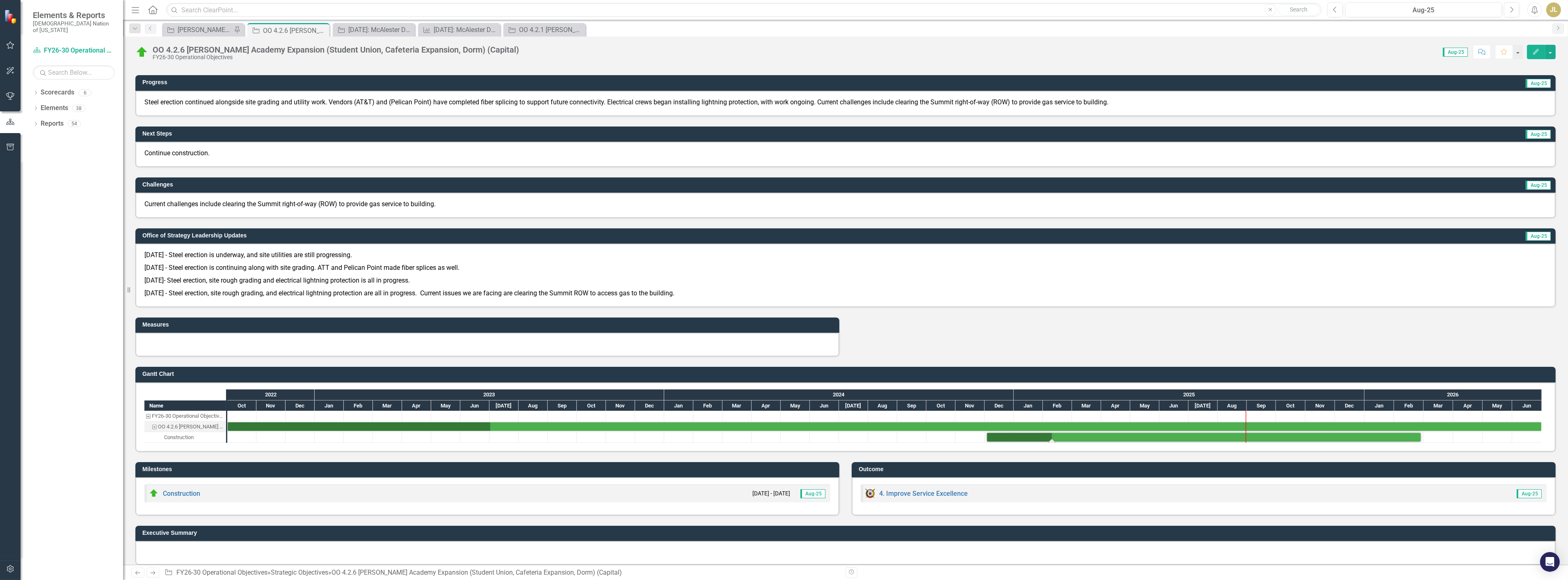
click at [1033, 433] on div "Task: Start date: 2024-12-03 End date: 2026-02-26" at bounding box center [1203, 437] width 434 height 8
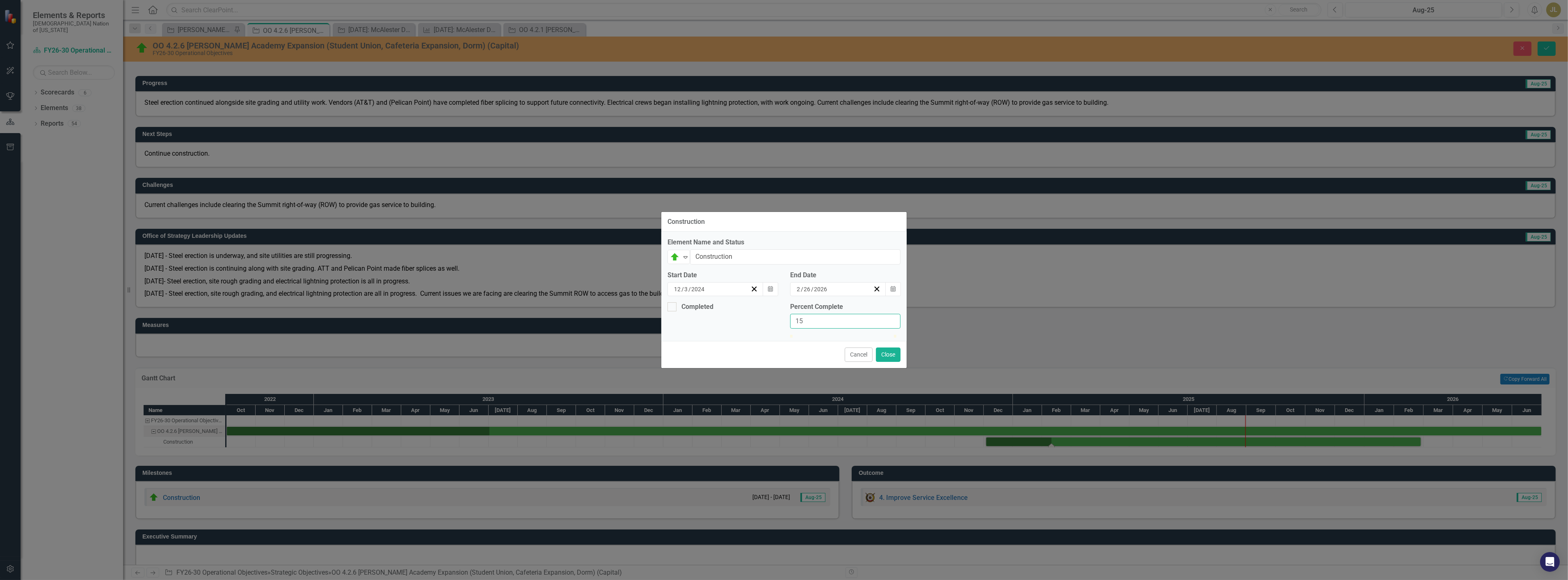
drag, startPoint x: 813, startPoint y: 307, endPoint x: 725, endPoint y: 305, distance: 88.0
click at [725, 305] on div "Completed Percent Complete 15" at bounding box center [784, 318] width 246 height 33
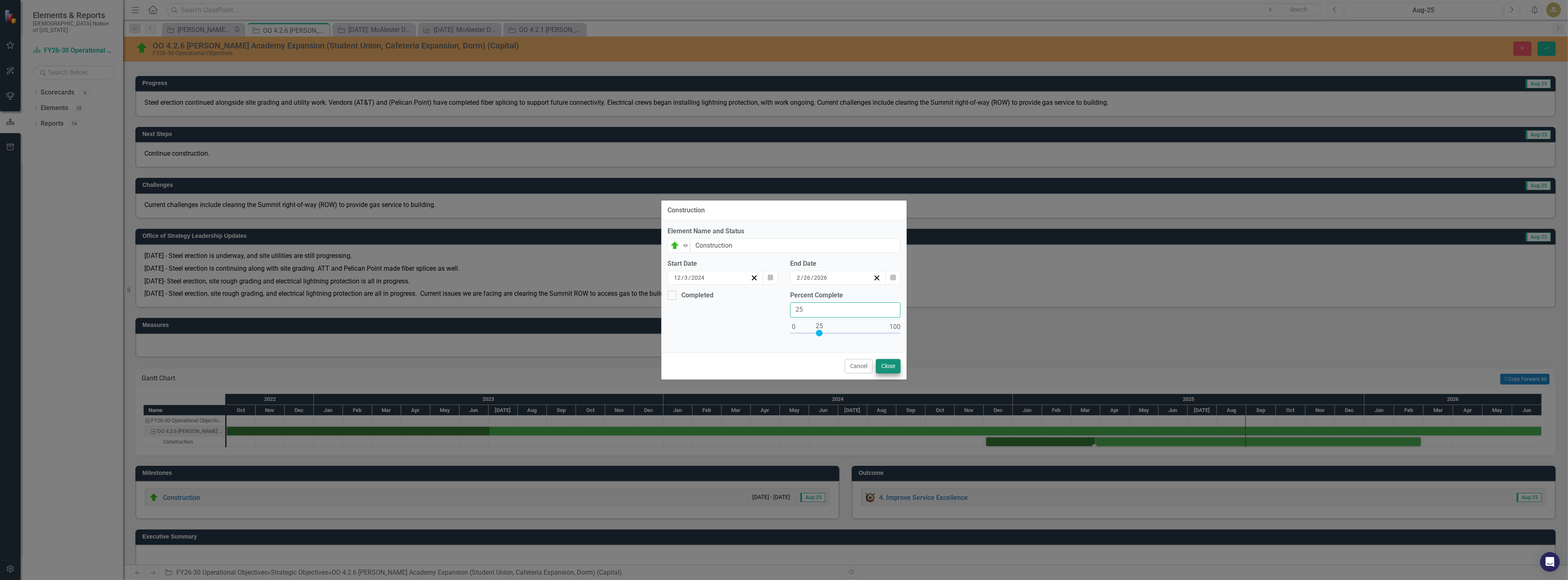
type input "25"
click at [885, 365] on button "Close" at bounding box center [889, 366] width 25 height 15
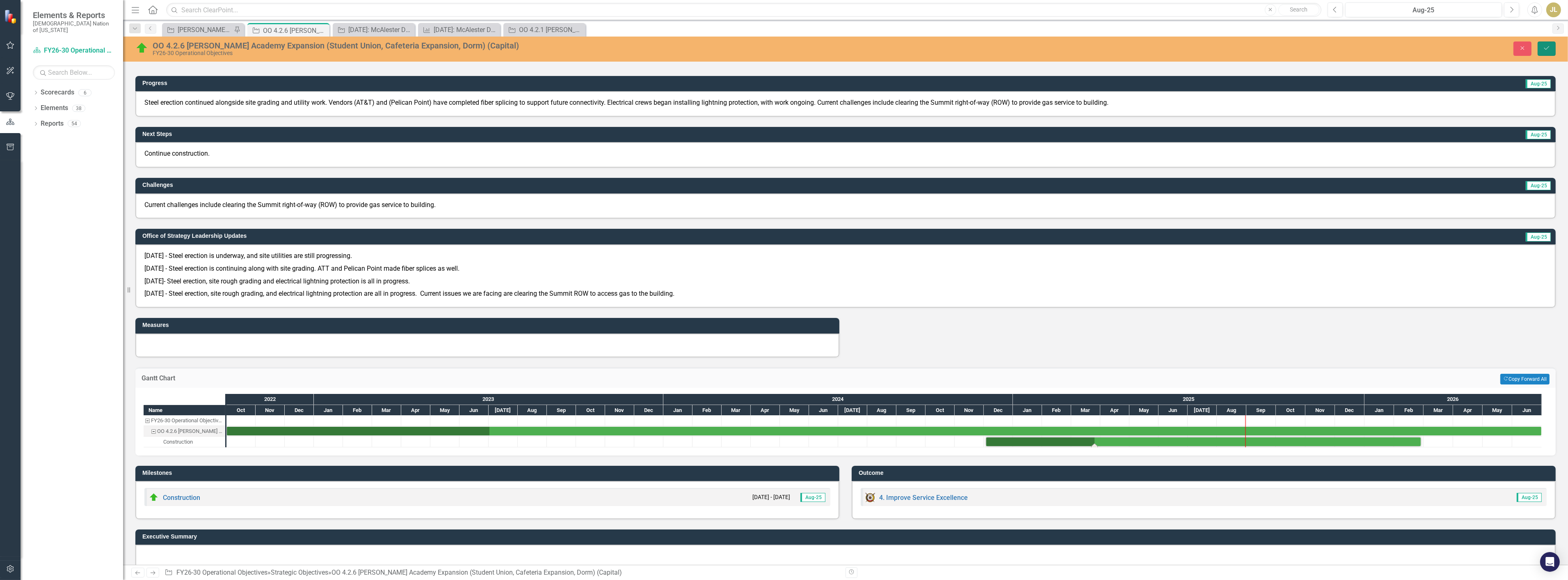
click at [1550, 45] on icon "Save" at bounding box center [1547, 48] width 8 height 6
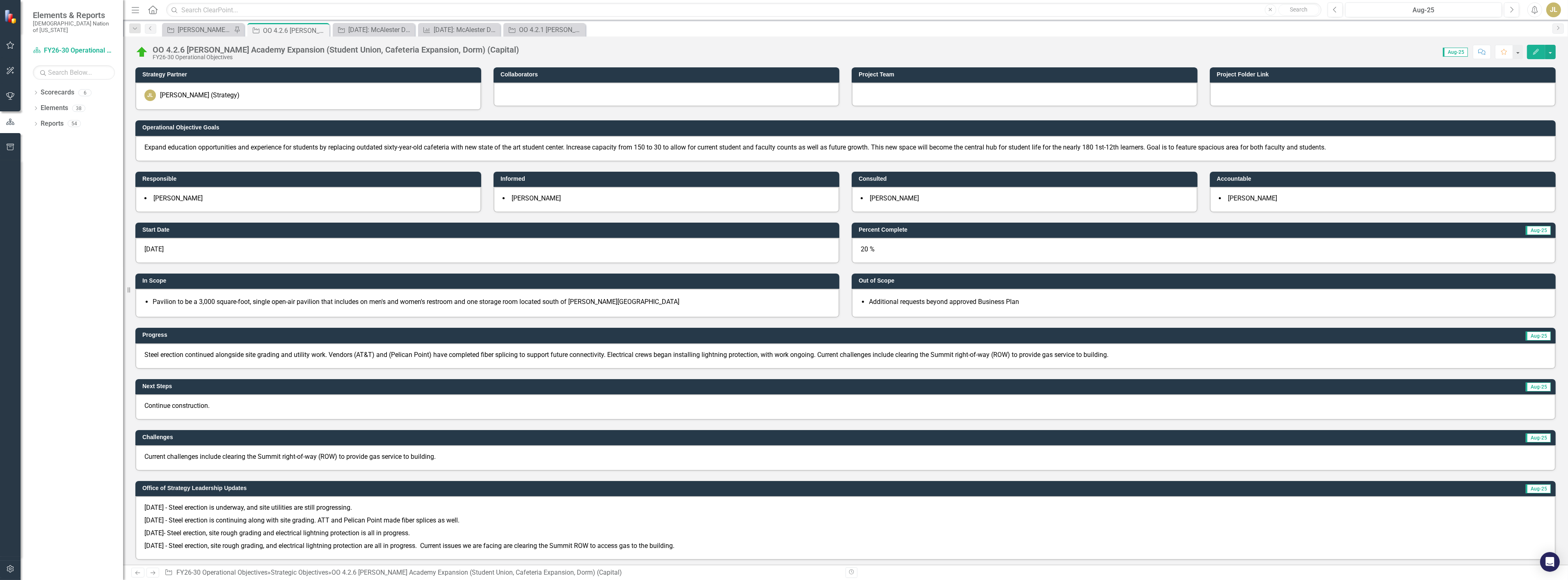
click at [203, 37] on div "OO 4.2.6 Jones Academy Expansion (Student Union, Cafeteria Expansion, Dorm) (Ca…" at bounding box center [845, 49] width 1445 height 25
click at [207, 32] on div "[PERSON_NAME] SOs" at bounding box center [205, 30] width 54 height 10
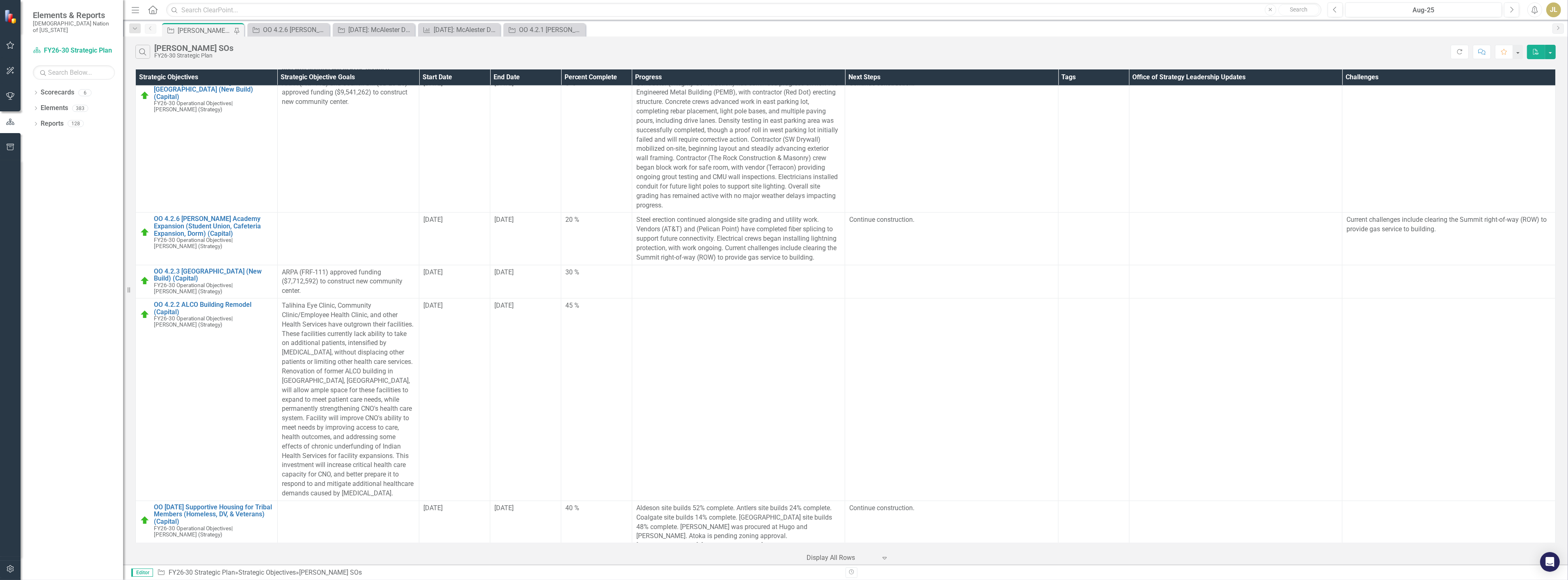
scroll to position [2372, 0]
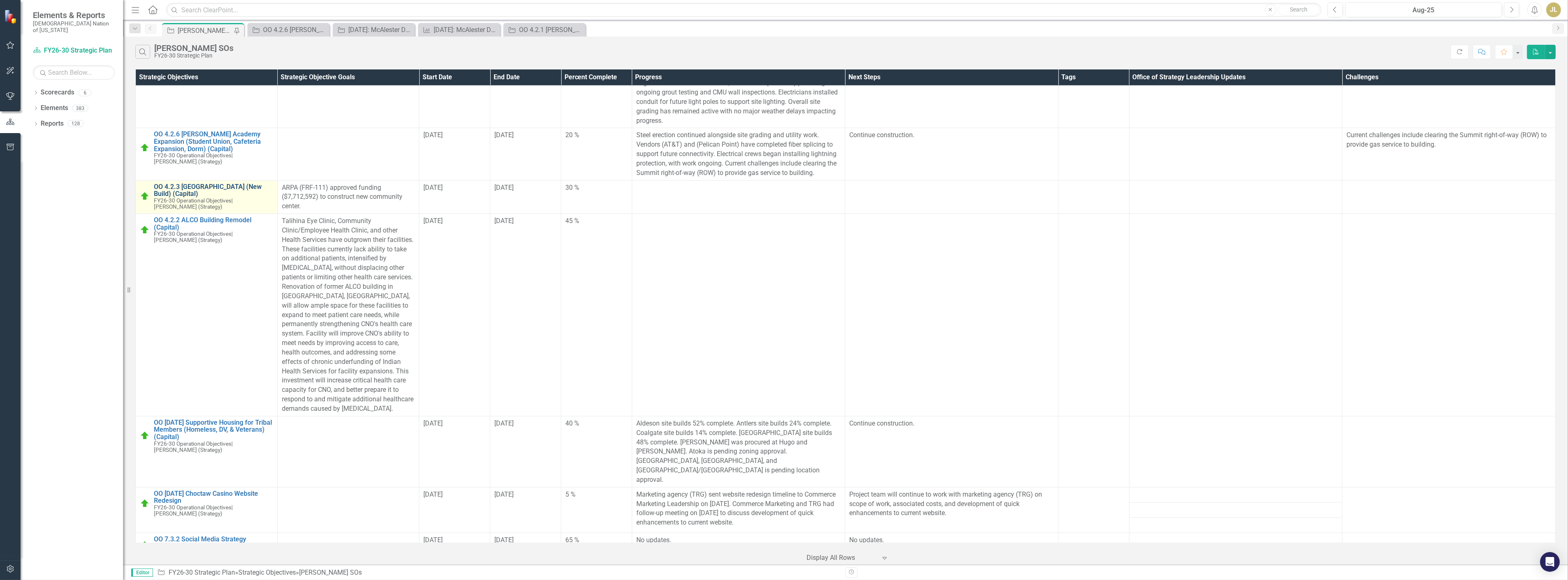
click at [205, 183] on link "OO 4.2.3 [GEOGRAPHIC_DATA] (New Build) (Capital)" at bounding box center [213, 190] width 120 height 15
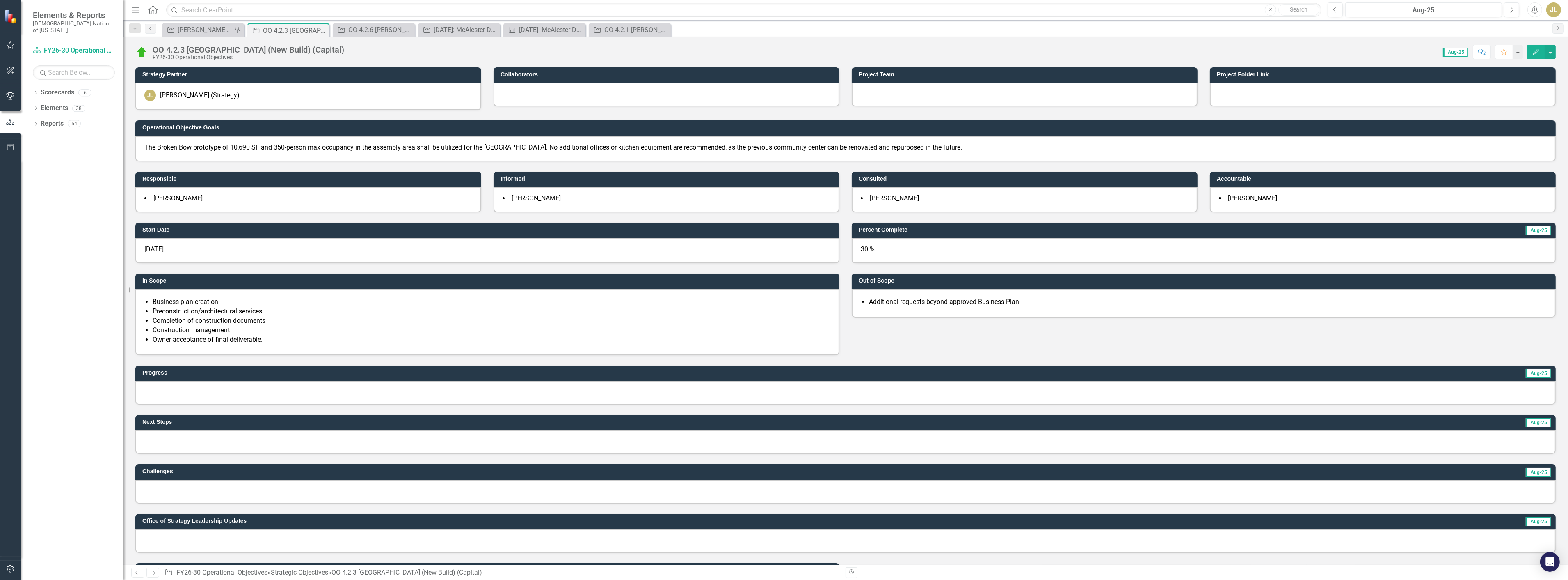
scroll to position [228, 0]
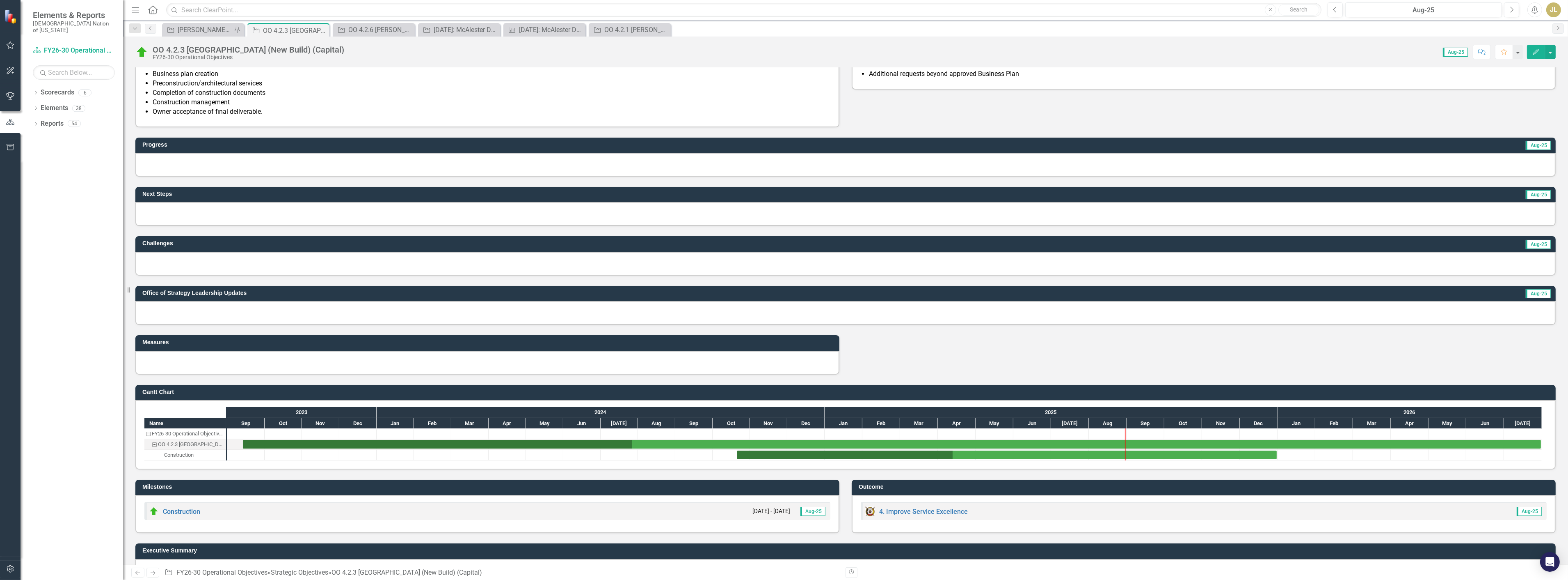
click at [180, 301] on div at bounding box center [846, 313] width 1421 height 24
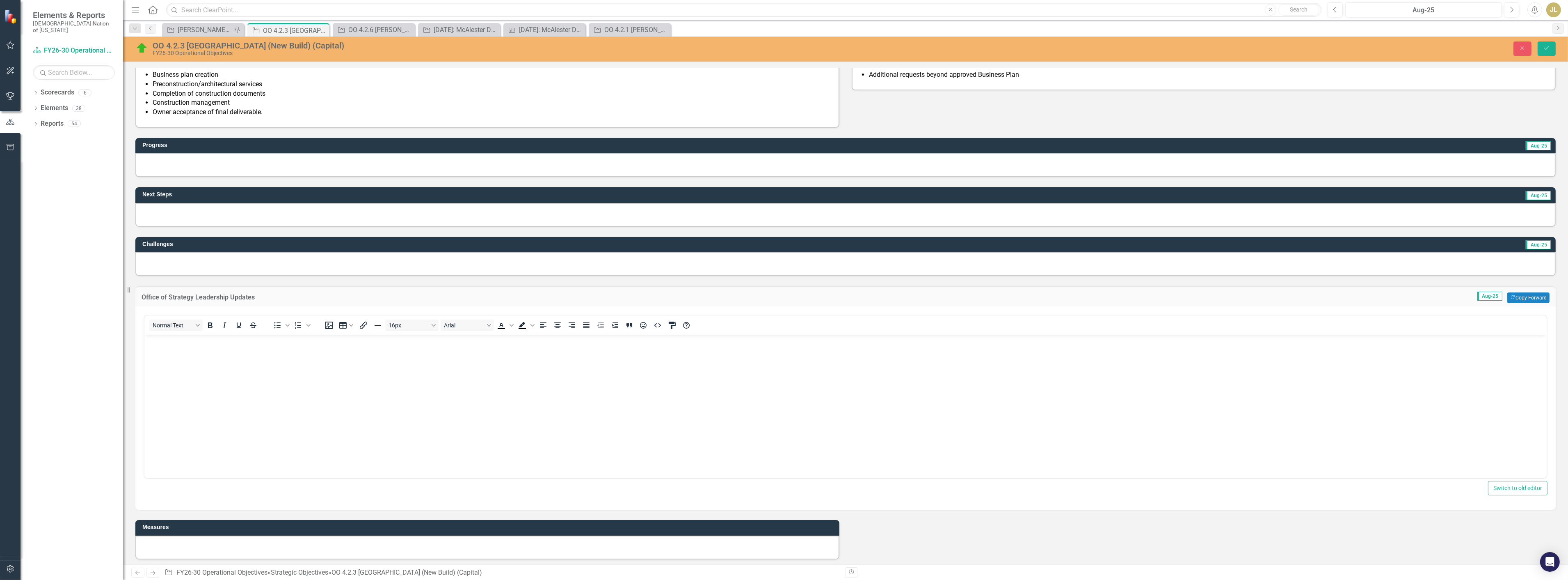
scroll to position [0, 0]
click at [176, 344] on p "Rich Text Area. Press ALT-0 for help." at bounding box center [845, 341] width 1399 height 10
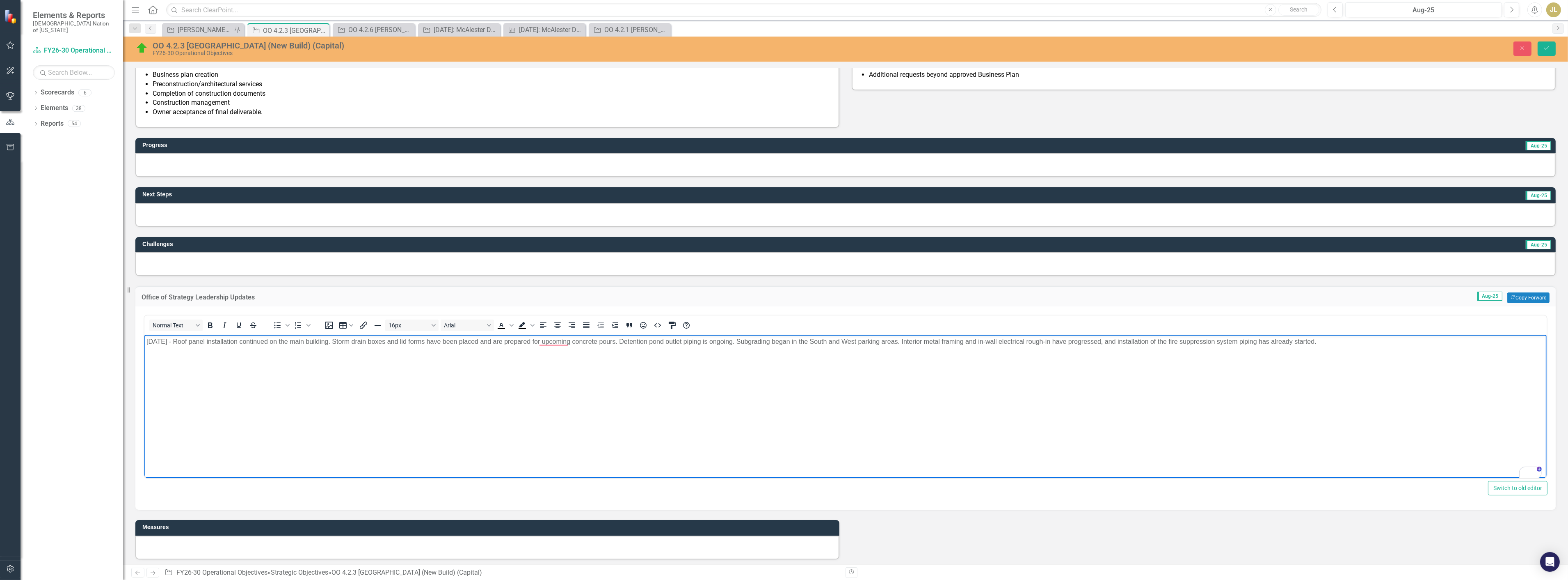
click at [1384, 354] on body "8/6/25 - Roof panel installation continued on the main building. Storm drain bo…" at bounding box center [845, 397] width 1403 height 123
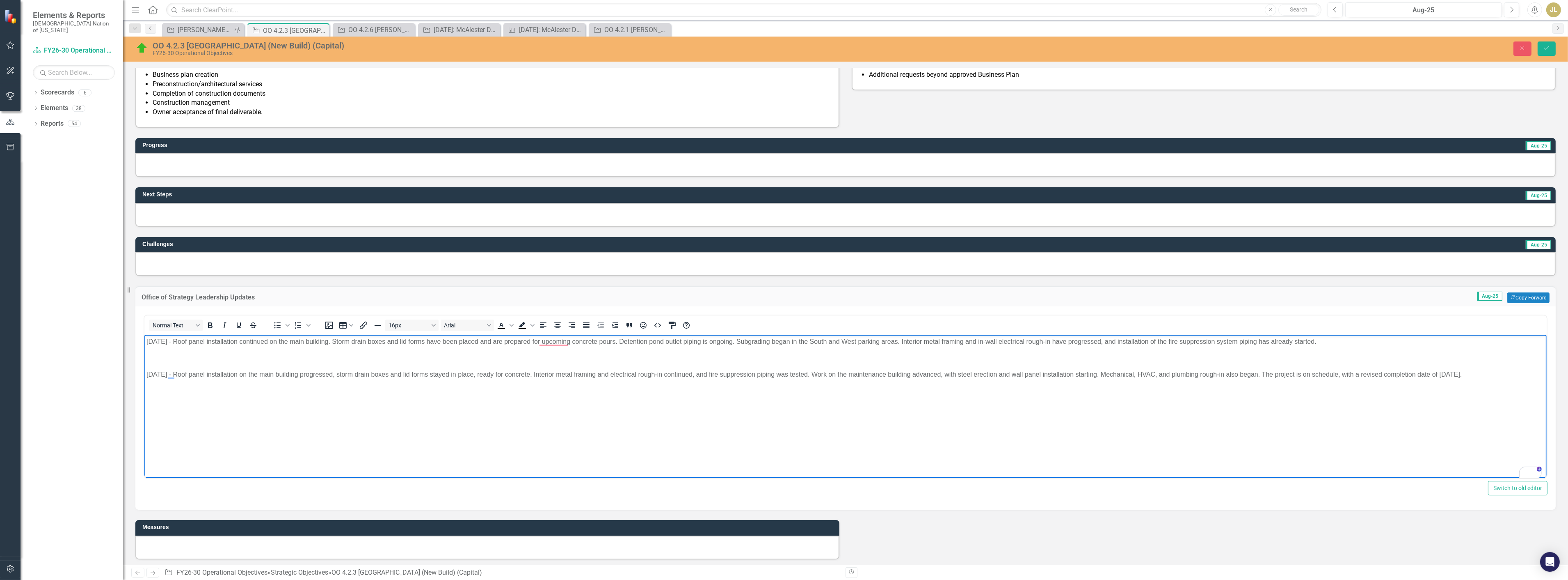
click at [159, 356] on p "To enrich screen reader interactions, please activate Accessibility in Grammarl…" at bounding box center [845, 358] width 1399 height 10
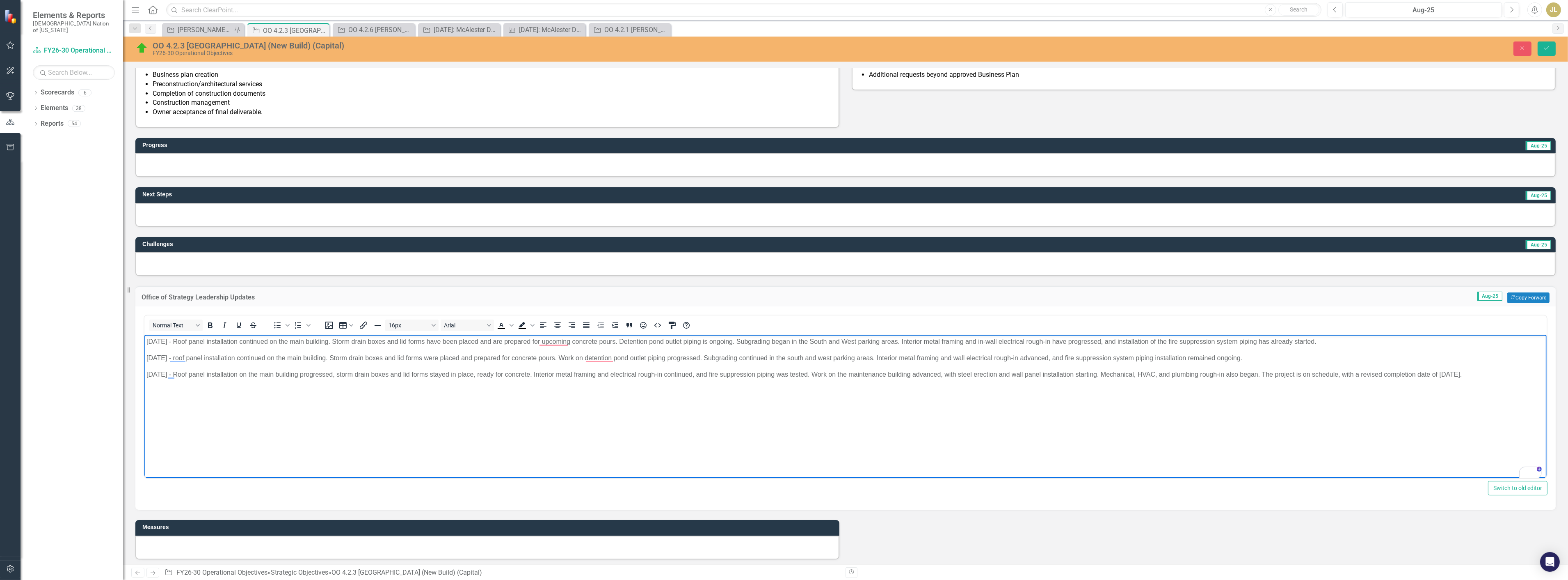
click at [160, 390] on body "8/6/25 - Roof panel installation continued on the main building. Storm drain bo…" at bounding box center [845, 397] width 1403 height 123
click at [1506, 371] on p "8/20/25 - Roof panel installation on the main building progressed, storm drain …" at bounding box center [845, 374] width 1399 height 10
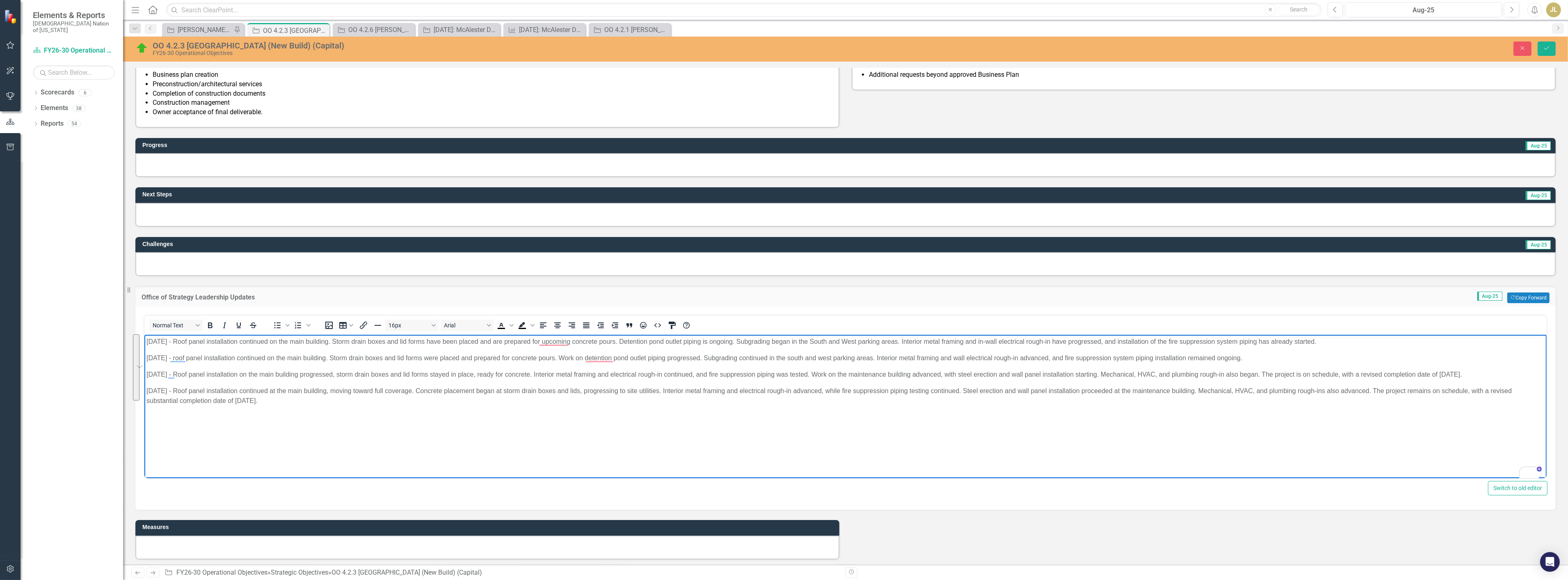
drag, startPoint x: 268, startPoint y: 397, endPoint x: 137, endPoint y: 338, distance: 143.7
click at [144, 338] on html "8/6/25 - Roof panel installation continued on the main building. Storm drain bo…" at bounding box center [845, 397] width 1403 height 123
copy body "8/6/25 - Roof panel installation continued on the main building. Storm drain bo…"
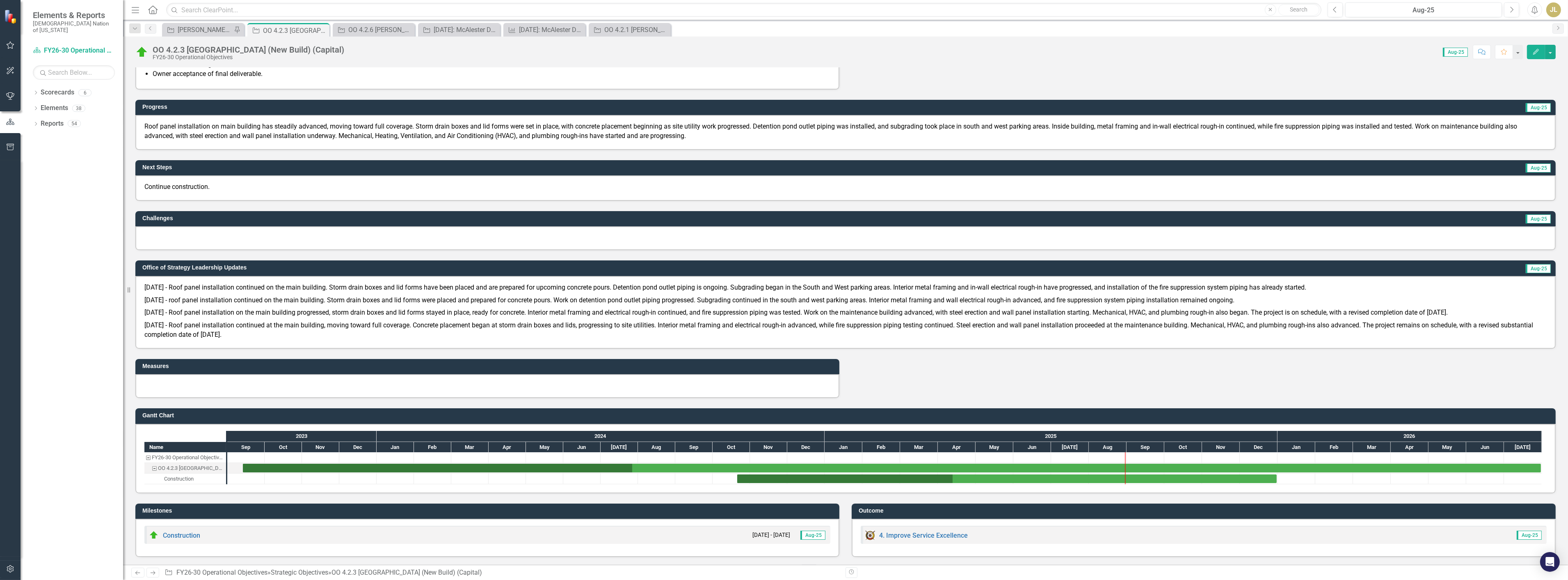
scroll to position [309, 0]
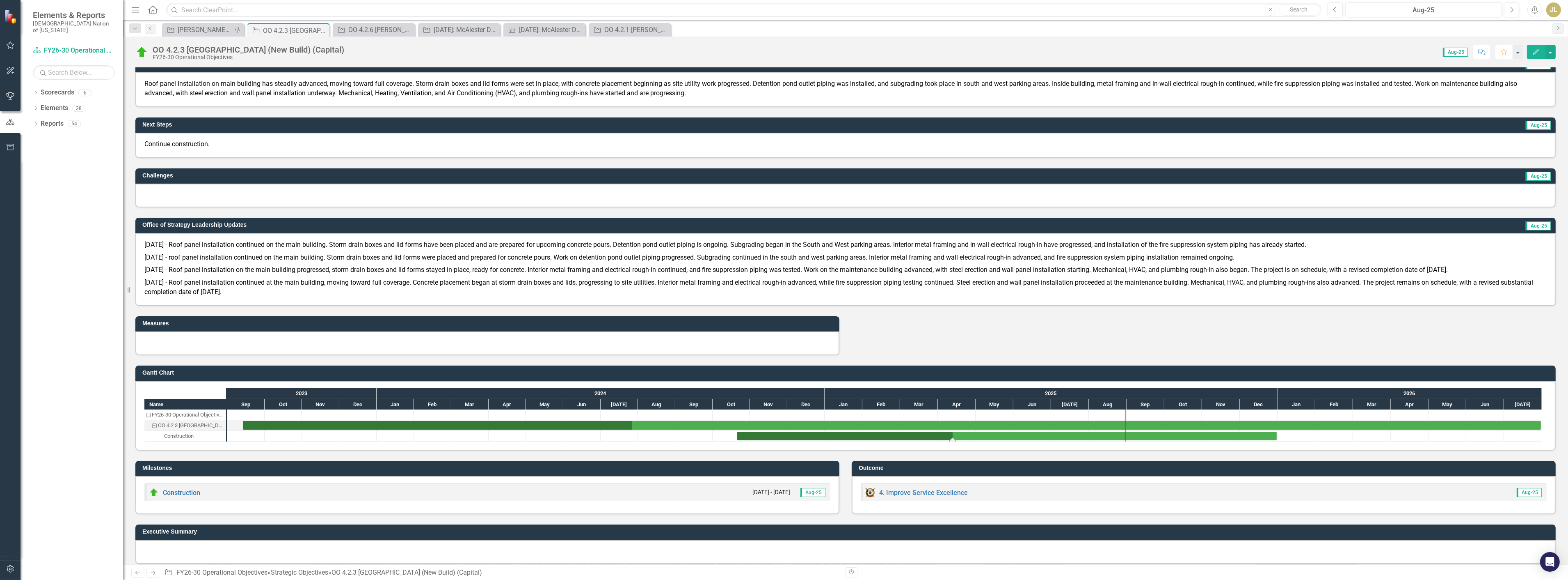
click at [1013, 433] on div "Task: Start date: 2024-10-21 End date: 2025-12-31" at bounding box center [1007, 436] width 539 height 8
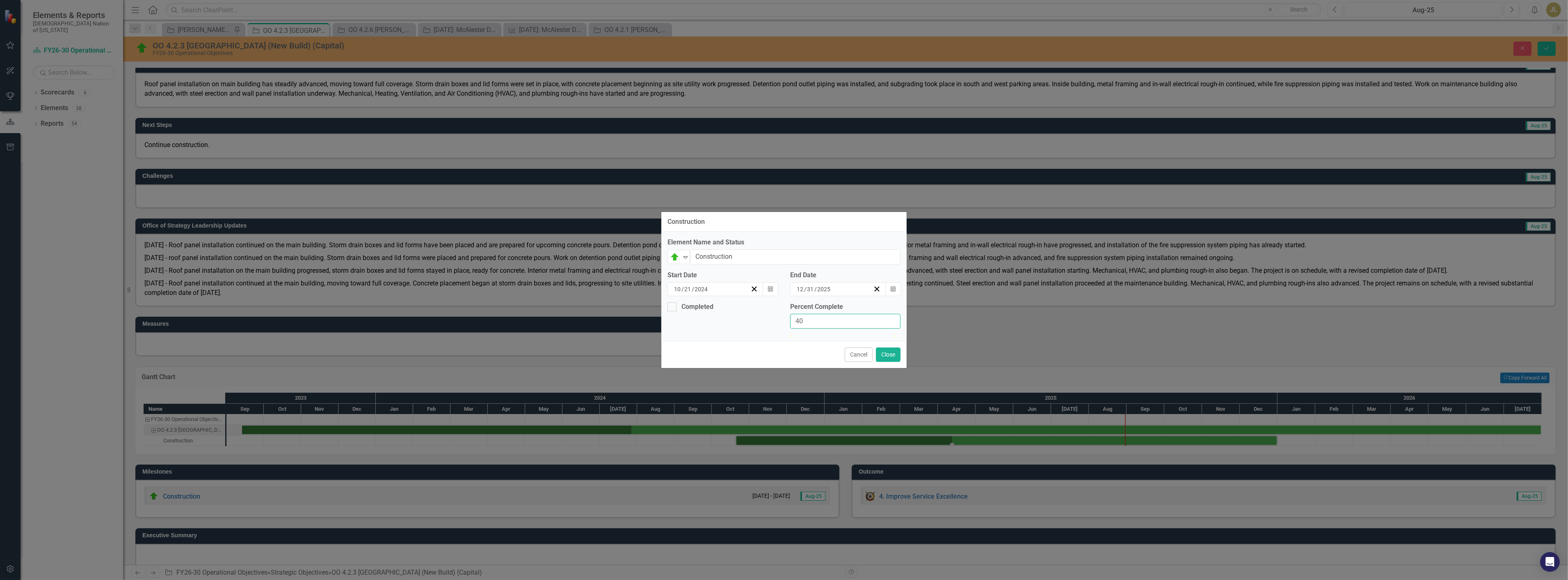
drag, startPoint x: 820, startPoint y: 309, endPoint x: 634, endPoint y: 312, distance: 186.0
click at [634, 312] on div "Construction Element Name and Status On Target Expand Construction Start Date […" at bounding box center [784, 290] width 1568 height 580
type input "45"
click at [885, 362] on button "Close" at bounding box center [889, 354] width 25 height 15
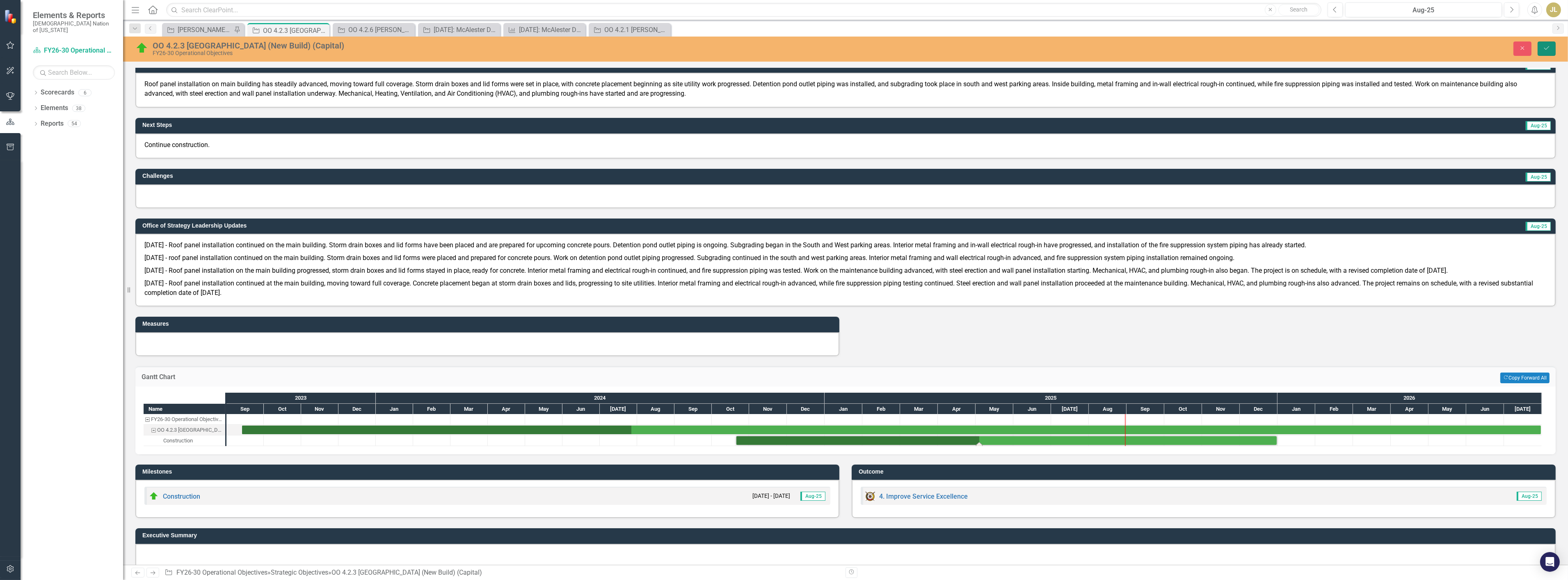
click at [1553, 44] on button "Save" at bounding box center [1547, 48] width 18 height 15
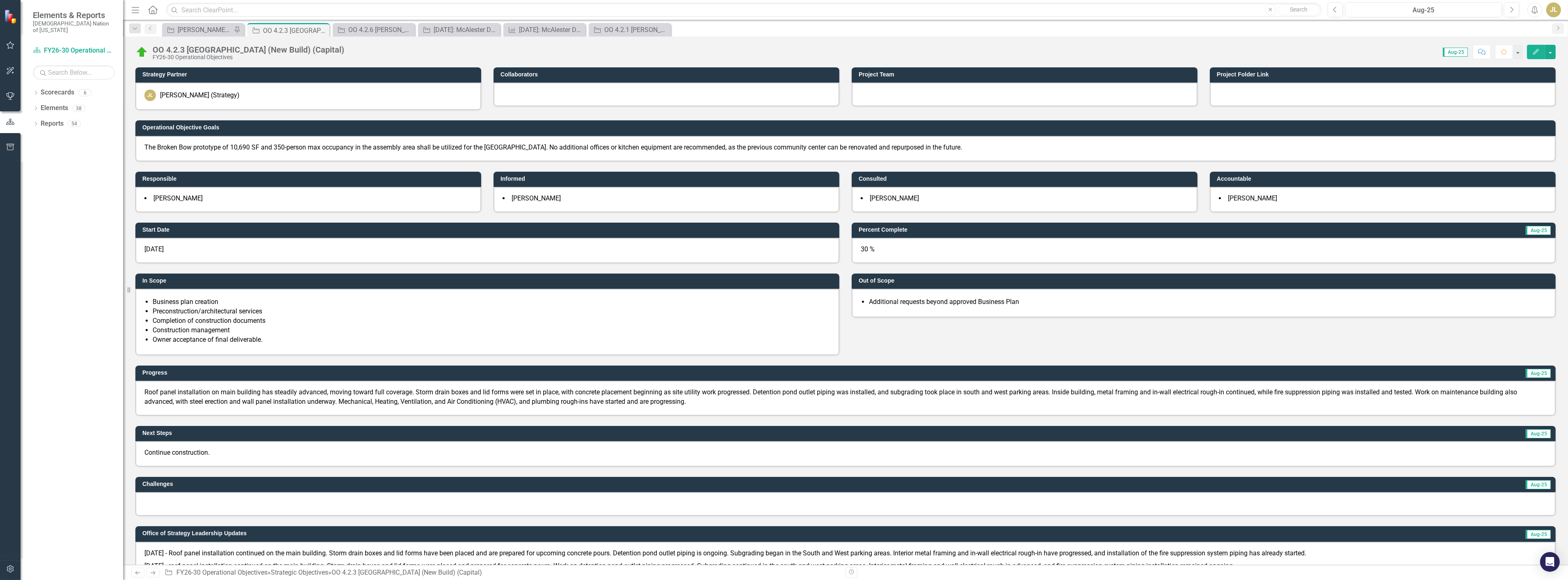
click at [887, 249] on div "30 %" at bounding box center [1204, 251] width 704 height 26
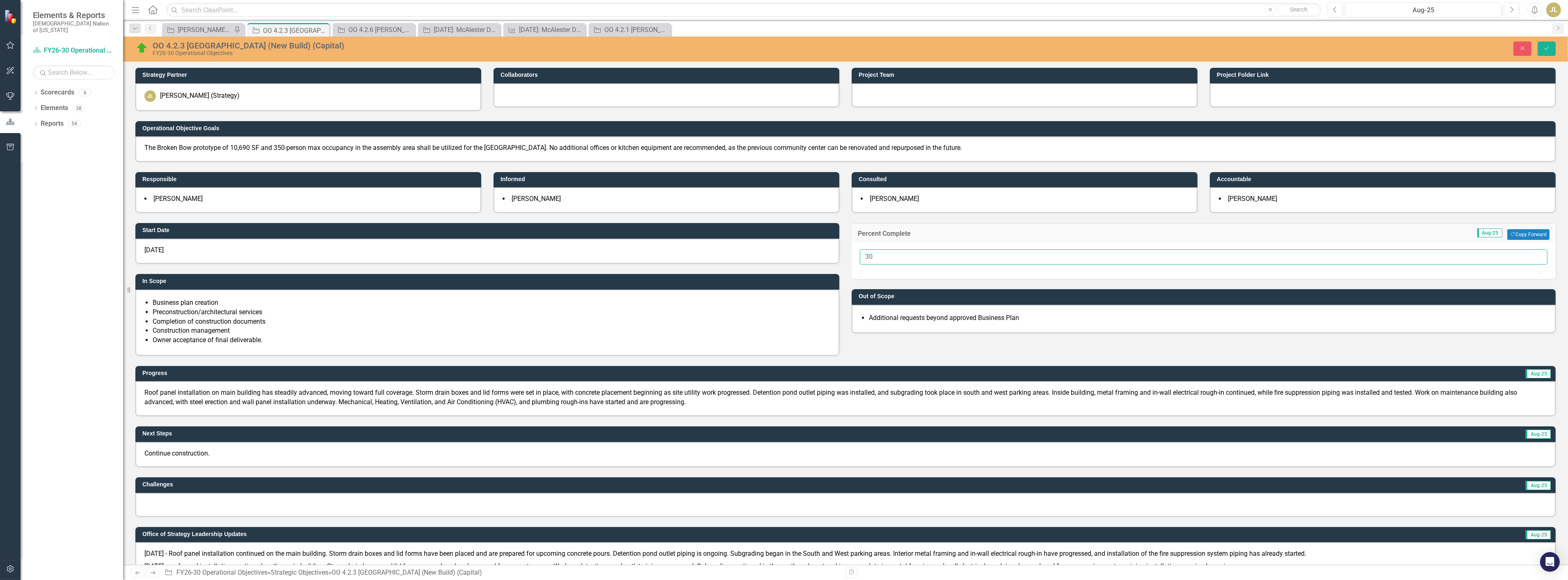
drag, startPoint x: 896, startPoint y: 260, endPoint x: 729, endPoint y: 251, distance: 167.2
click at [729, 251] on div "Start Date 9/13/23 In Scope Business plan creation Preconstruction/architectura…" at bounding box center [846, 284] width 1433 height 143
type input "40"
click at [1543, 40] on div "OO 4.2.3 Poteau Community Center (New Build) (Capital) FY26-30 Operational Obje…" at bounding box center [845, 49] width 1445 height 25
click at [1546, 45] on icon "Save" at bounding box center [1547, 48] width 8 height 6
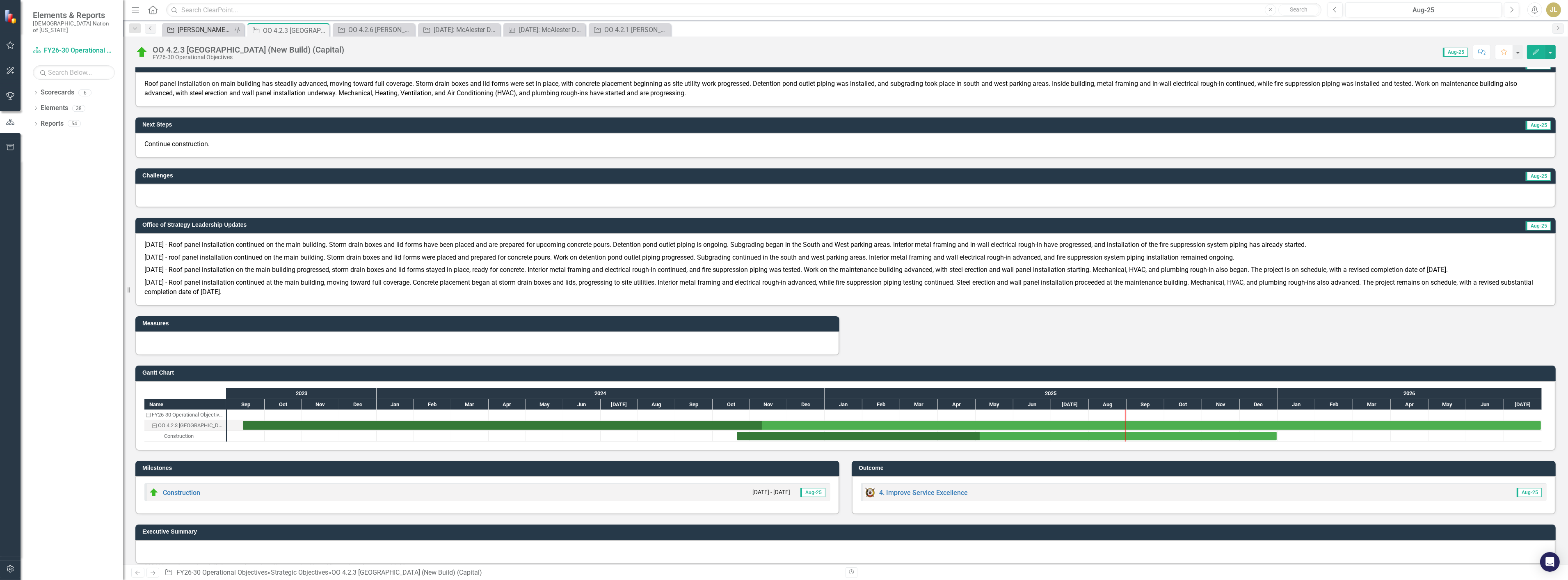
click at [196, 27] on div "[PERSON_NAME] SOs" at bounding box center [205, 30] width 54 height 10
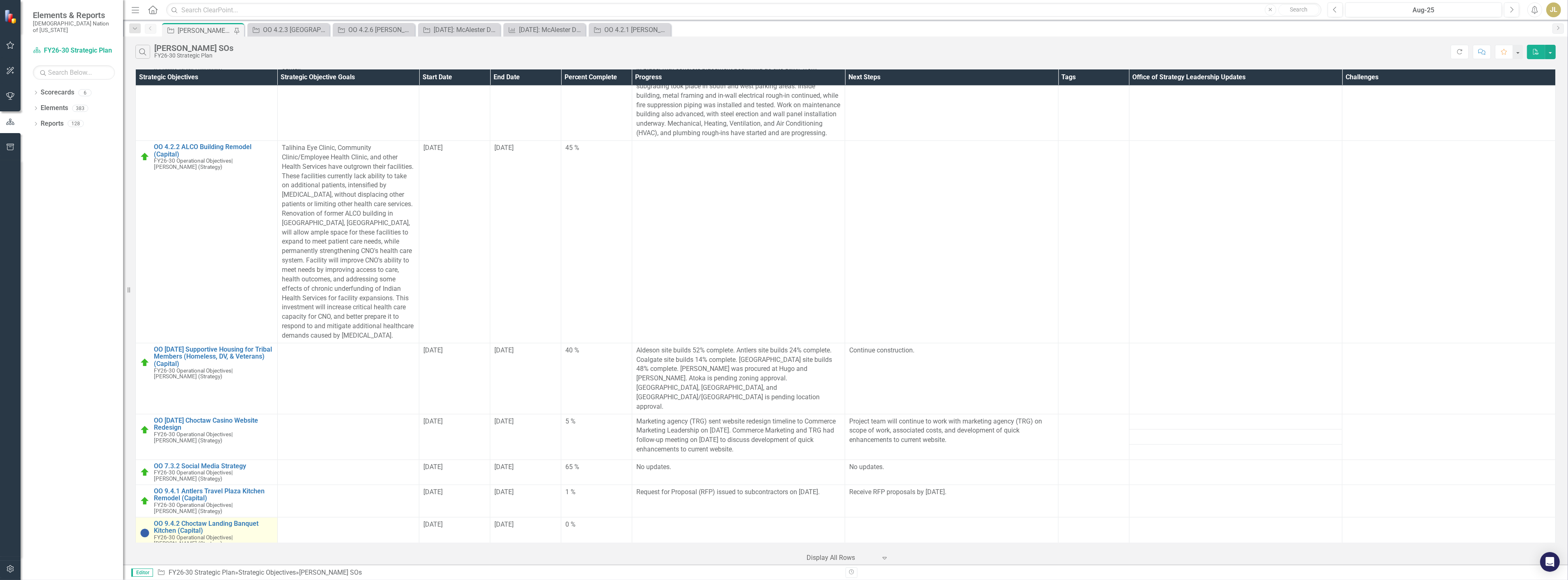
scroll to position [2509, 0]
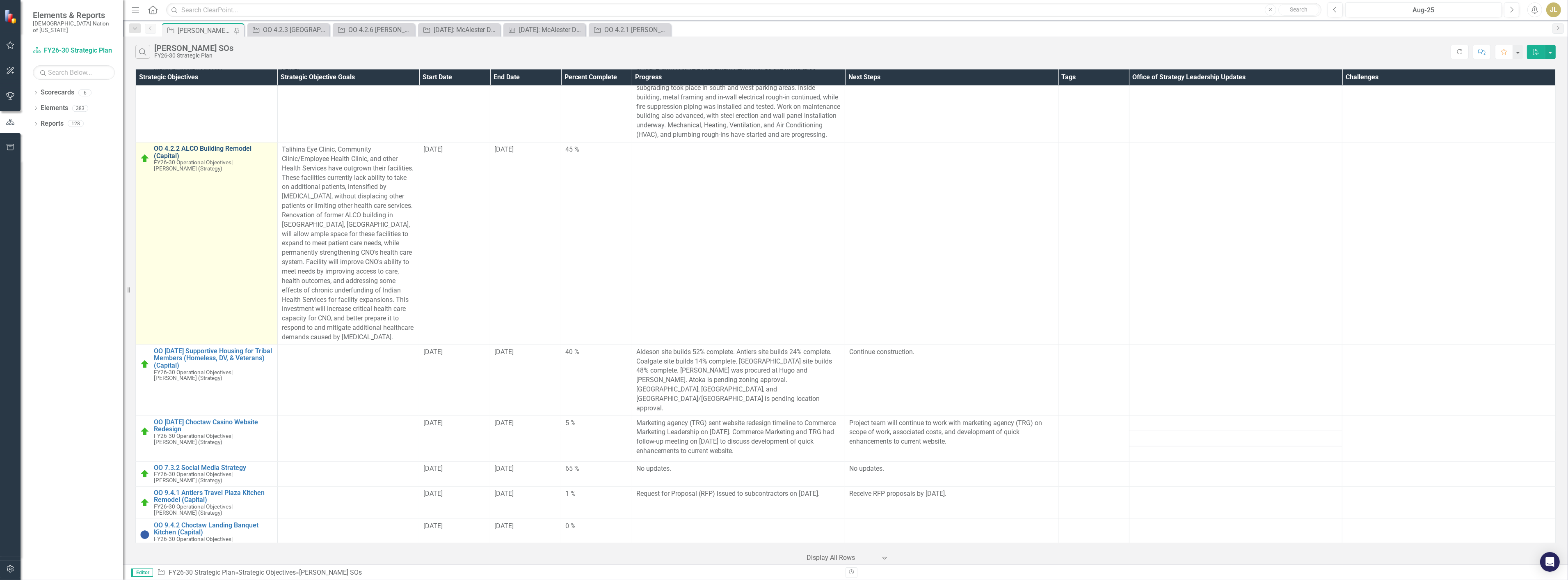
click at [223, 147] on link "OO 4.2.2 ALCO Building Remodel (Capital)" at bounding box center [213, 152] width 120 height 15
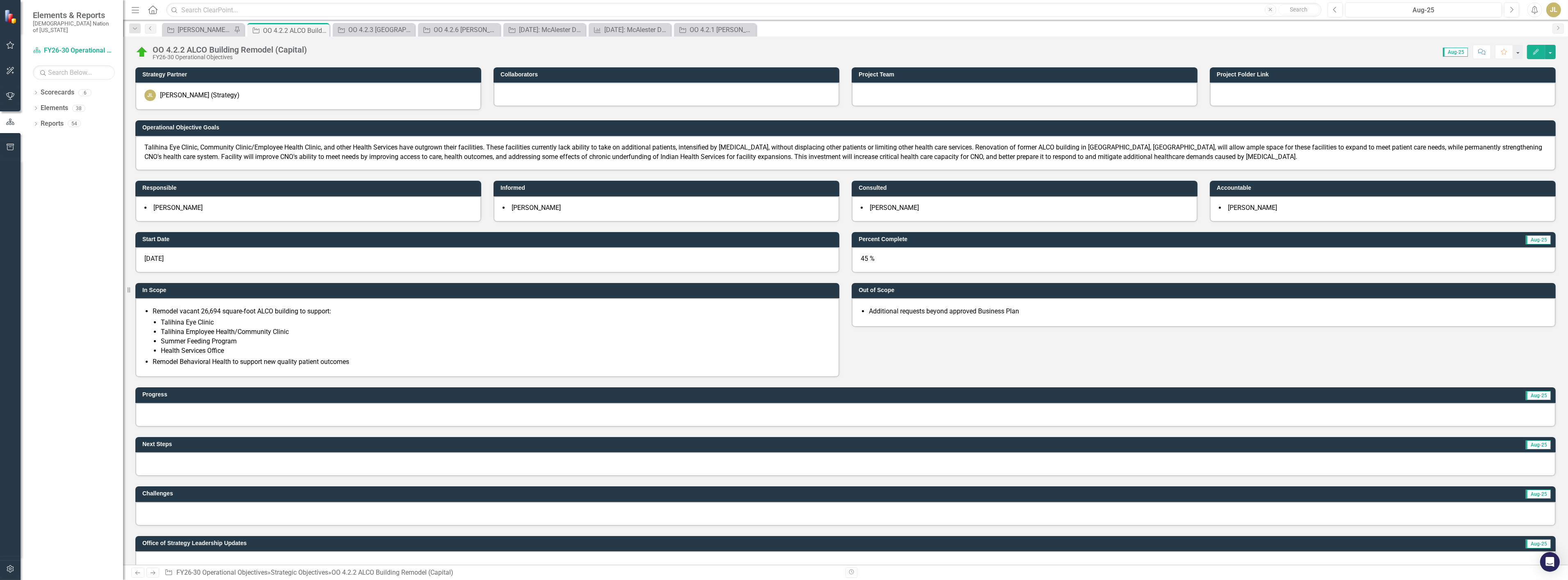
scroll to position [137, 0]
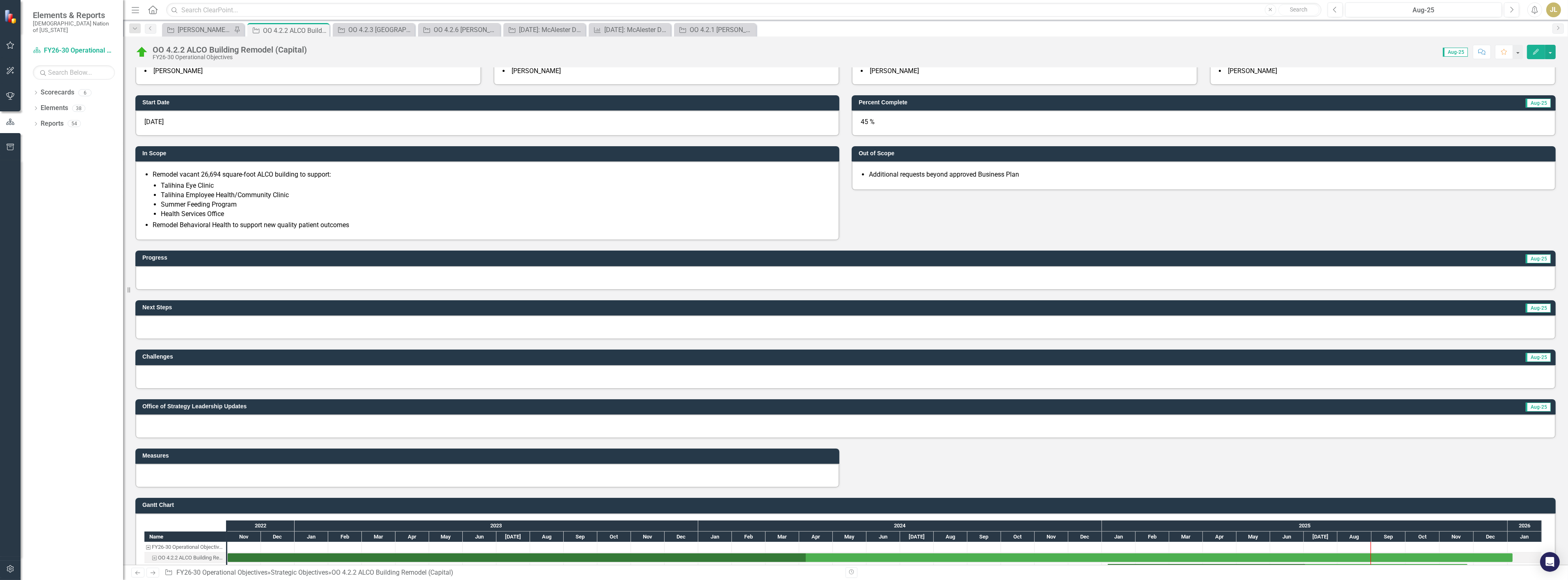
click at [174, 425] on div at bounding box center [846, 426] width 1421 height 24
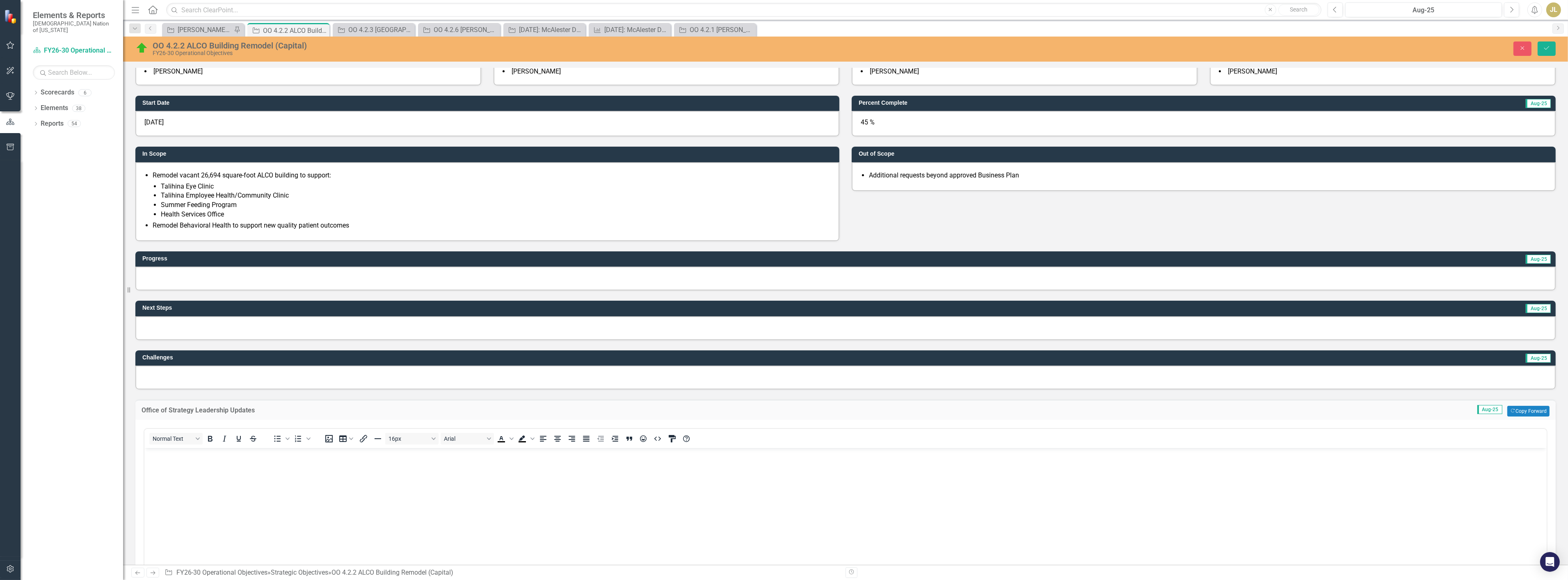
scroll to position [0, 0]
click at [203, 459] on p "Rich Text Area. Press ALT-0 for help." at bounding box center [845, 455] width 1399 height 10
click at [262, 479] on body "8/7/25 -" at bounding box center [845, 509] width 1403 height 123
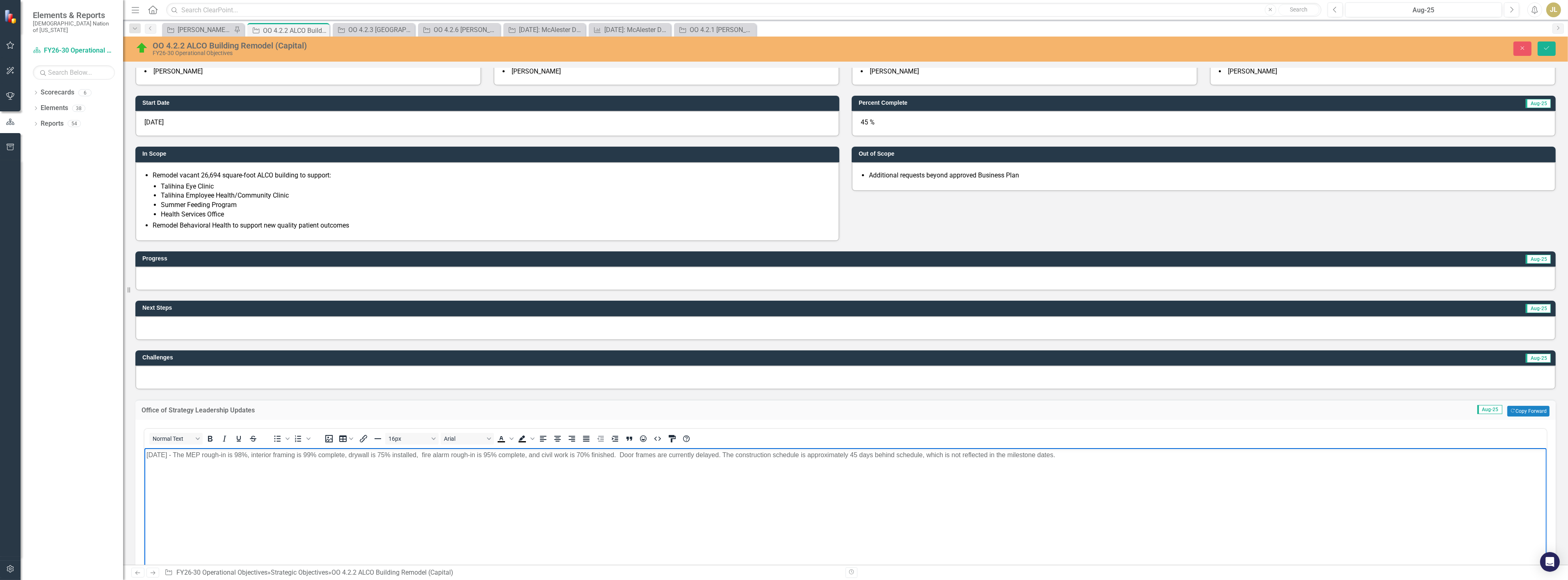
click at [1112, 455] on p "8/7/25 - The MEP rough-in is 98%, interior framing is 99% complete, drywall is …" at bounding box center [845, 455] width 1399 height 10
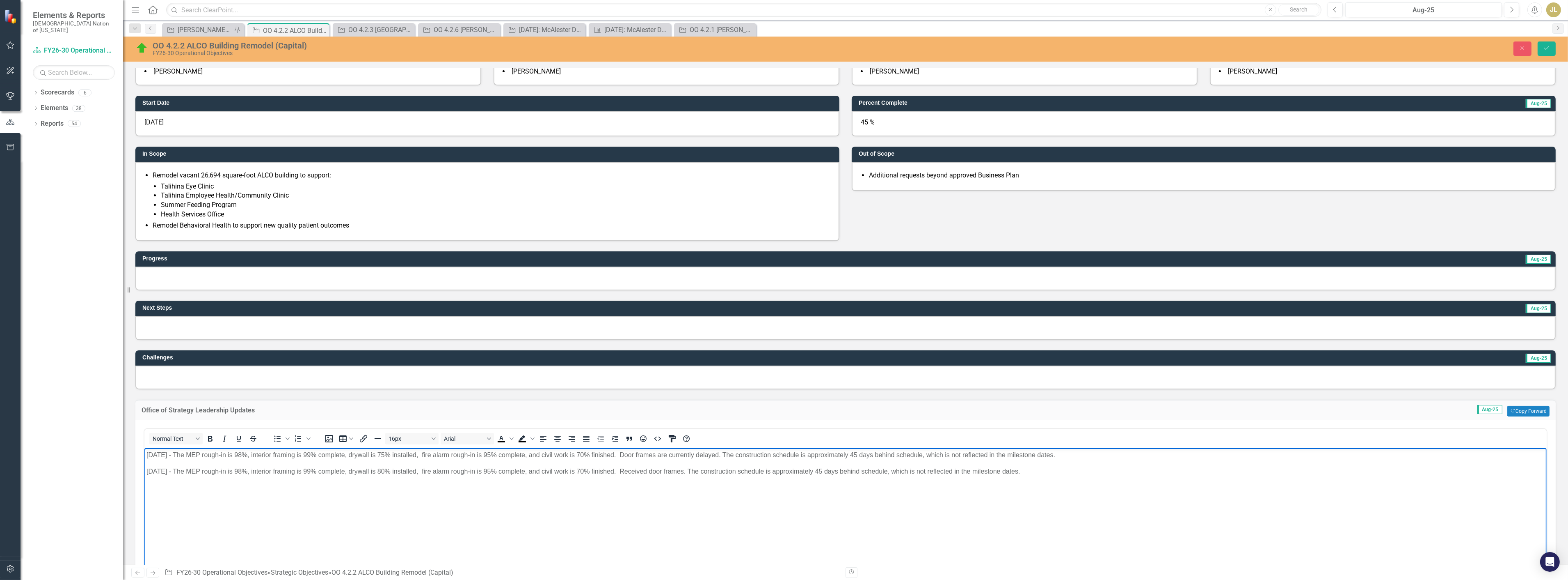
drag, startPoint x: 1044, startPoint y: 471, endPoint x: 1045, endPoint y: 450, distance: 21.0
click at [1044, 471] on p "8/13/25 - The MEP rough-in is 98%, interior framing is 99% complete, drywall is…" at bounding box center [845, 471] width 1399 height 10
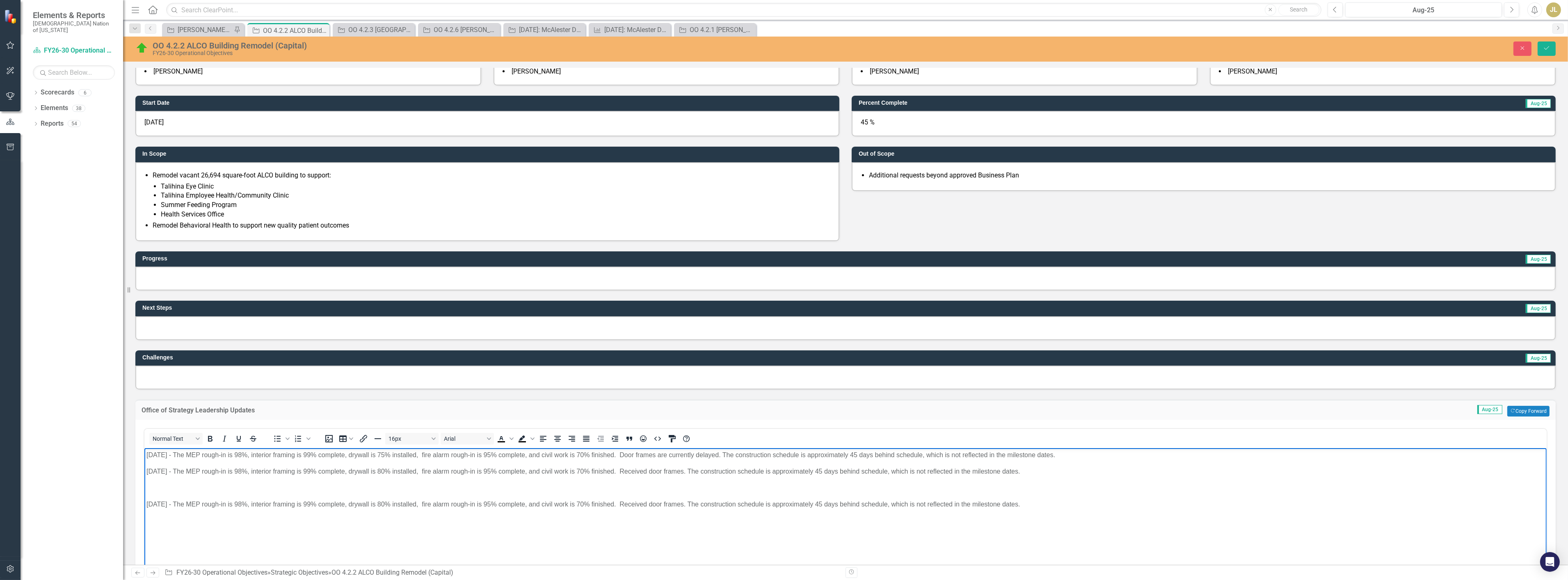
click at [922, 484] on p "To enrich screen reader interactions, please activate Accessibility in Grammarl…" at bounding box center [845, 487] width 1399 height 10
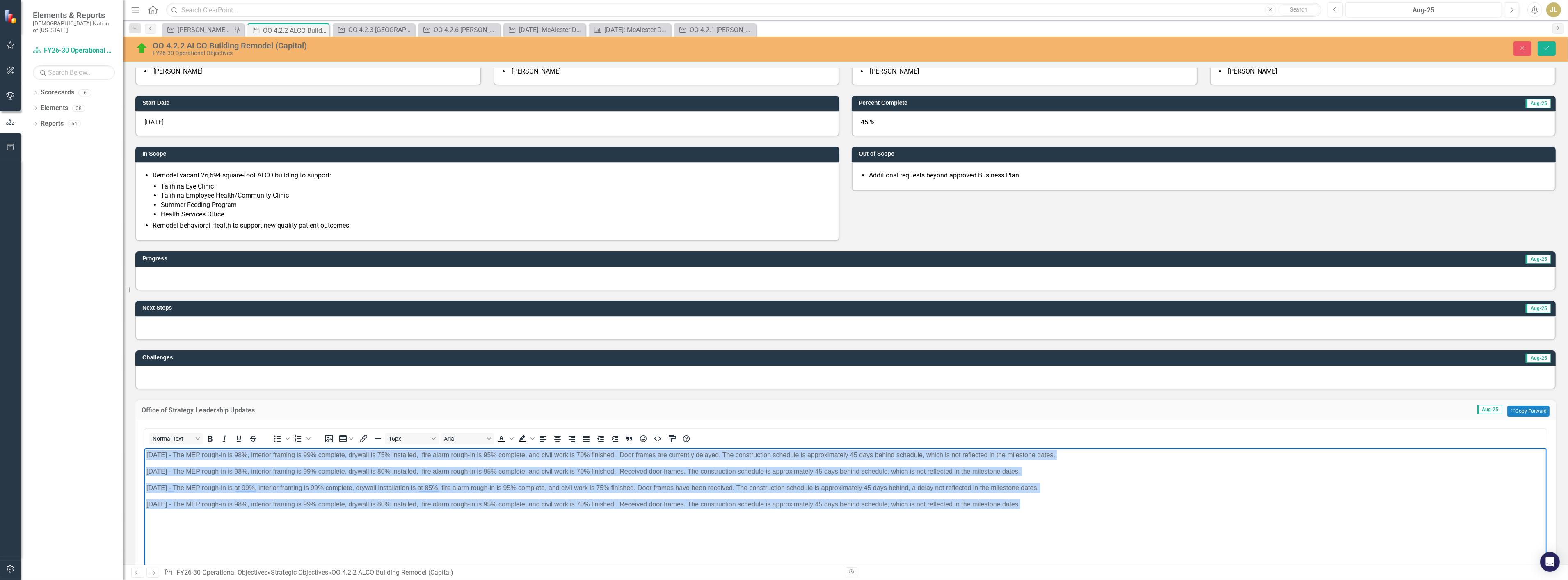
click at [980, 483] on p "8/20/25 - The MEP rough-in is at 99%, interior framing is 99% complete, drywall…" at bounding box center [845, 487] width 1399 height 10
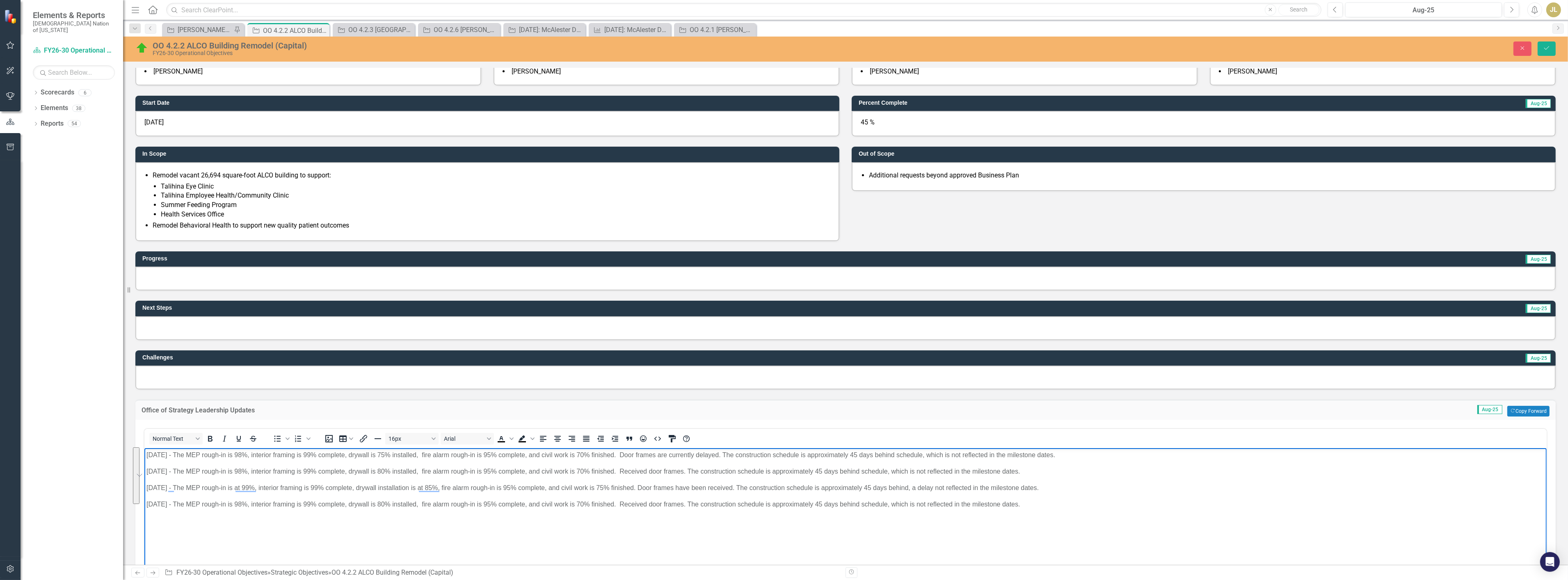
drag, startPoint x: 1016, startPoint y: 500, endPoint x: 135, endPoint y: 452, distance: 882.3
click at [144, 452] on html "8/7/25 - The MEP rough-in is 98%, interior framing is 99% complete, drywall is …" at bounding box center [845, 509] width 1403 height 123
copy body "8/7/25 - The MEP rough-in is 98%, interior framing is 99% complete, drywall is …"
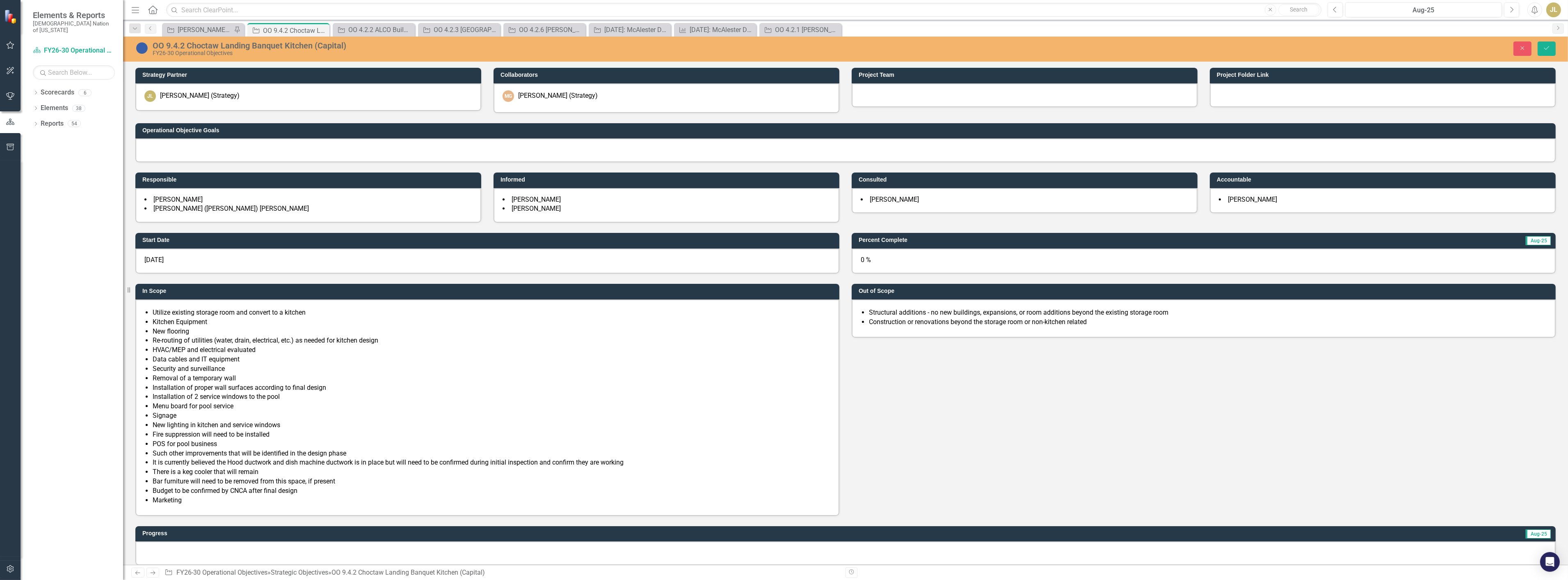
scroll to position [319, 0]
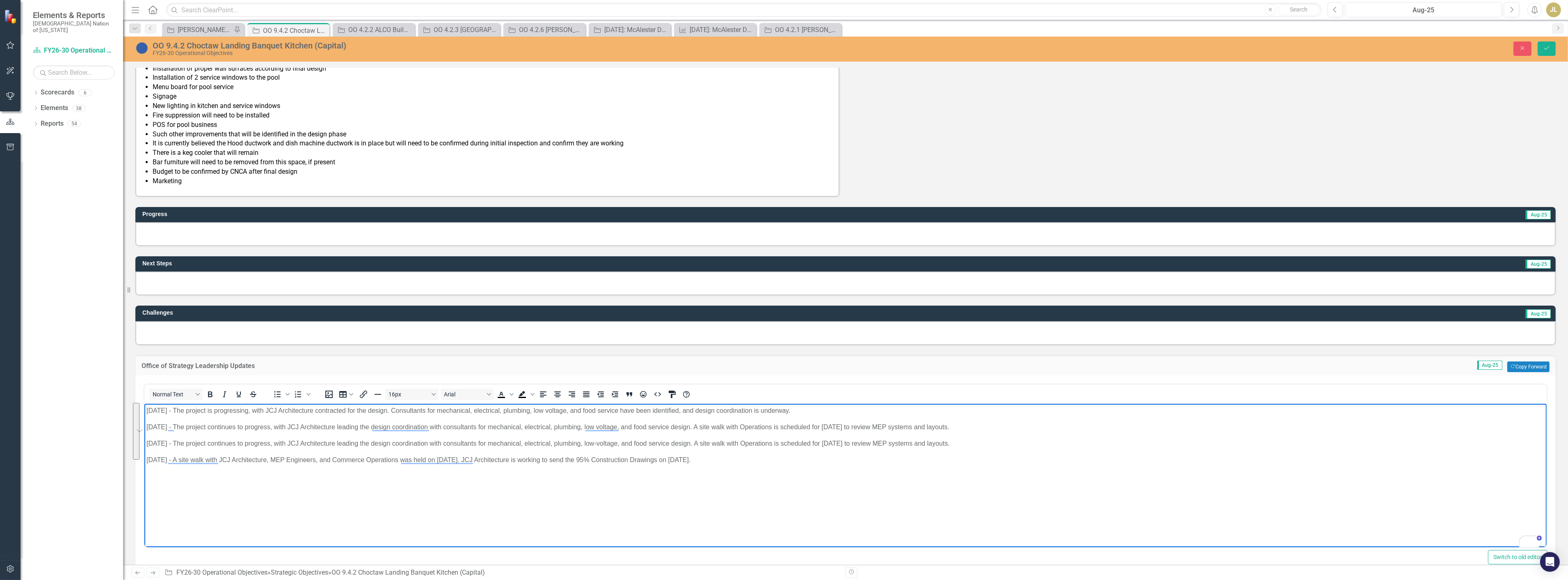
drag, startPoint x: 710, startPoint y: 461, endPoint x: 254, endPoint y: 799, distance: 567.6
click at [144, 404] on html "[DATE] - The project is progressing, with JCJ Architecture contracted for the d…" at bounding box center [845, 465] width 1403 height 123
copy body "[DATE] - The project is progressing, with JCJ Architecture contracted for the d…"
click at [178, 229] on div at bounding box center [846, 234] width 1421 height 24
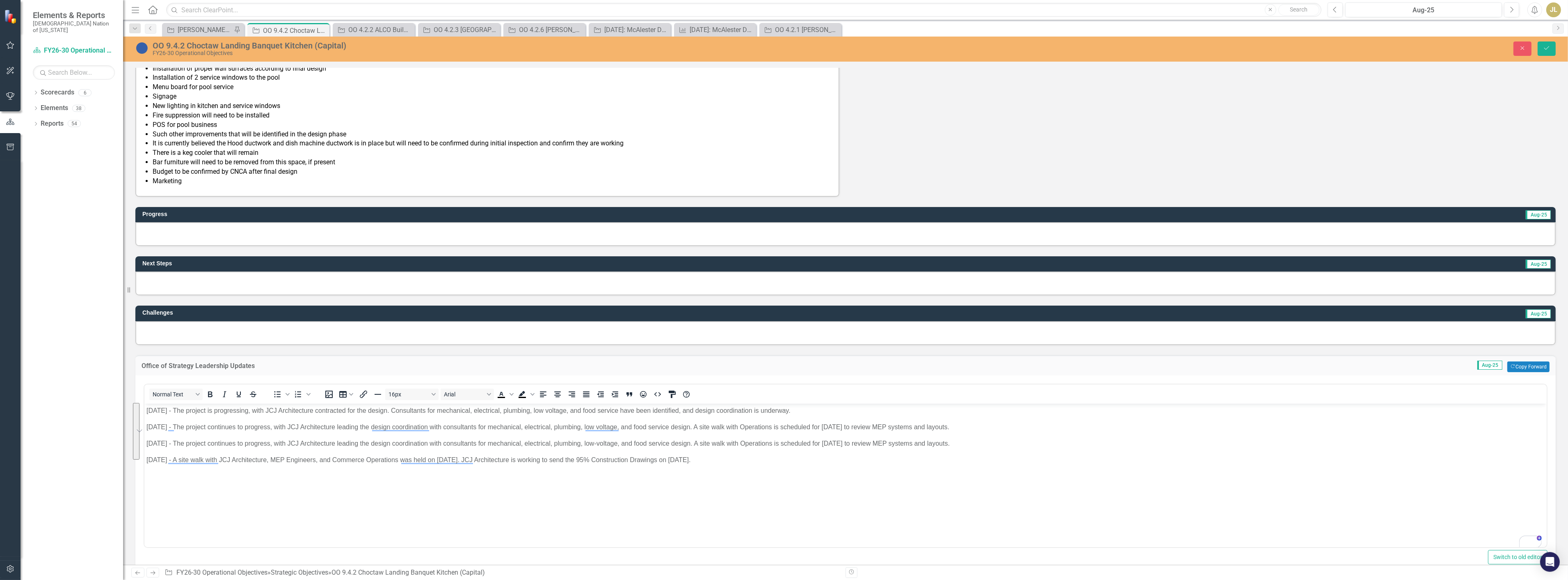
click at [178, 229] on div at bounding box center [846, 234] width 1421 height 24
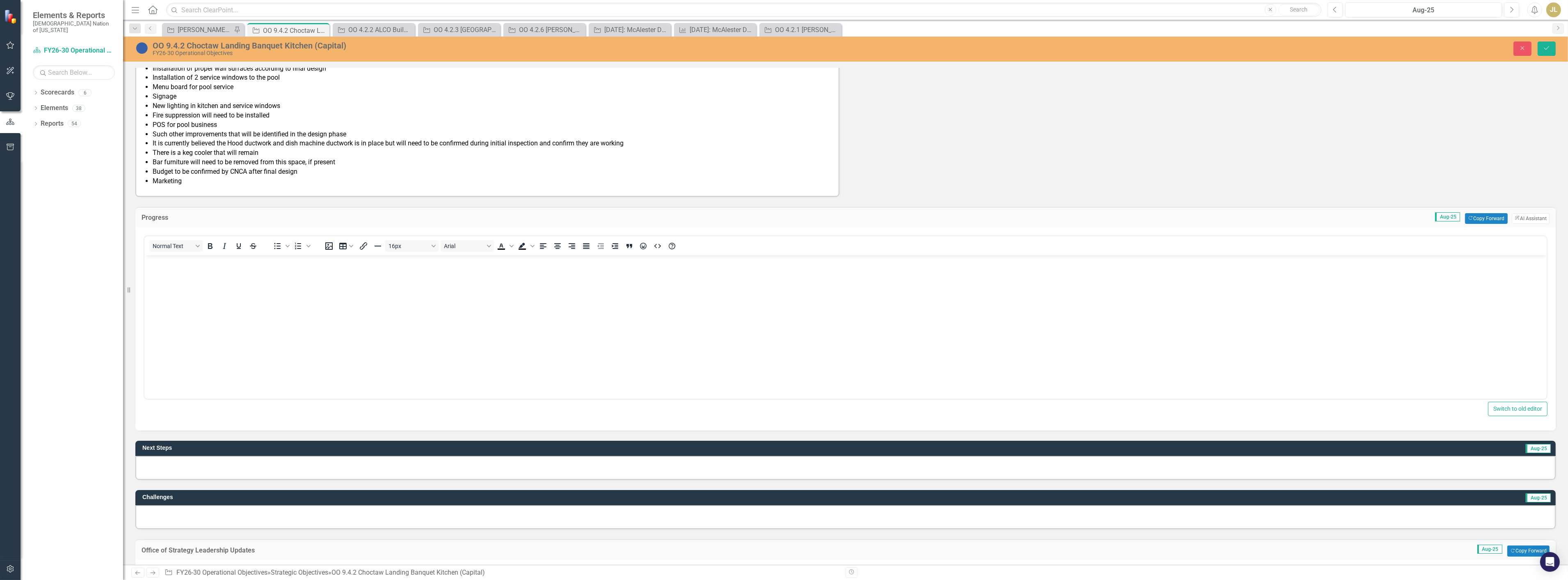
scroll to position [0, 0]
click at [175, 281] on body "Rich Text Area. Press ALT-0 for help." at bounding box center [845, 316] width 1403 height 123
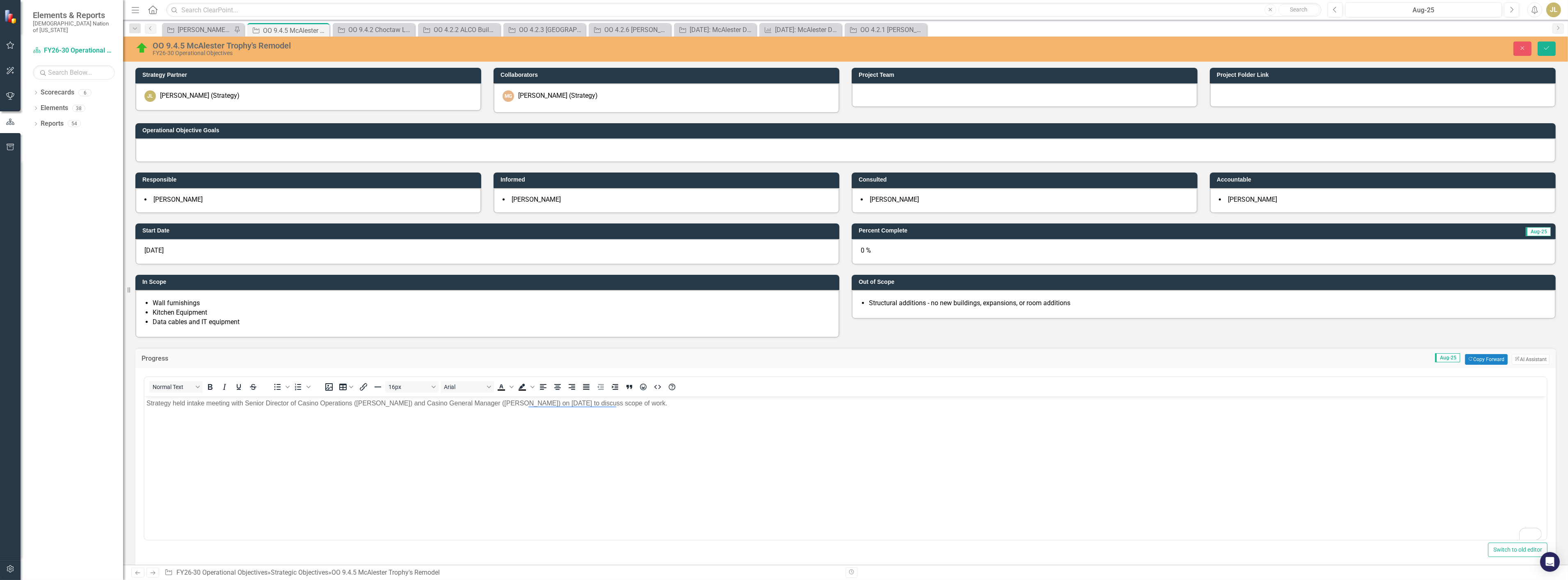
scroll to position [182, 0]
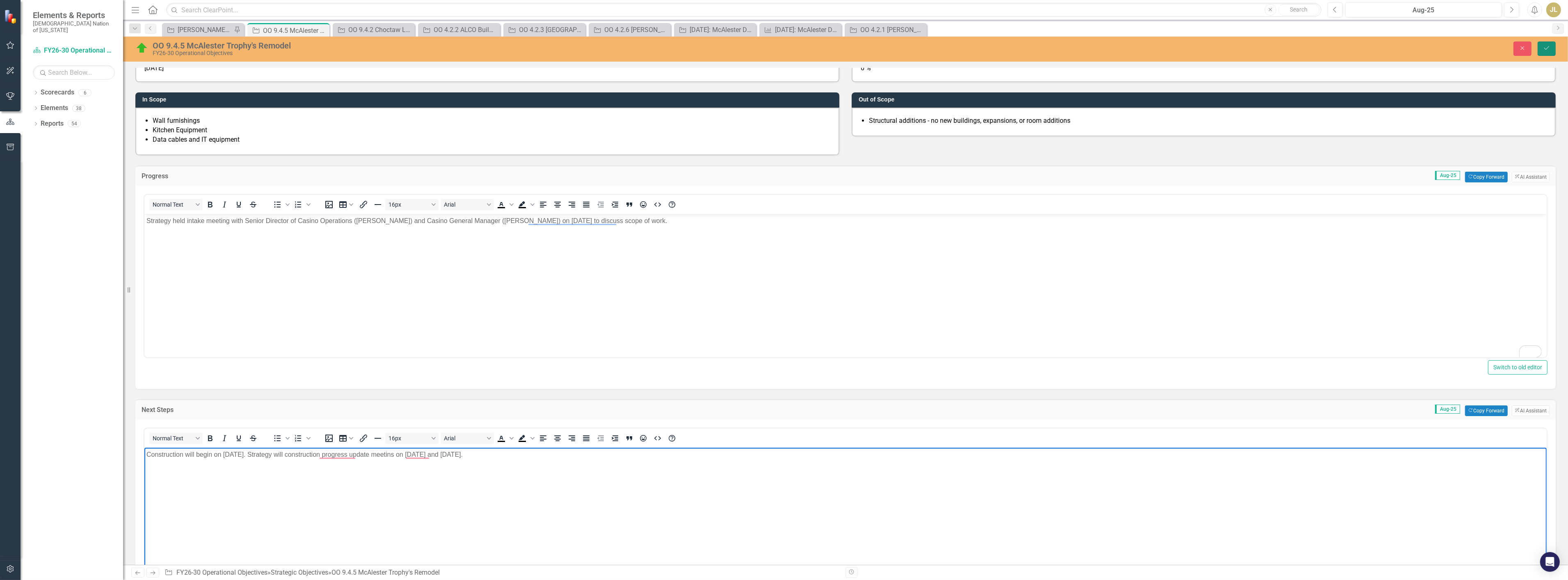
click at [1549, 52] on button "Save" at bounding box center [1547, 48] width 18 height 15
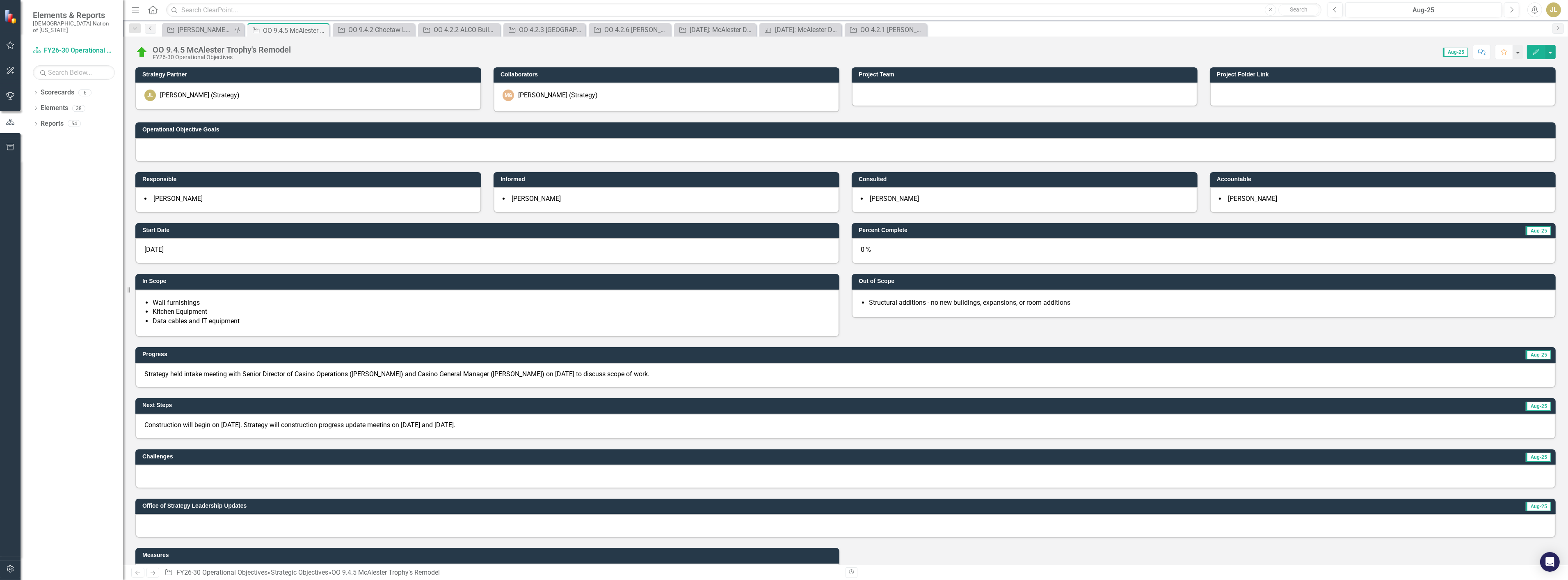
click at [892, 251] on div "0 %" at bounding box center [1204, 251] width 704 height 26
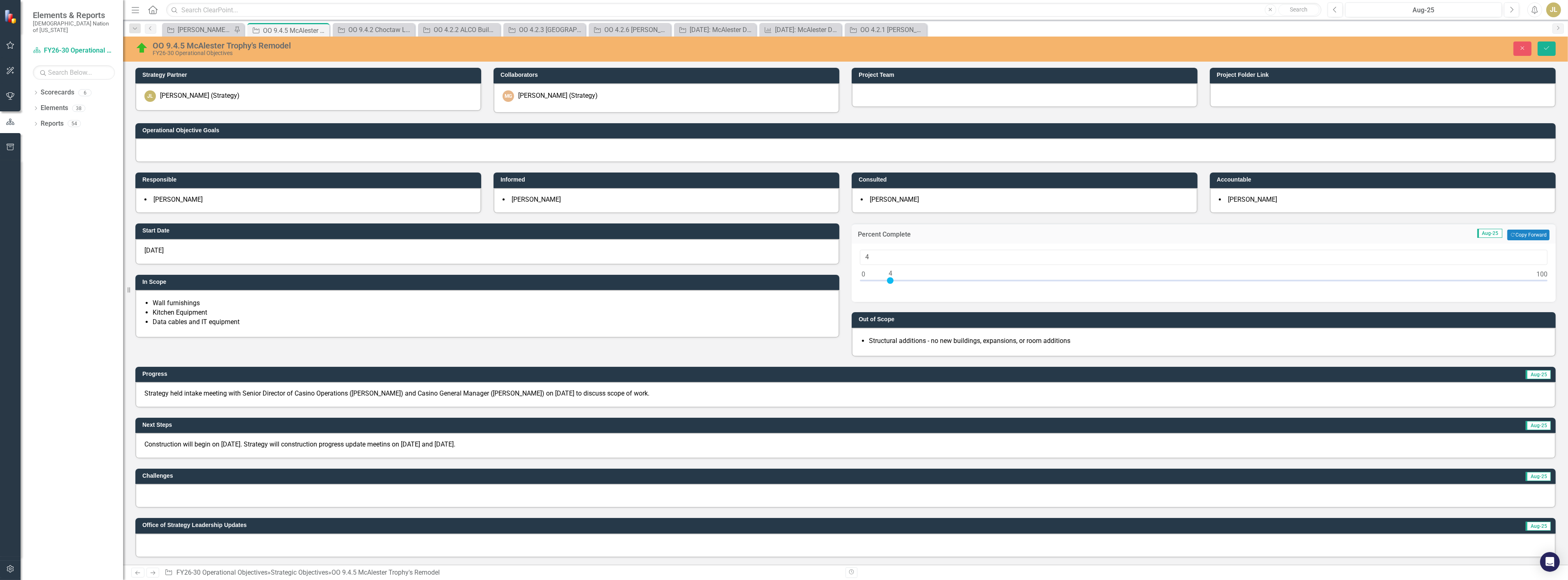
type input "5"
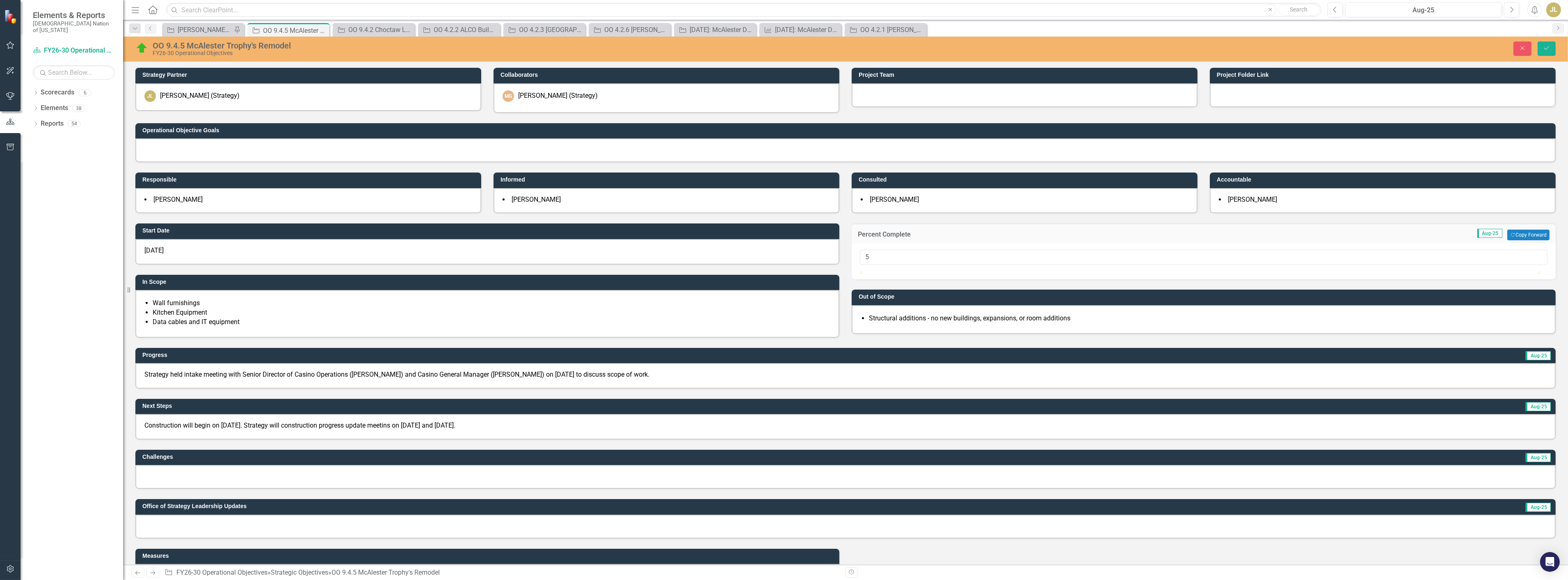
drag, startPoint x: 860, startPoint y: 278, endPoint x: 896, endPoint y: 278, distance: 36.0
click at [894, 271] on div at bounding box center [894, 271] width 0 height 0
click at [1542, 51] on button "Save" at bounding box center [1547, 48] width 18 height 15
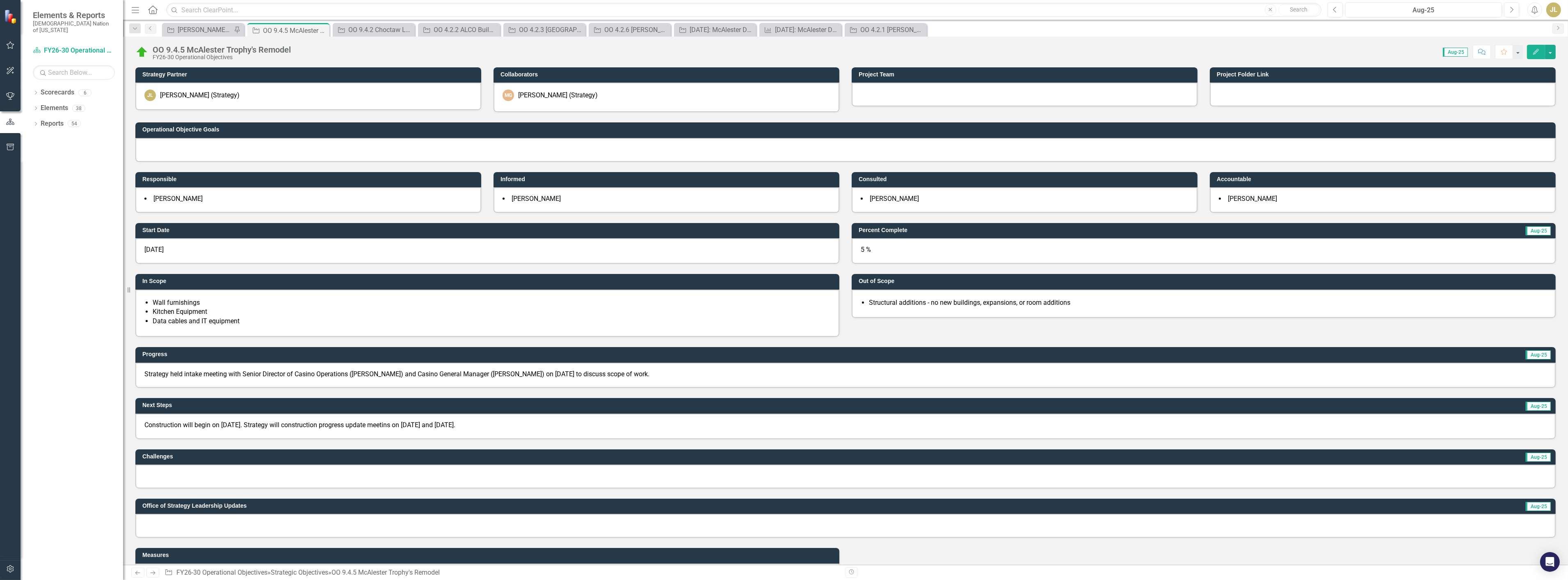
click at [316, 421] on p "Construction will begin on September 2, 2025. Strategy will construction progre…" at bounding box center [846, 426] width 1403 height 10
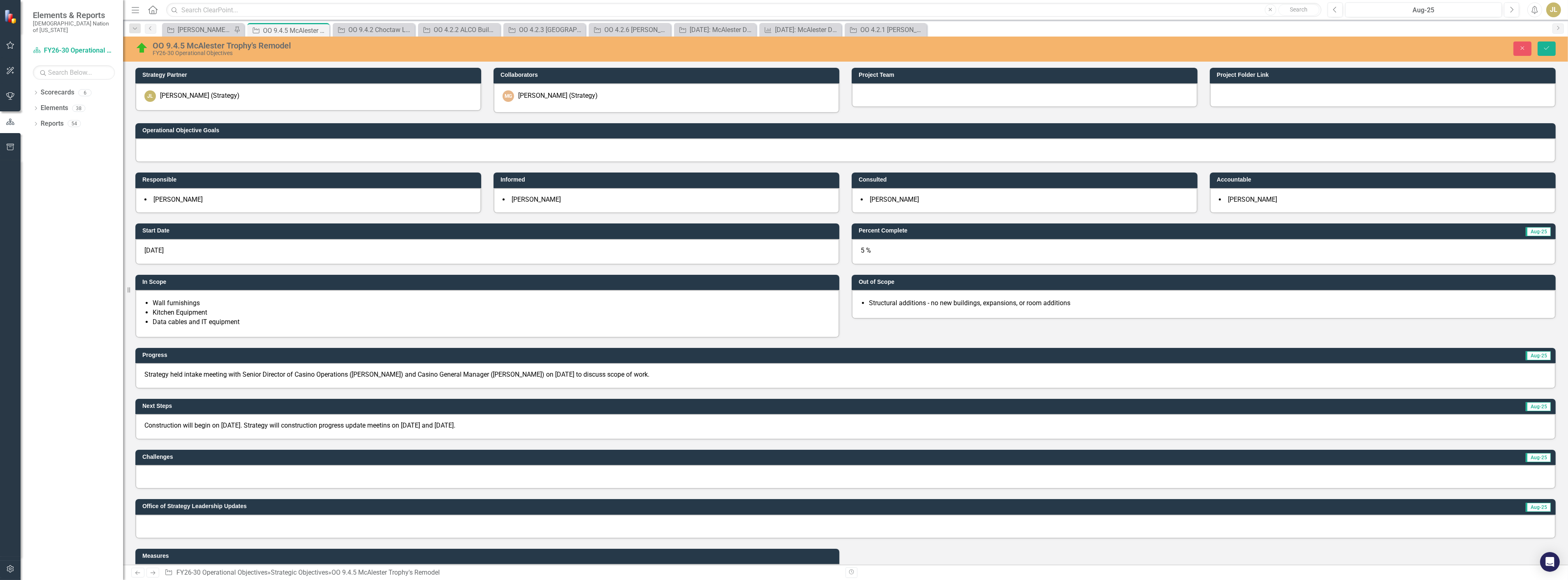
click at [316, 421] on p "Construction will begin on September 2, 2025. Strategy will construction progre…" at bounding box center [846, 426] width 1403 height 10
click at [317, 421] on p "Construction will begin on September 2, 2025. Strategy will construction progre…" at bounding box center [846, 426] width 1403 height 10
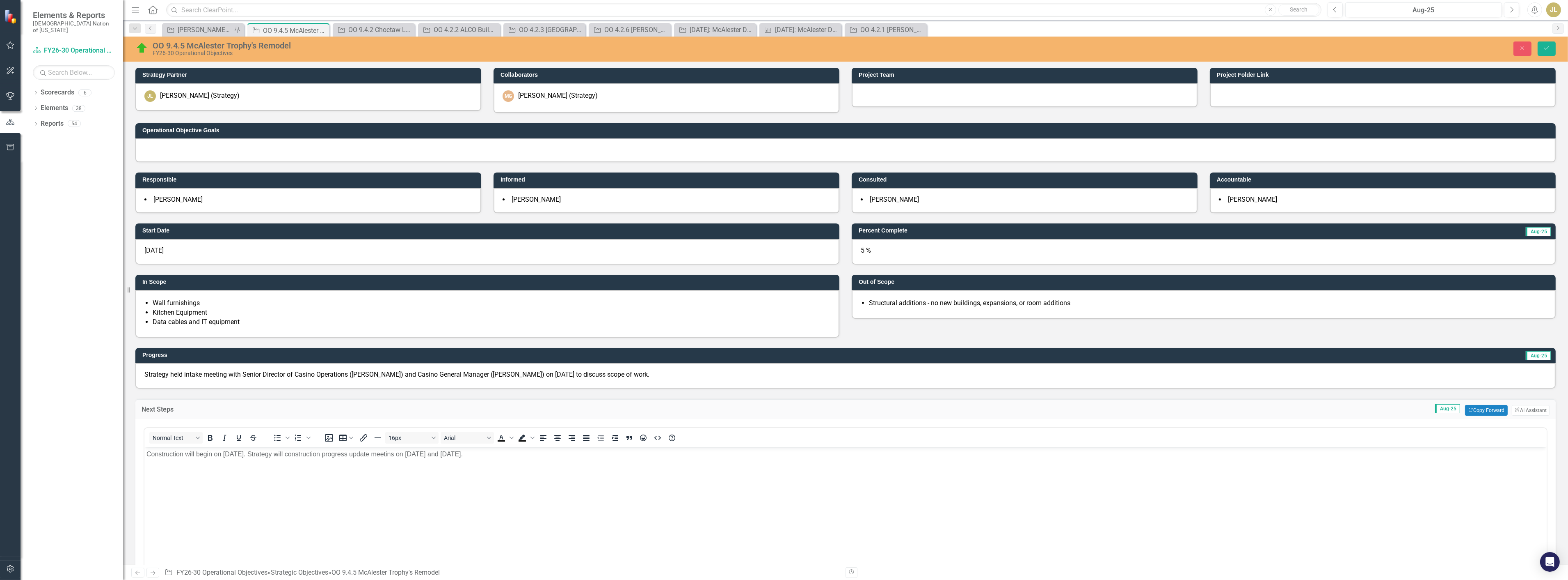
scroll to position [0, 0]
click at [318, 451] on p "Construction will begin on September 2, 2025. Strategy will construction progre…" at bounding box center [845, 453] width 1399 height 10
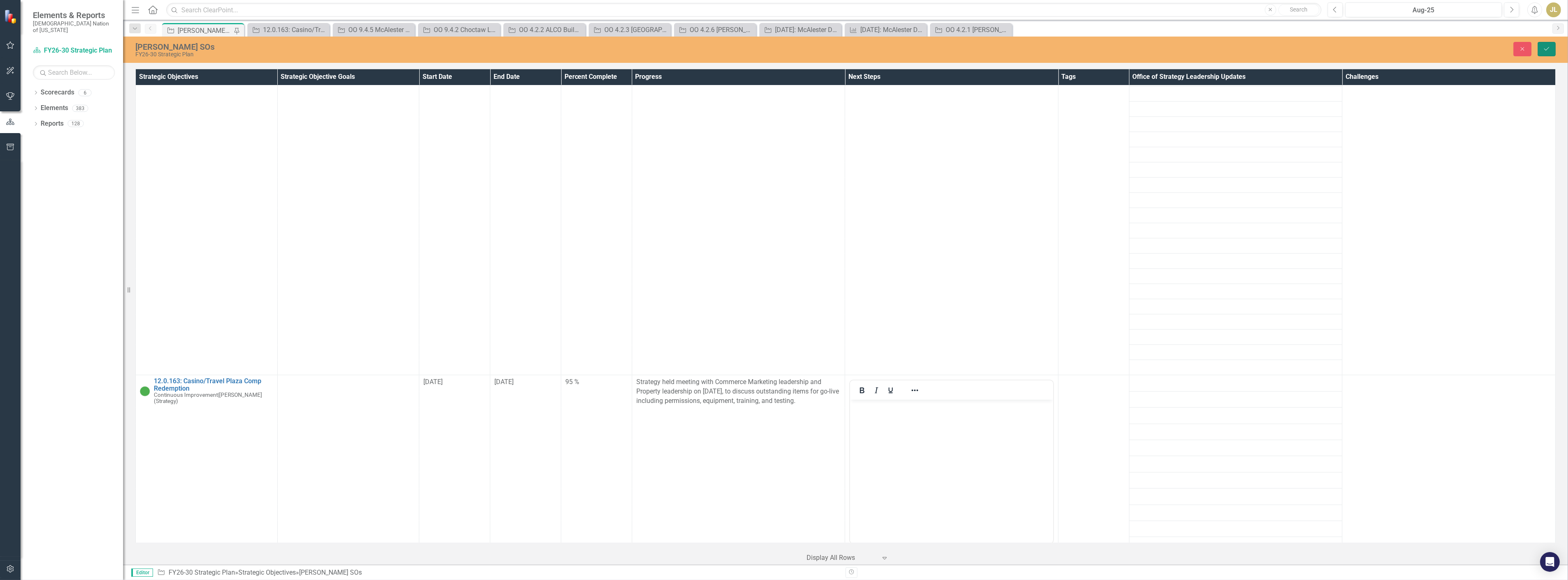
click at [1548, 55] on button "Save" at bounding box center [1547, 49] width 18 height 15
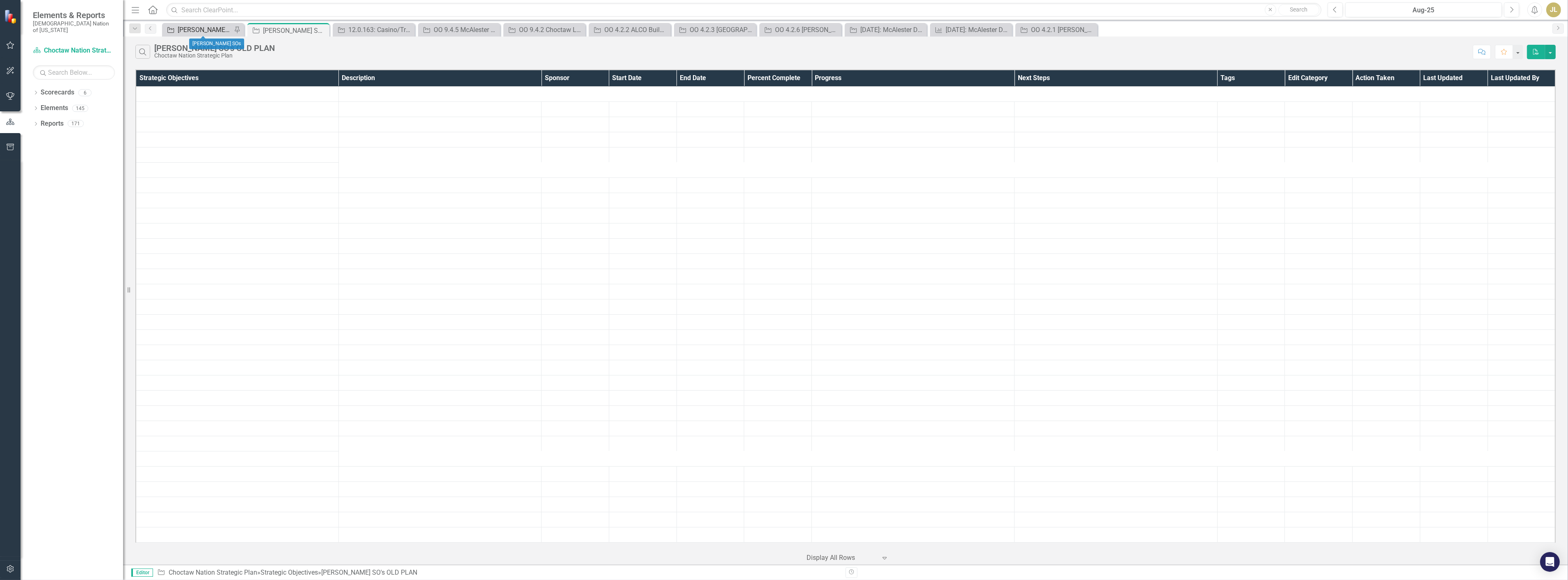
click at [181, 26] on div "[PERSON_NAME] SOs" at bounding box center [205, 30] width 54 height 10
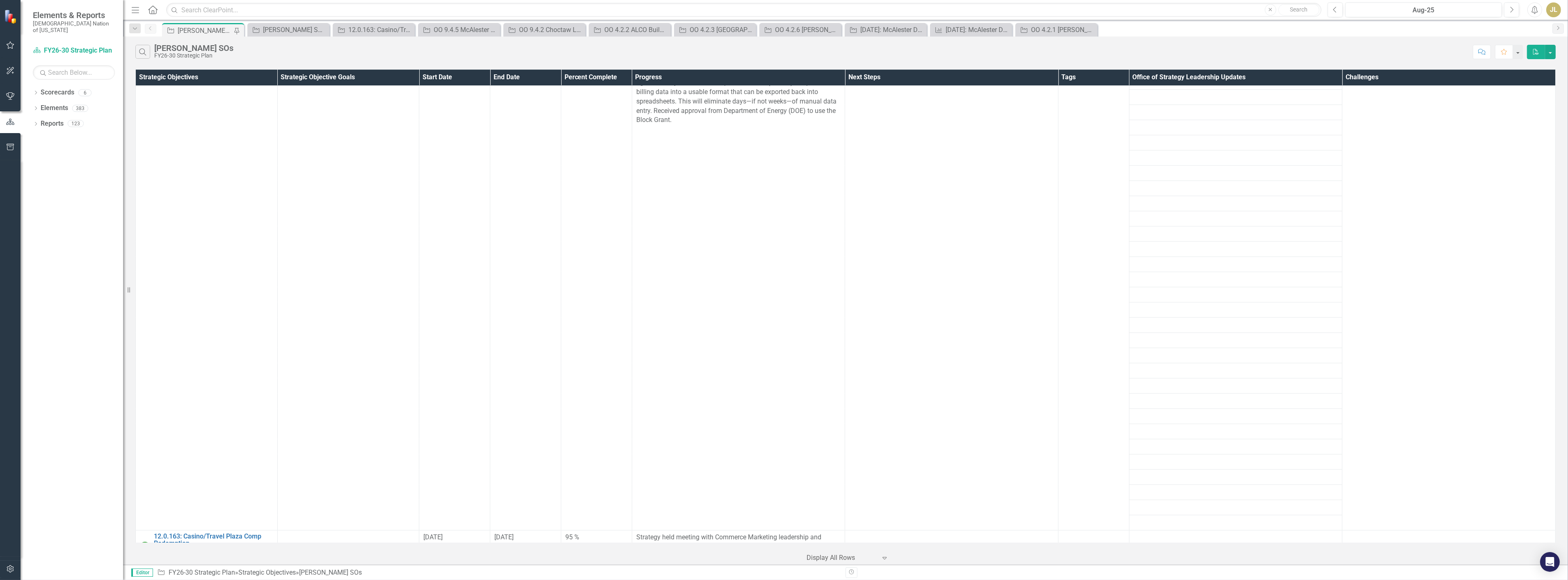
scroll to position [4379, 0]
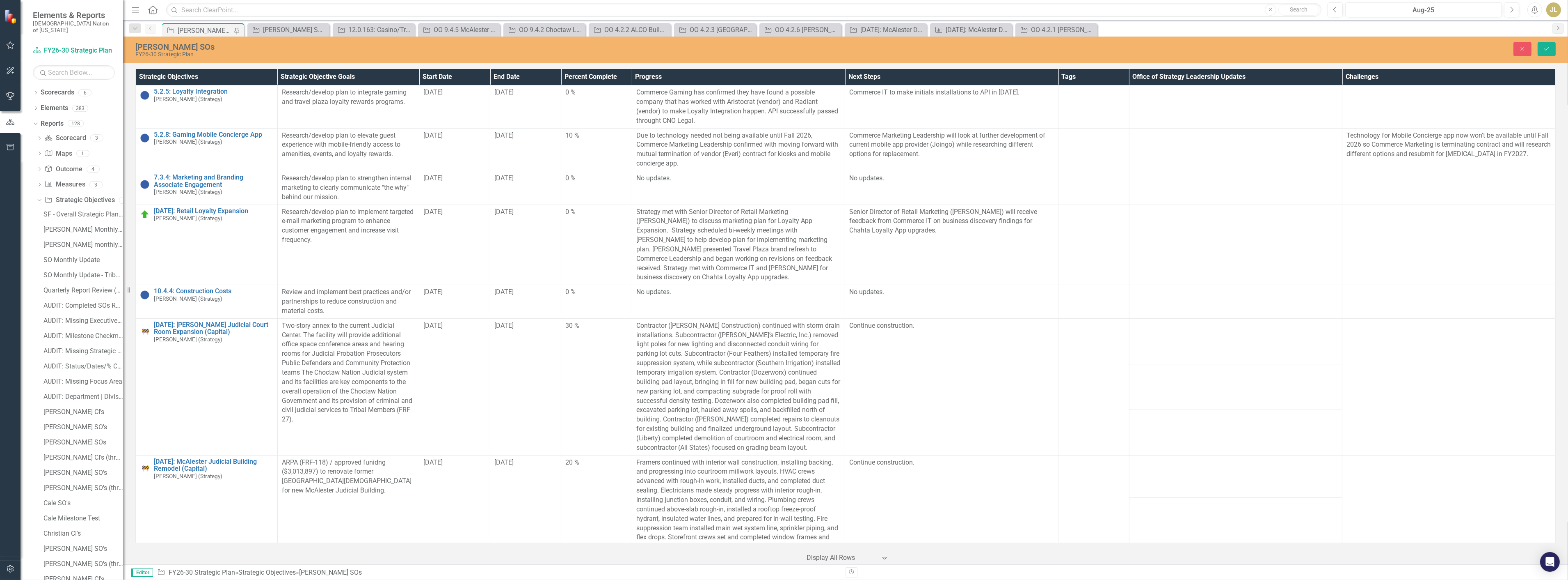
scroll to position [4379, 0]
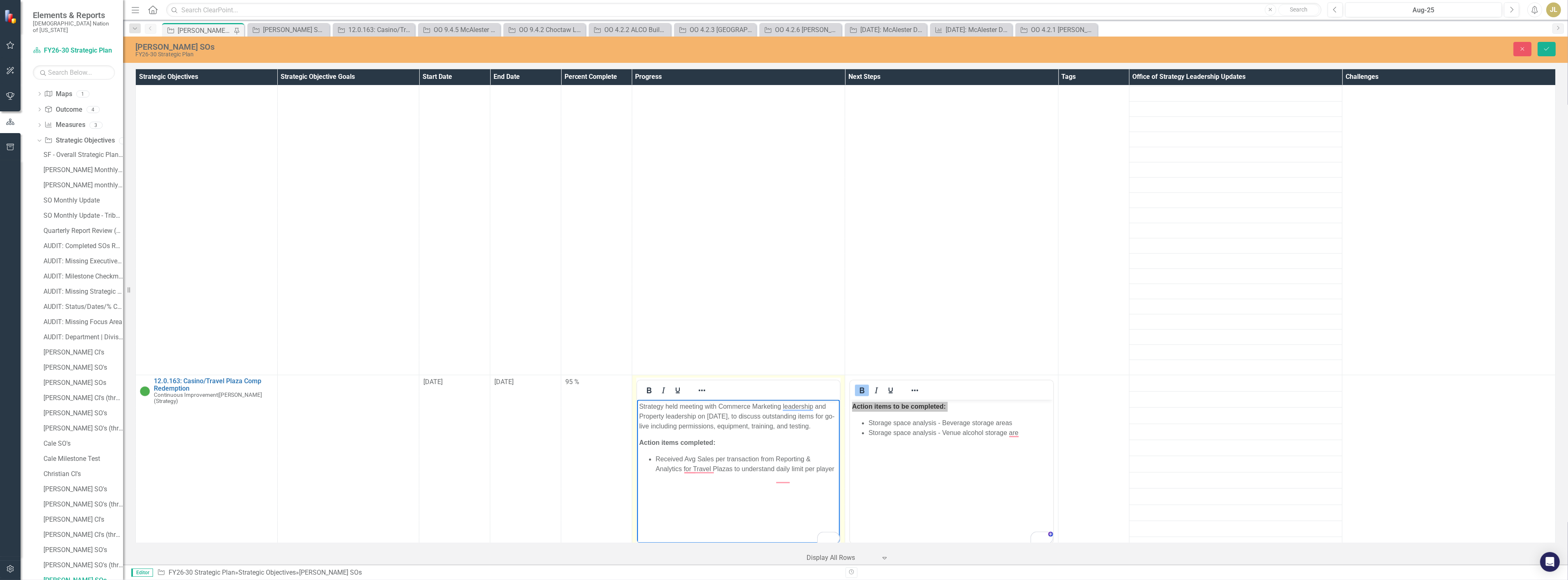
click at [734, 474] on p "Received Avg Sales per transaction from Reporting & Analytics for Travel Plazas…" at bounding box center [746, 464] width 183 height 19
click at [884, 434] on li "Storage space analysis - Venue alcohol storage are" at bounding box center [960, 433] width 183 height 10
drag, startPoint x: 1015, startPoint y: 424, endPoint x: 867, endPoint y: 426, distance: 148.0
click at [867, 426] on ul "Storage space analysis - Beverage storage areas Storage space analysis - Venue …" at bounding box center [952, 428] width 199 height 19
drag, startPoint x: 1016, startPoint y: 435, endPoint x: 865, endPoint y: 428, distance: 151.2
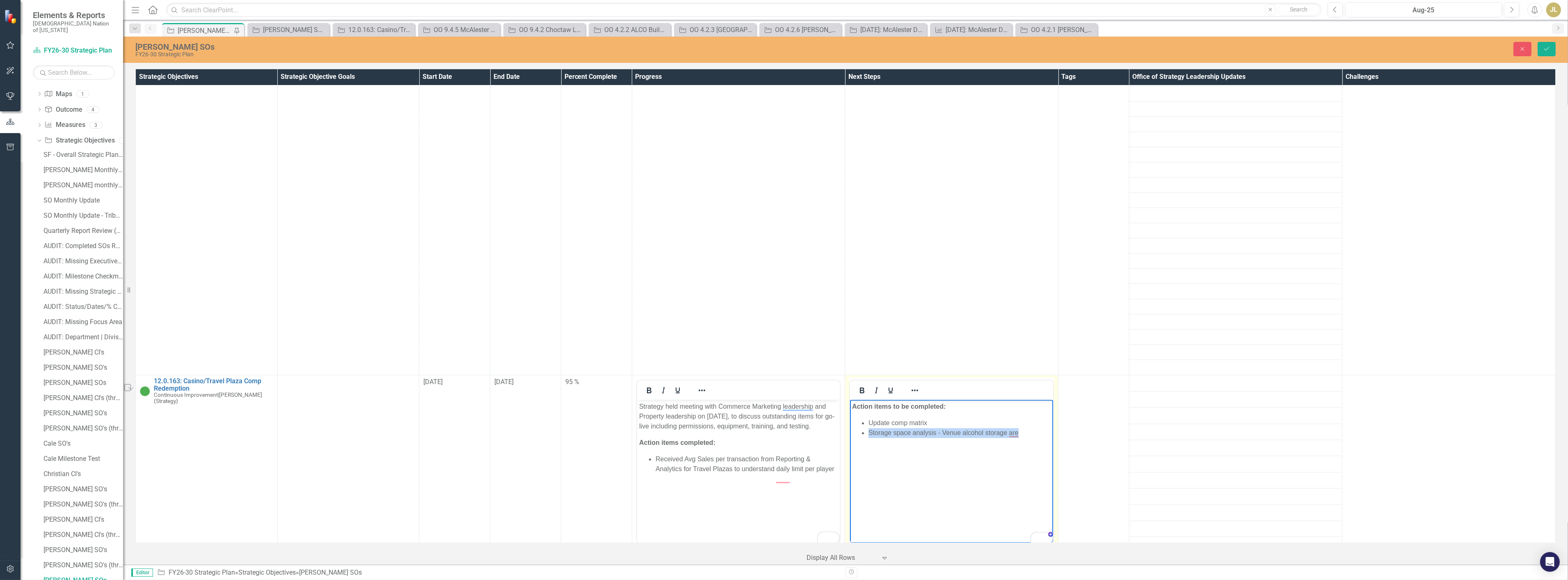
click at [865, 428] on ul "Update comp matrix Storage space analysis - Venue alcohol storage are" at bounding box center [952, 428] width 199 height 19
click at [892, 434] on li "Update permissions" at bounding box center [960, 433] width 183 height 10
click at [970, 441] on body "Action items to be completed: Update comp matrix Update Associate permissions" at bounding box center [952, 461] width 203 height 123
click at [851, 408] on body "Action items to be completed: Update comp matrix Update Associate permissions U…" at bounding box center [952, 461] width 203 height 123
click at [911, 426] on p "Strategy will hold meeting with Marketing Leadership, Reporting & Analytics, Re…" at bounding box center [952, 416] width 199 height 30
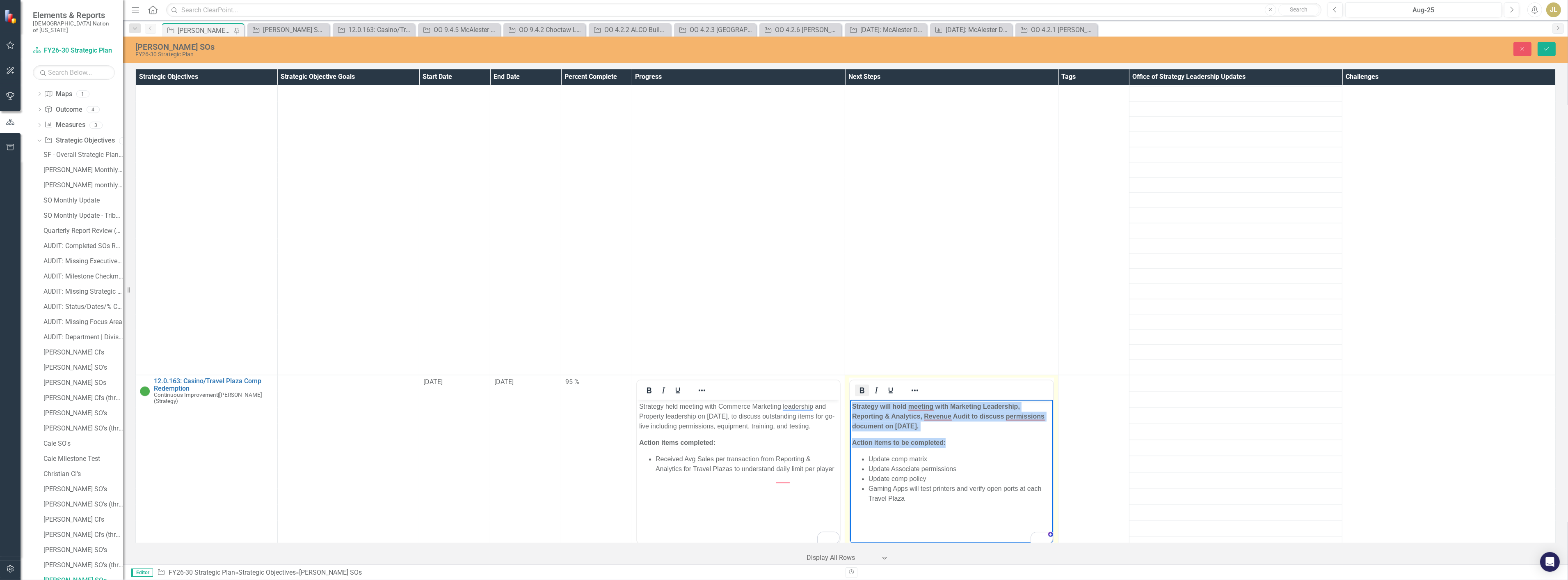
click at [858, 385] on icon "Bold" at bounding box center [862, 390] width 10 height 10
click at [898, 441] on p "Action items to be completed:" at bounding box center [952, 442] width 199 height 10
drag, startPoint x: 889, startPoint y: 431, endPoint x: 849, endPoint y: 439, distance: 40.8
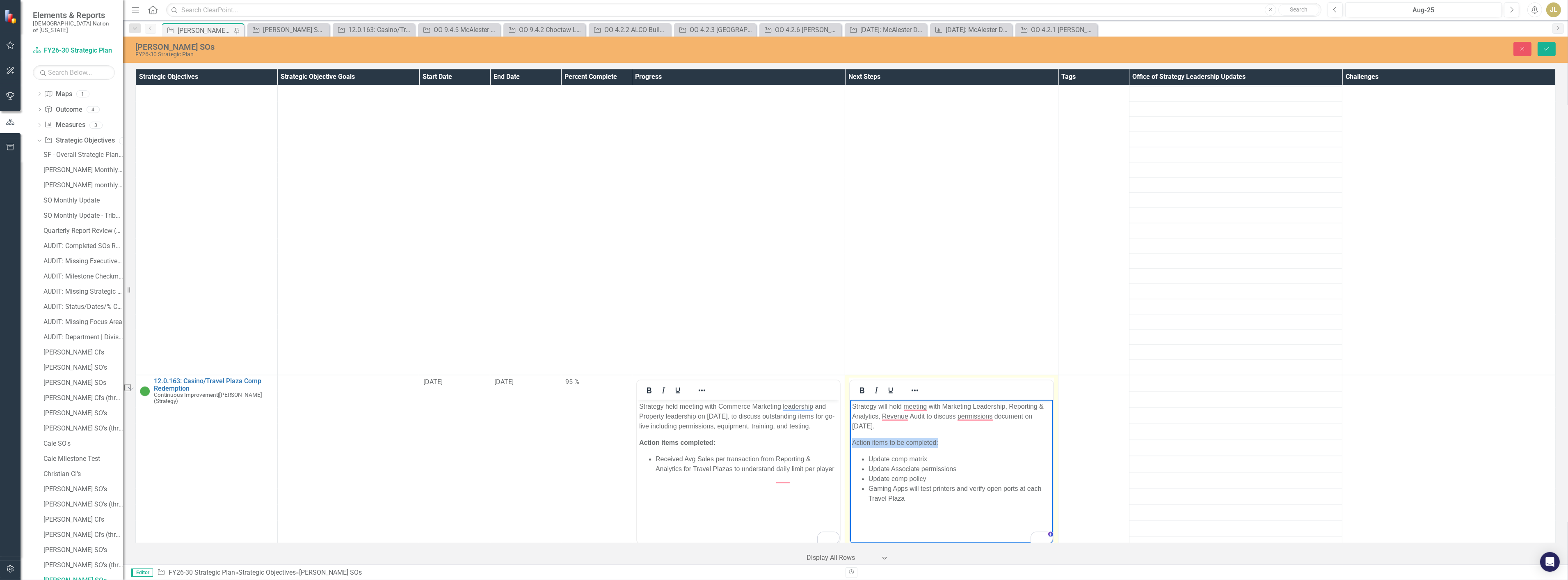
click at [850, 439] on html "Strategy will hold meeting with Marketing Leadership, Reporting & Analytics, Re…" at bounding box center [952, 461] width 203 height 123
click at [855, 382] on div at bounding box center [876, 390] width 53 height 16
click at [860, 385] on icon "Bold" at bounding box center [862, 390] width 10 height 10
click at [723, 448] on p "Action items completed:" at bounding box center [739, 442] width 199 height 10
click at [782, 404] on p "Strategy held meeting with Commerce Marketing leadership and Property leadershi…" at bounding box center [739, 416] width 199 height 30
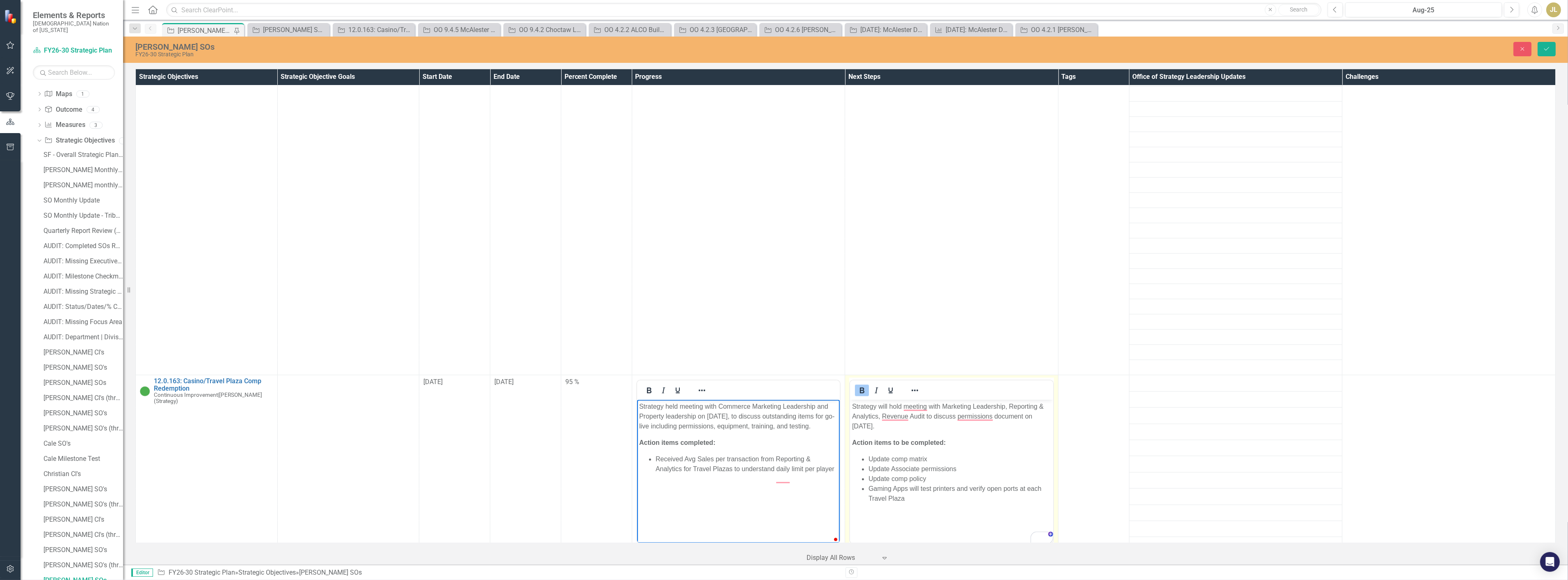
click at [981, 454] on li "Update comp matrix" at bounding box center [960, 459] width 183 height 10
click at [881, 417] on p "Strategy will hold meeting with Marketing Leadership, Reporting & Analytics, Re…" at bounding box center [952, 416] width 199 height 30
click at [944, 488] on li "Gaming Apps will test printers and verify open ports at each Travel Plaza" at bounding box center [960, 493] width 183 height 19
click at [914, 498] on li "Gaming Apps will test printers and verify open ports at each Travel Plaza" at bounding box center [960, 493] width 183 height 19
click at [938, 429] on p "Strategy will hold a meeting with Marketing Leadership, Reporting & Analytics, …" at bounding box center [952, 416] width 199 height 30
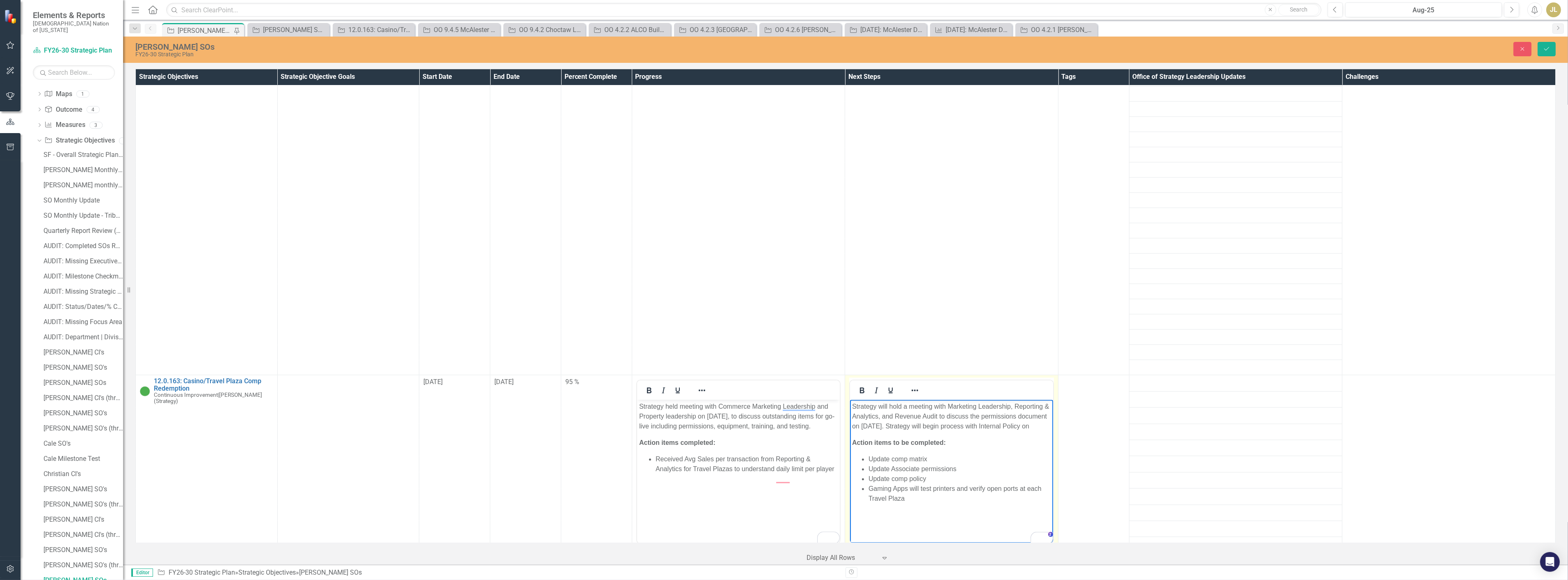
click at [945, 431] on p "Strategy will hold a meeting with Marketing Leadership, Reporting & Analytics, …" at bounding box center [952, 416] width 199 height 30
click at [1542, 51] on button "Save" at bounding box center [1547, 49] width 18 height 15
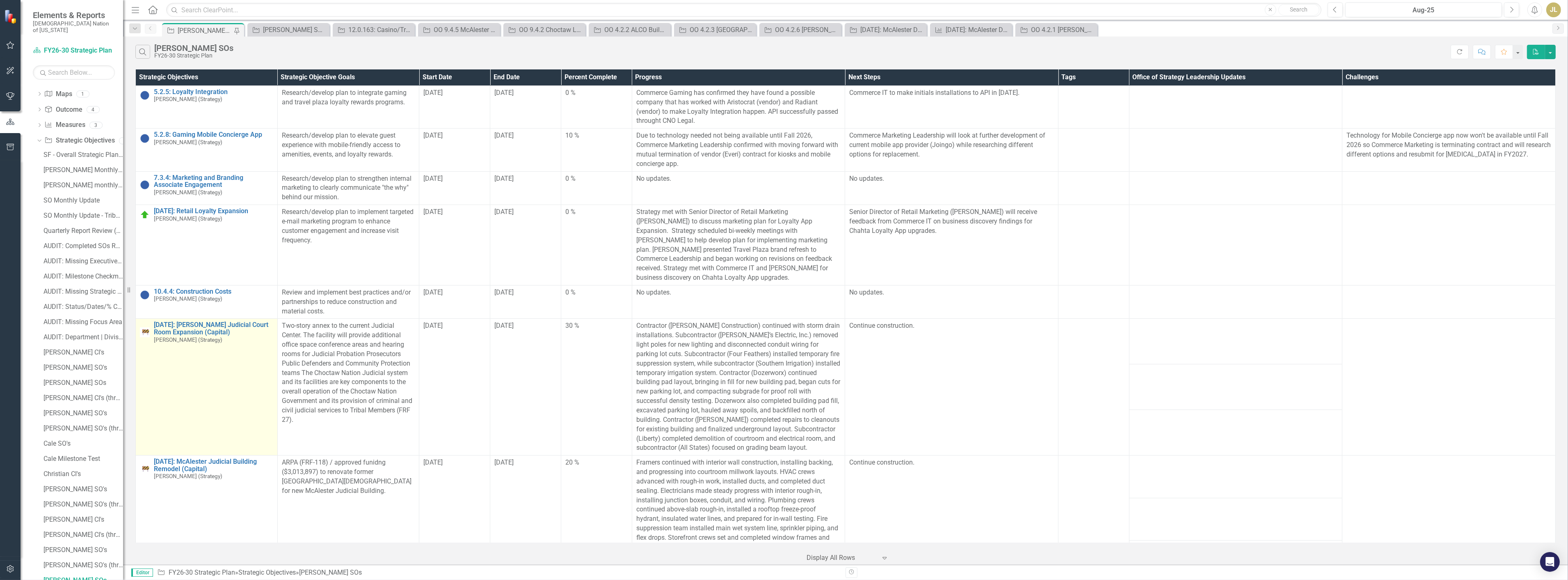
scroll to position [228, 0]
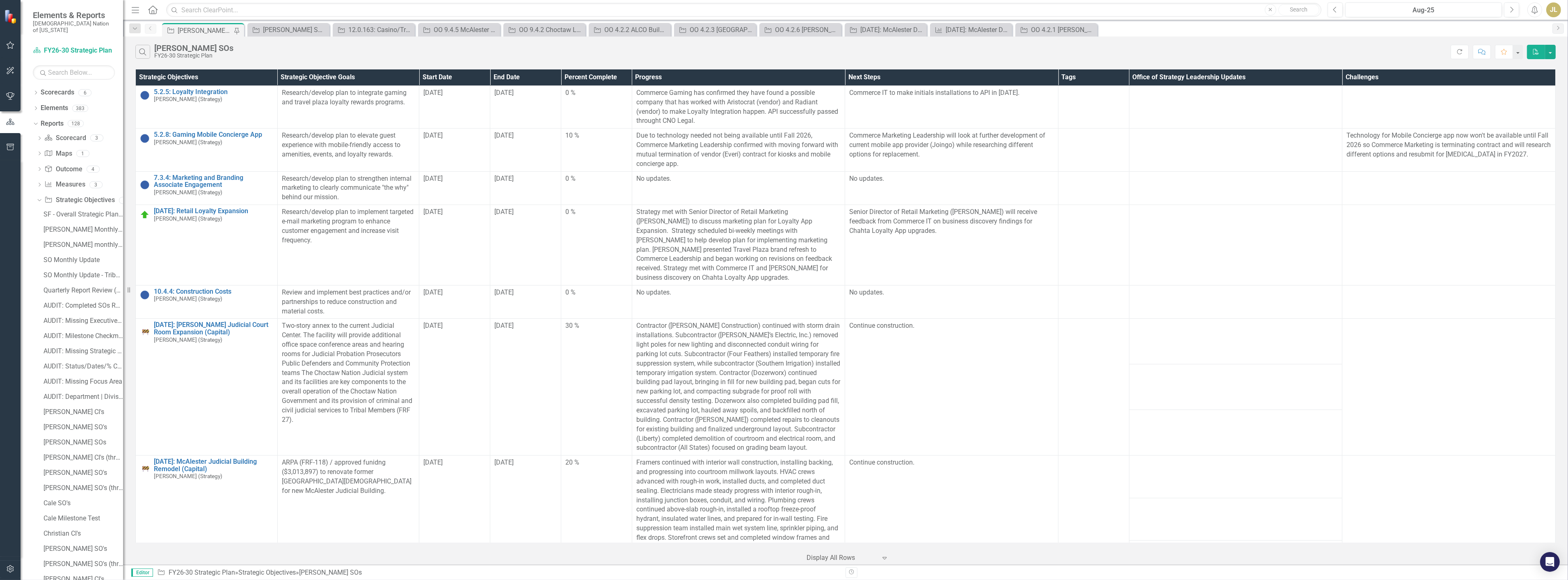
scroll to position [228, 0]
